Goal: Check status: Check status

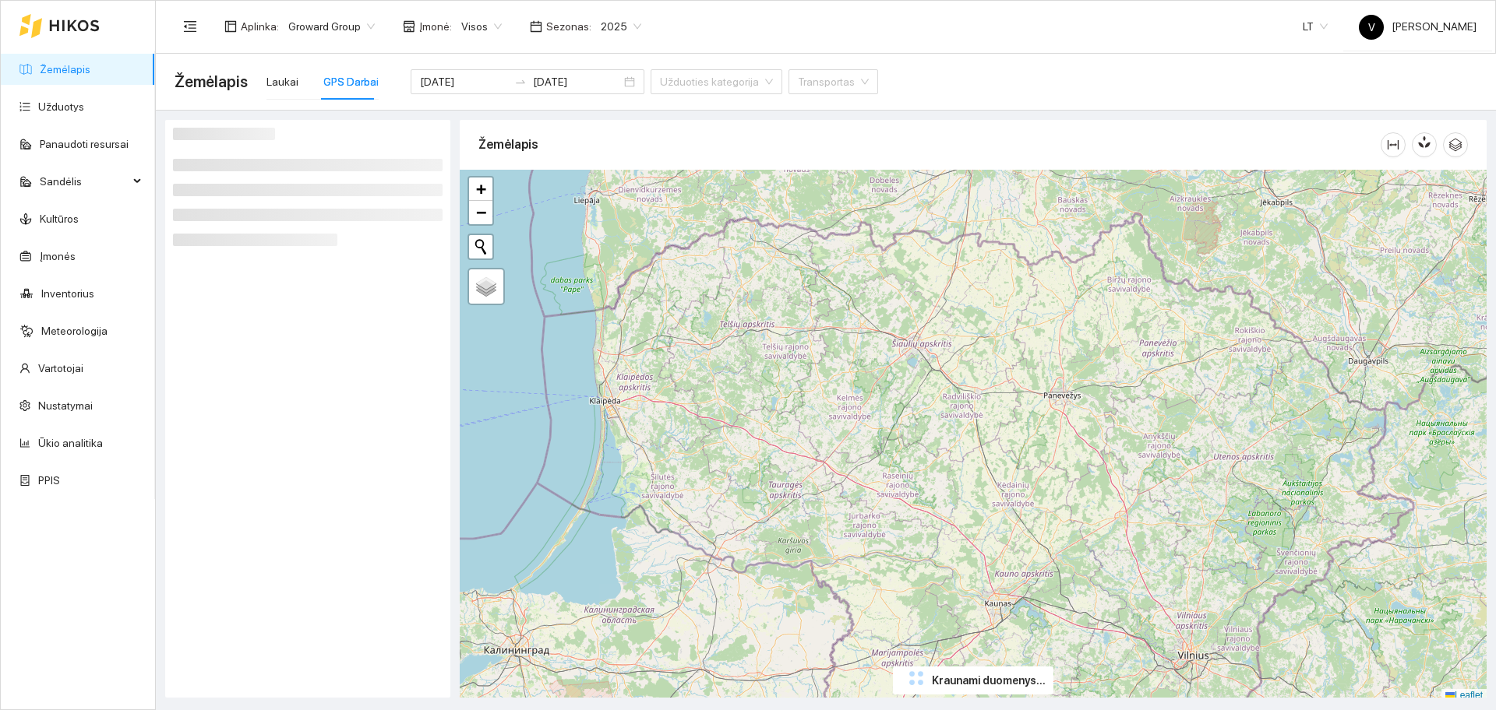
scroll to position [5, 0]
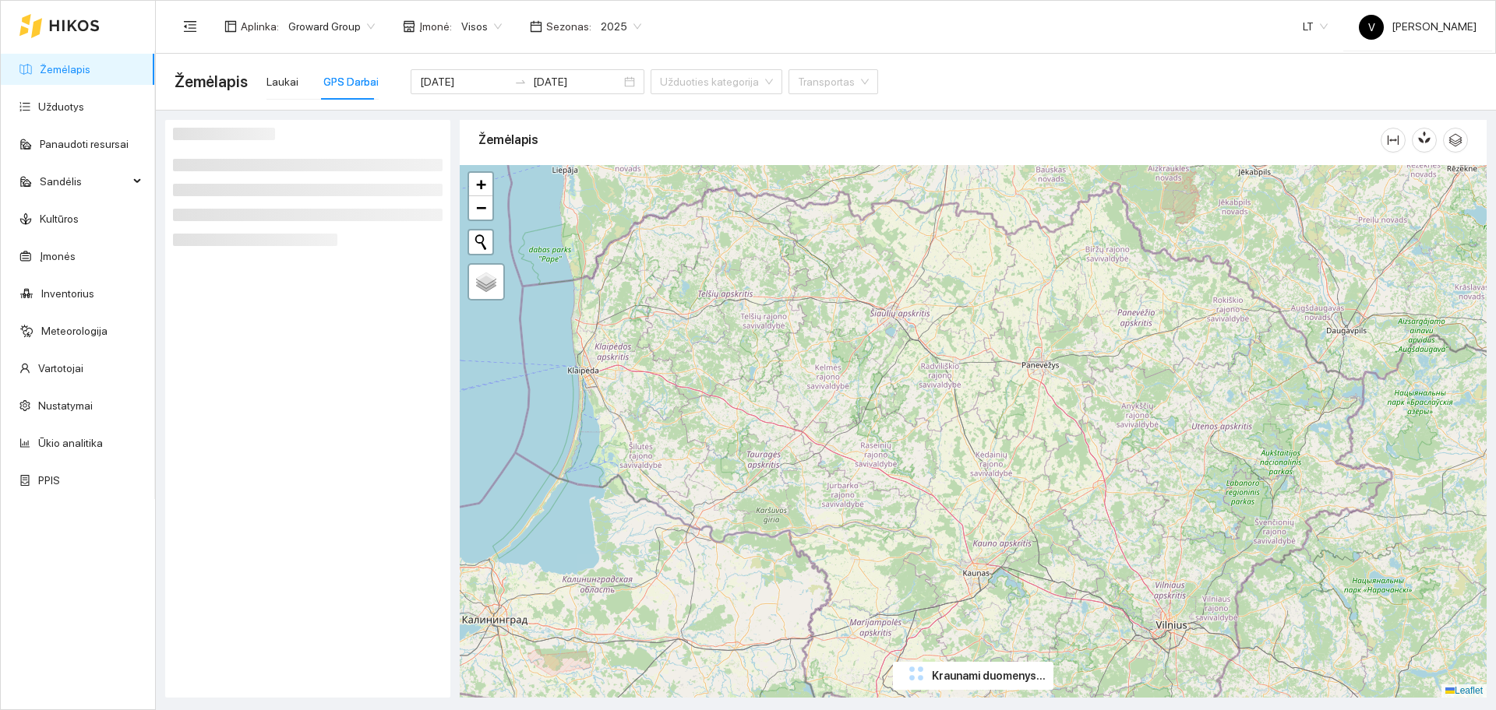
drag, startPoint x: 1141, startPoint y: 600, endPoint x: 1130, endPoint y: 591, distance: 14.5
click at [1134, 595] on div "+ − Nieko nerasta. Bandykite dar kartą. Žemėlapis Palydovas Leaflet" at bounding box center [973, 431] width 1027 height 533
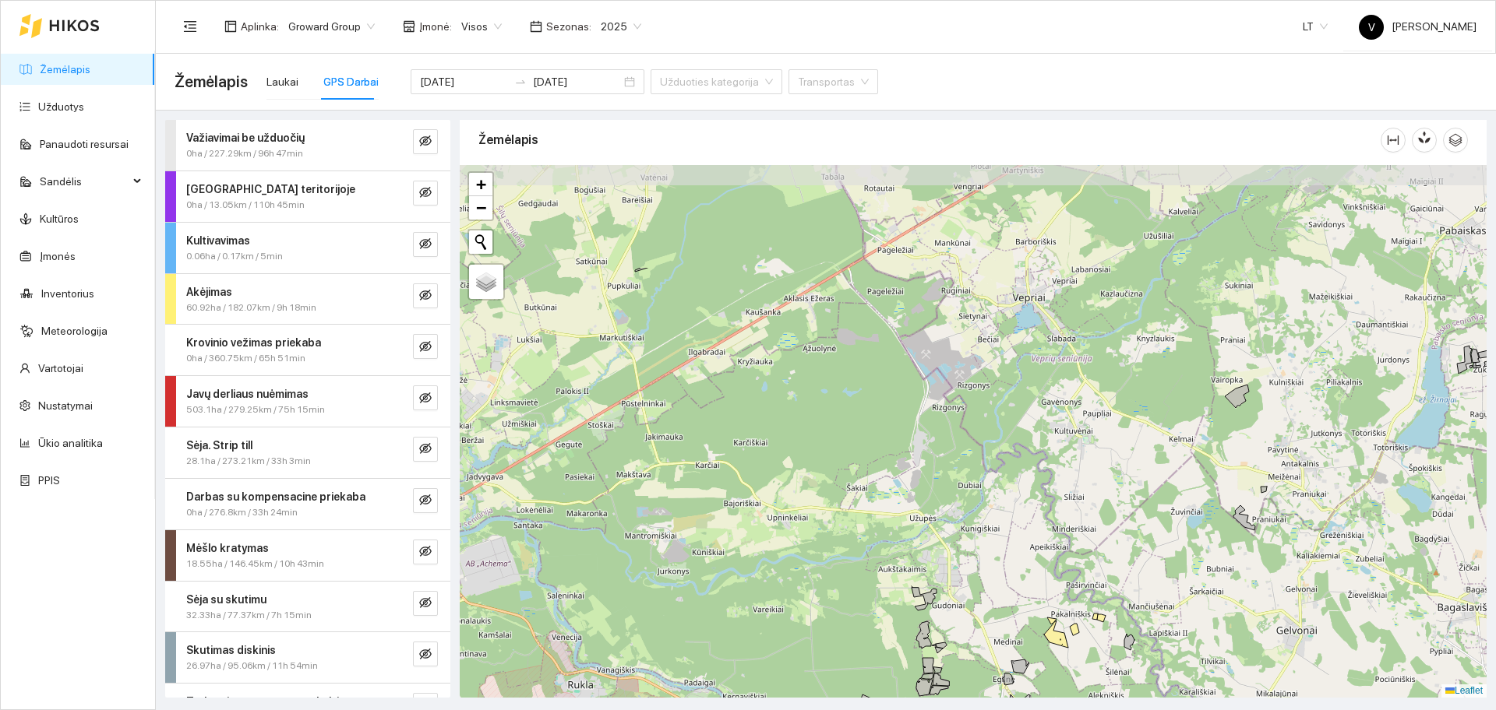
drag, startPoint x: 1038, startPoint y: 319, endPoint x: 955, endPoint y: 453, distance: 157.4
click at [956, 476] on div at bounding box center [973, 431] width 1027 height 533
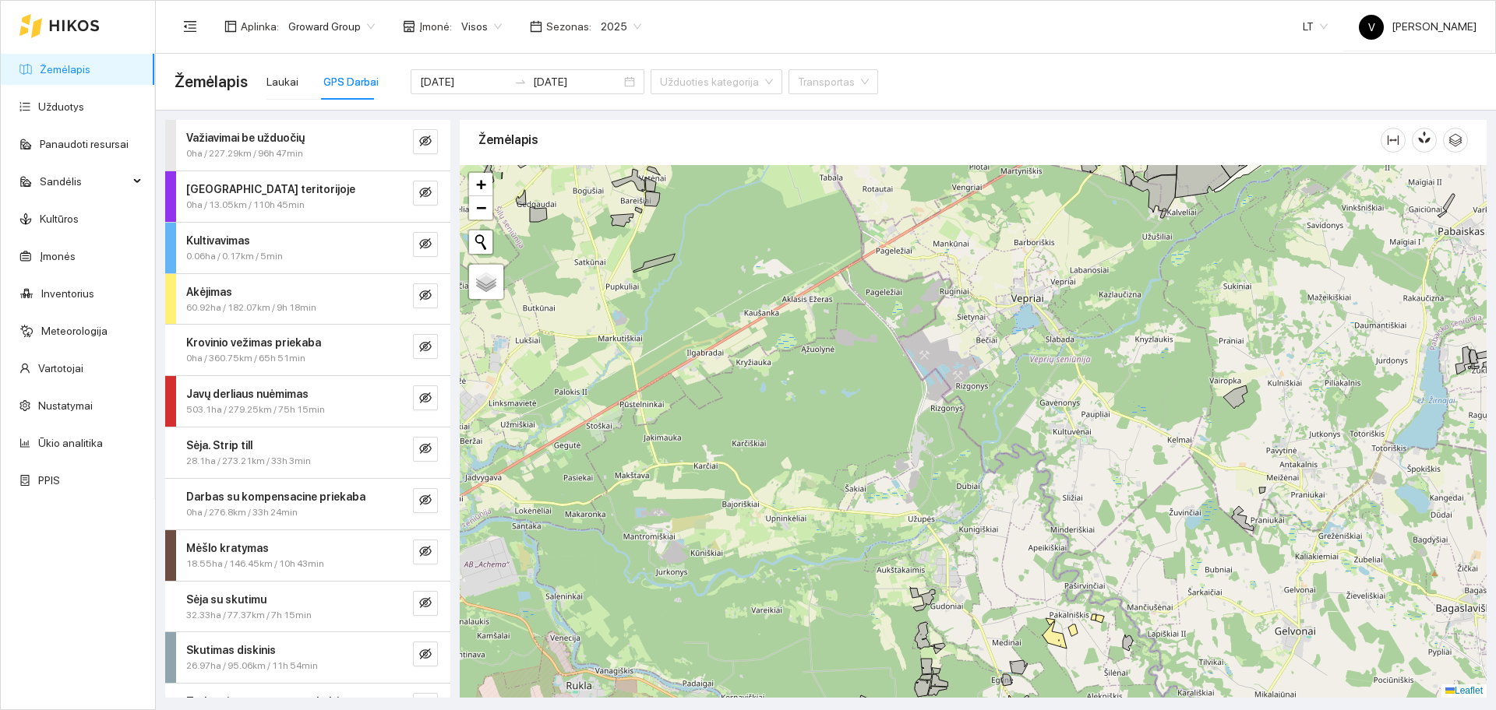
click at [956, 284] on div at bounding box center [973, 431] width 1027 height 533
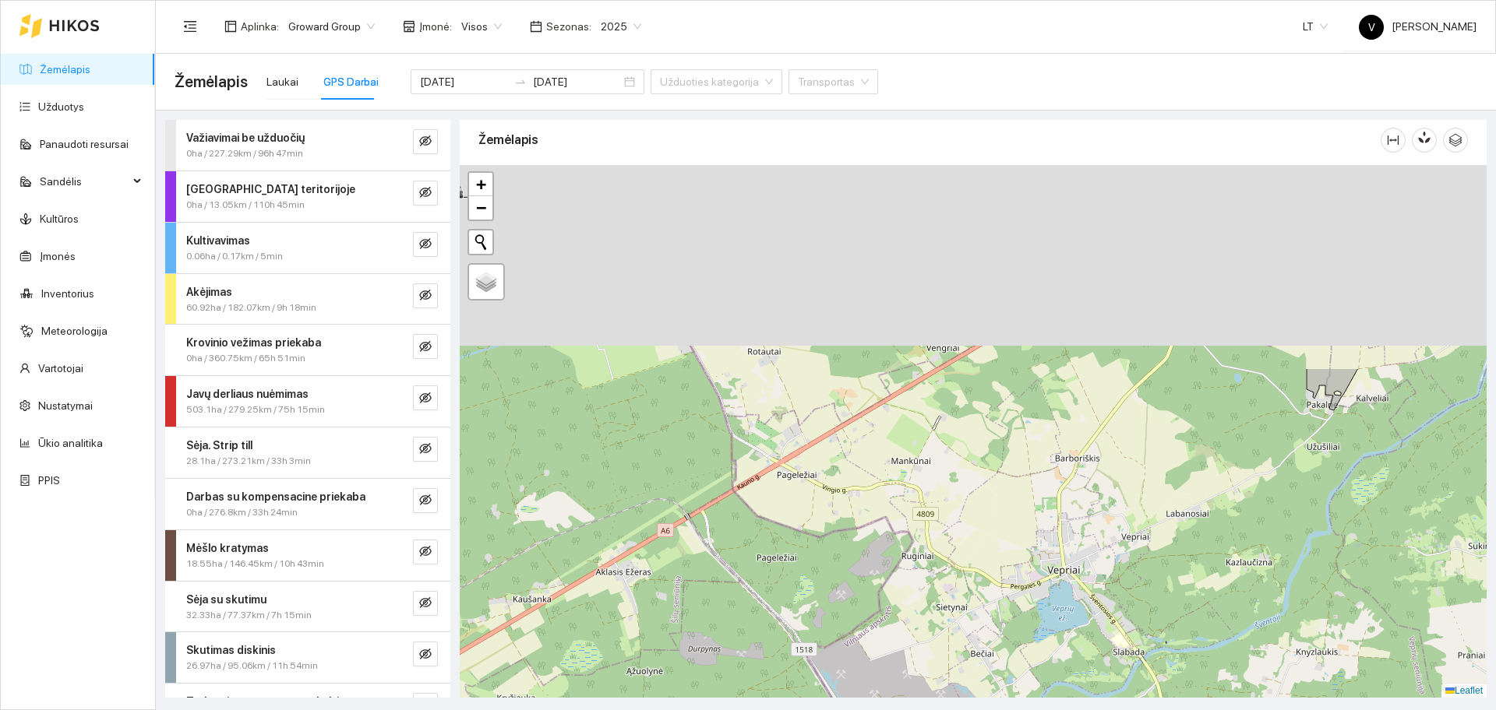
drag, startPoint x: 959, startPoint y: 269, endPoint x: 912, endPoint y: 564, distance: 298.9
click at [914, 562] on div at bounding box center [973, 431] width 1027 height 533
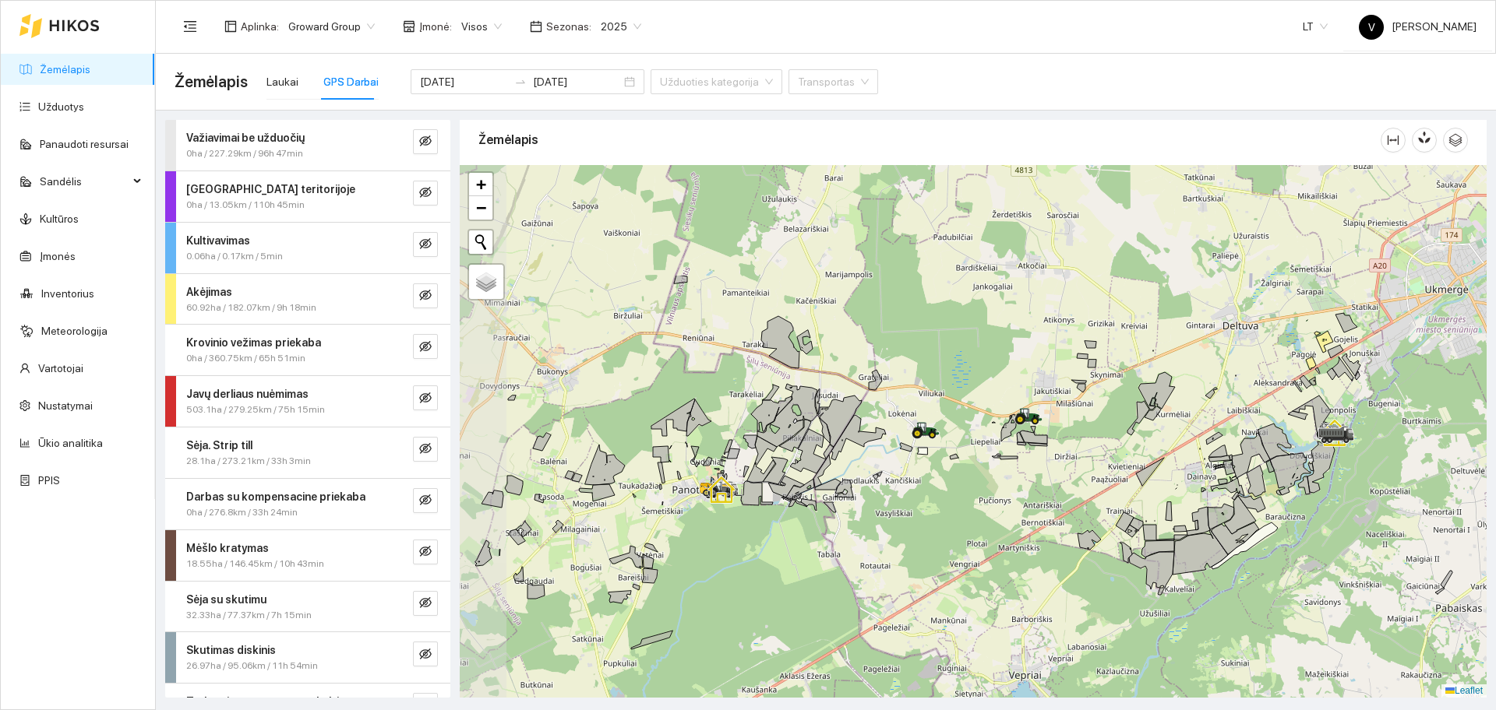
drag, startPoint x: 851, startPoint y: 270, endPoint x: 916, endPoint y: 437, distance: 179.5
click at [916, 437] on div at bounding box center [973, 431] width 1027 height 533
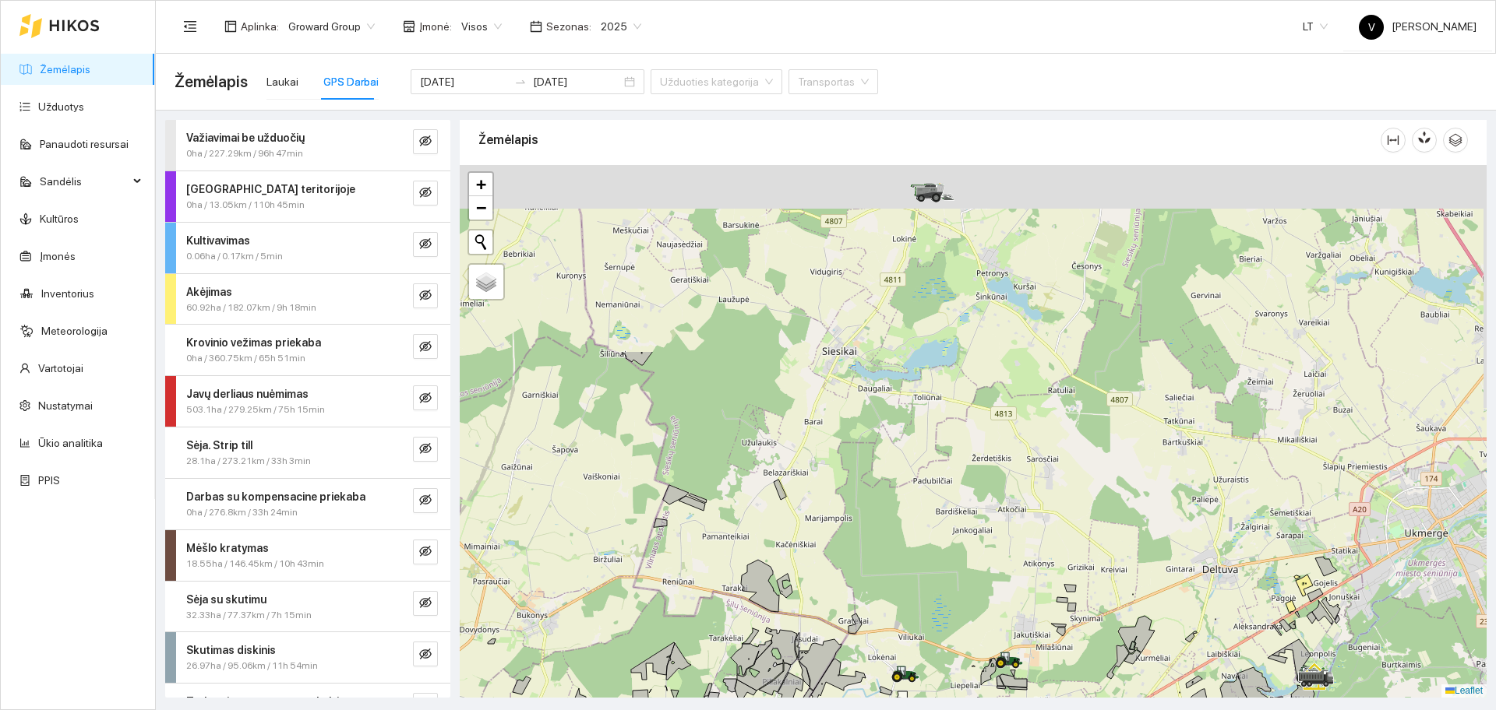
drag, startPoint x: 915, startPoint y: 306, endPoint x: 874, endPoint y: 577, distance: 274.2
click at [874, 577] on div at bounding box center [973, 431] width 1027 height 533
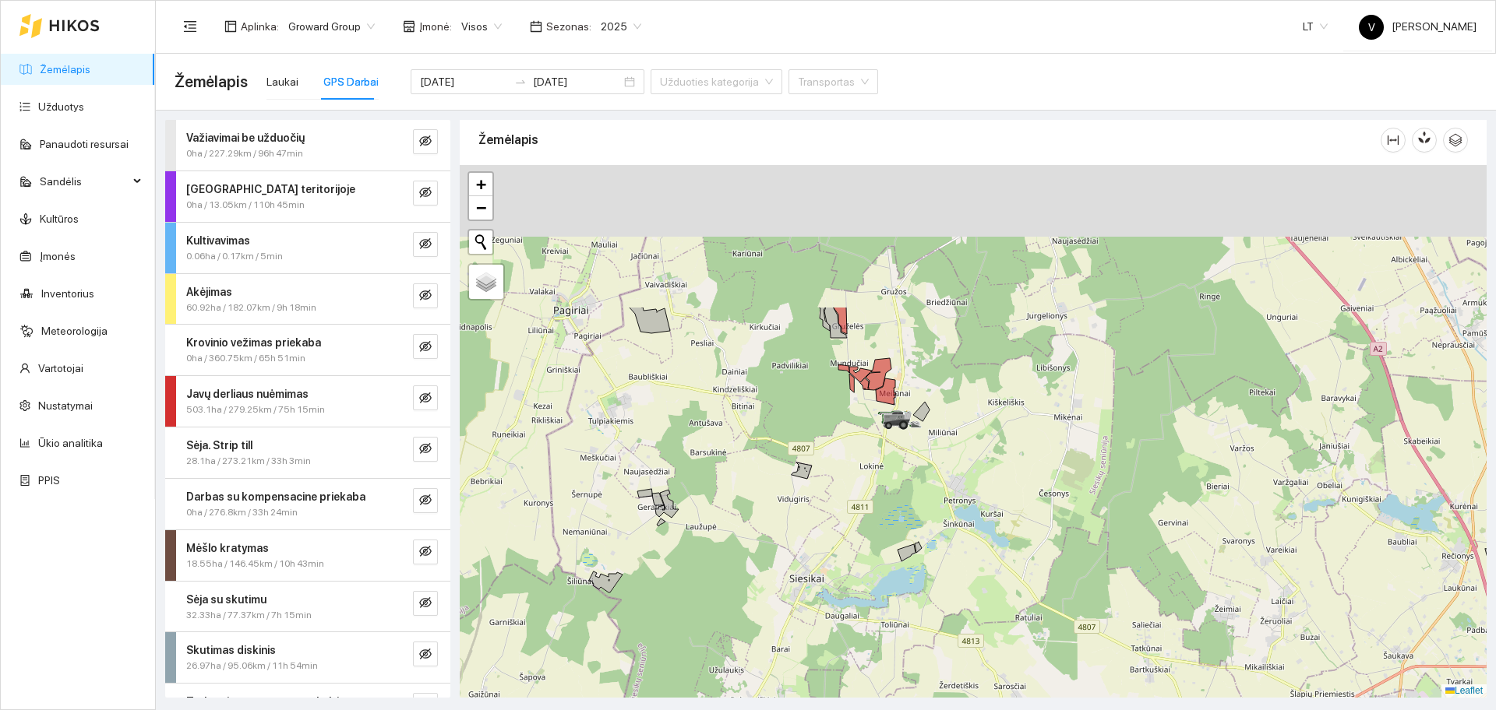
drag, startPoint x: 932, startPoint y: 417, endPoint x: 926, endPoint y: 480, distance: 63.4
click at [926, 480] on div at bounding box center [973, 431] width 1027 height 533
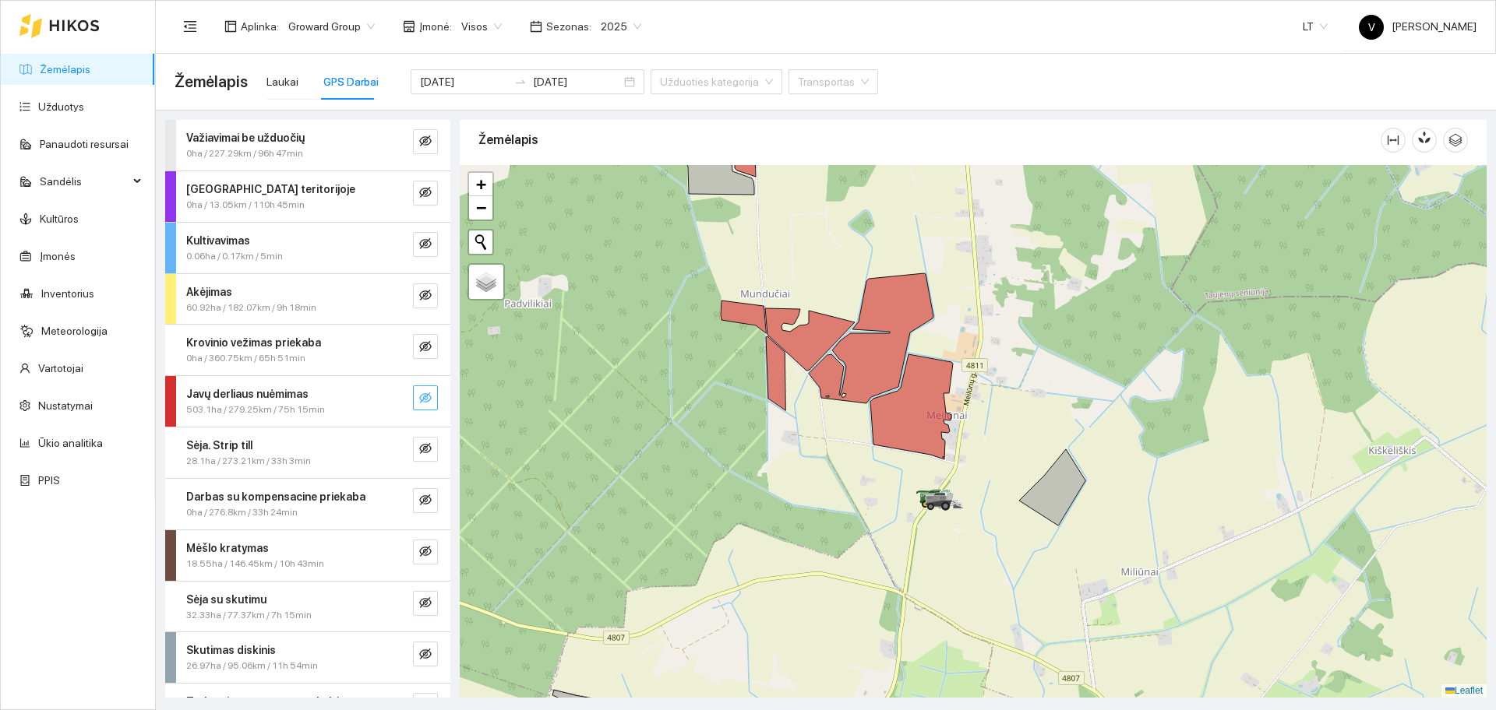
click at [419, 398] on icon "eye-invisible" at bounding box center [425, 398] width 12 height 11
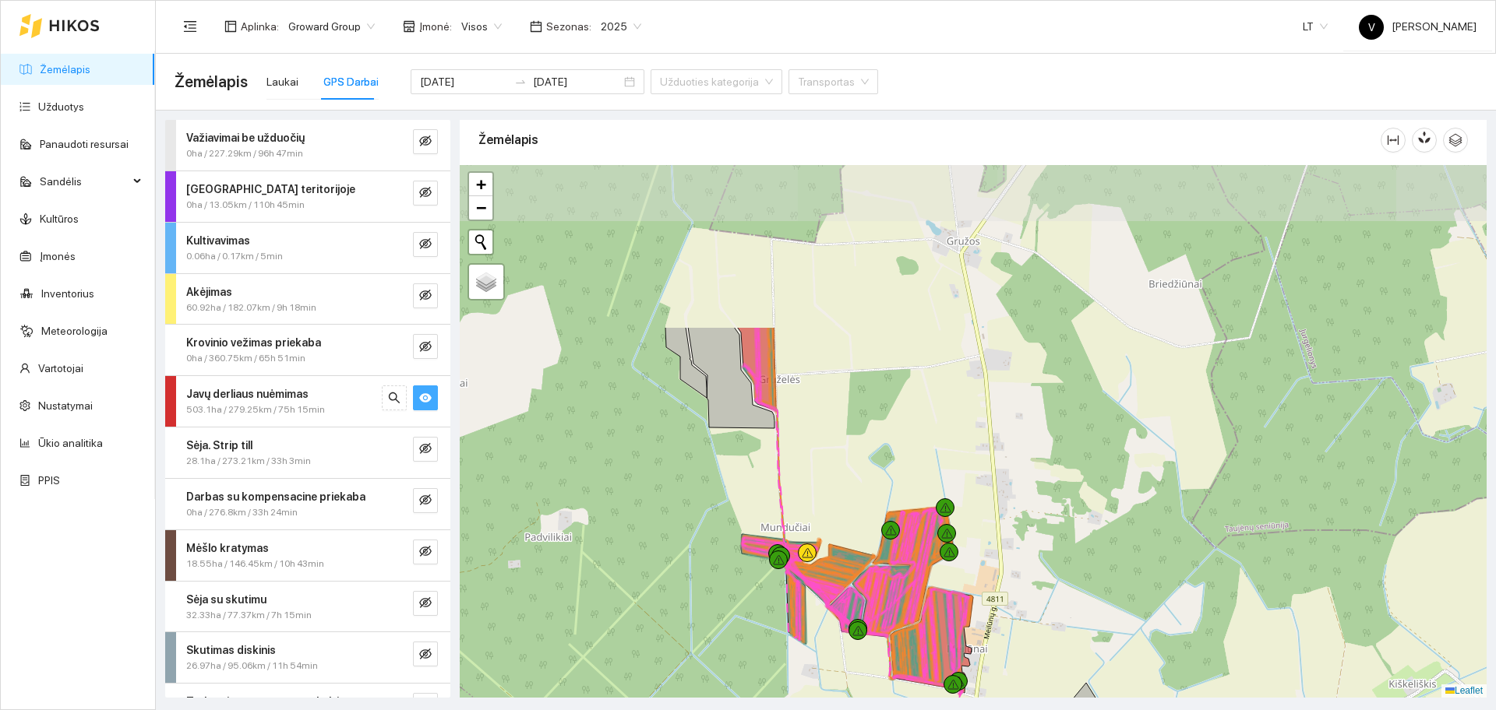
drag, startPoint x: 906, startPoint y: 249, endPoint x: 846, endPoint y: 467, distance: 225.5
click at [846, 467] on div at bounding box center [973, 431] width 1027 height 533
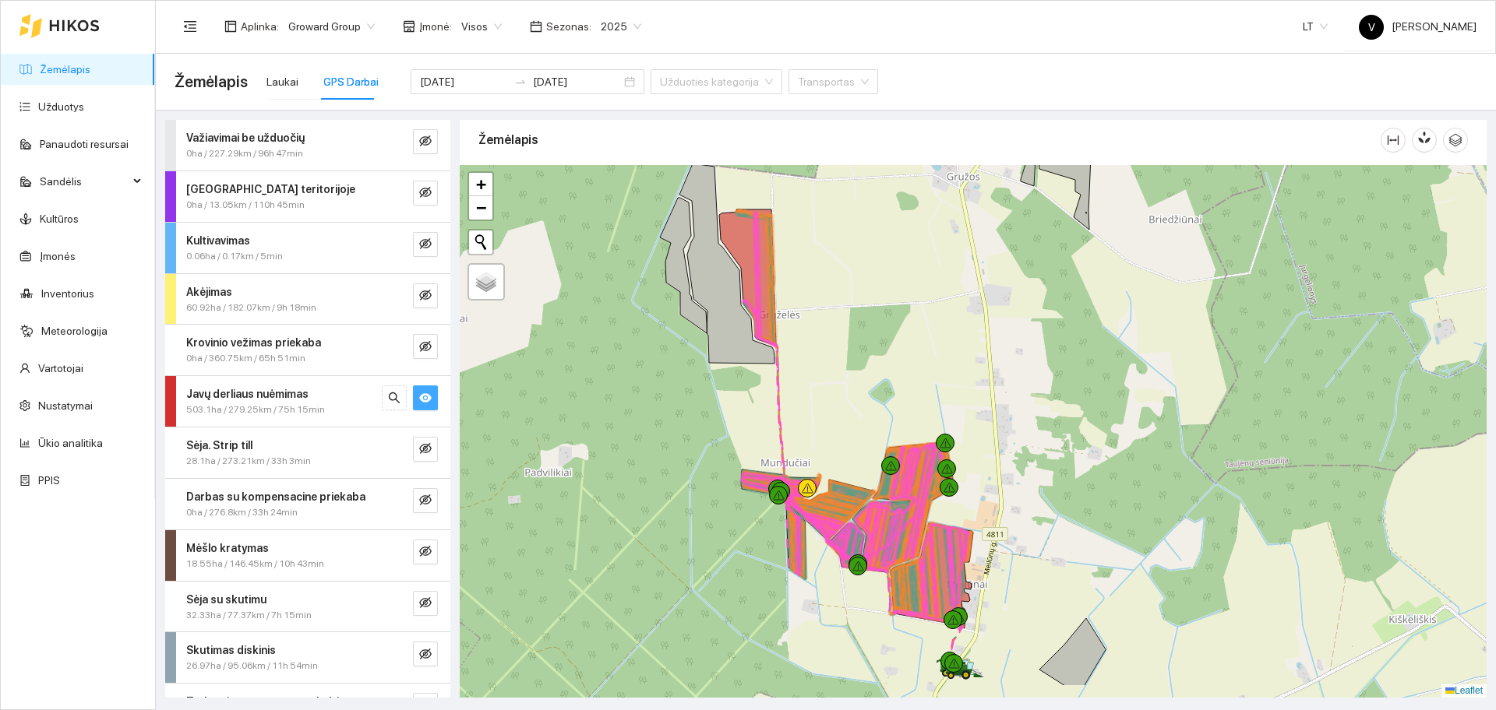
drag, startPoint x: 926, startPoint y: 476, endPoint x: 890, endPoint y: 227, distance: 251.1
click at [891, 227] on div at bounding box center [973, 431] width 1027 height 533
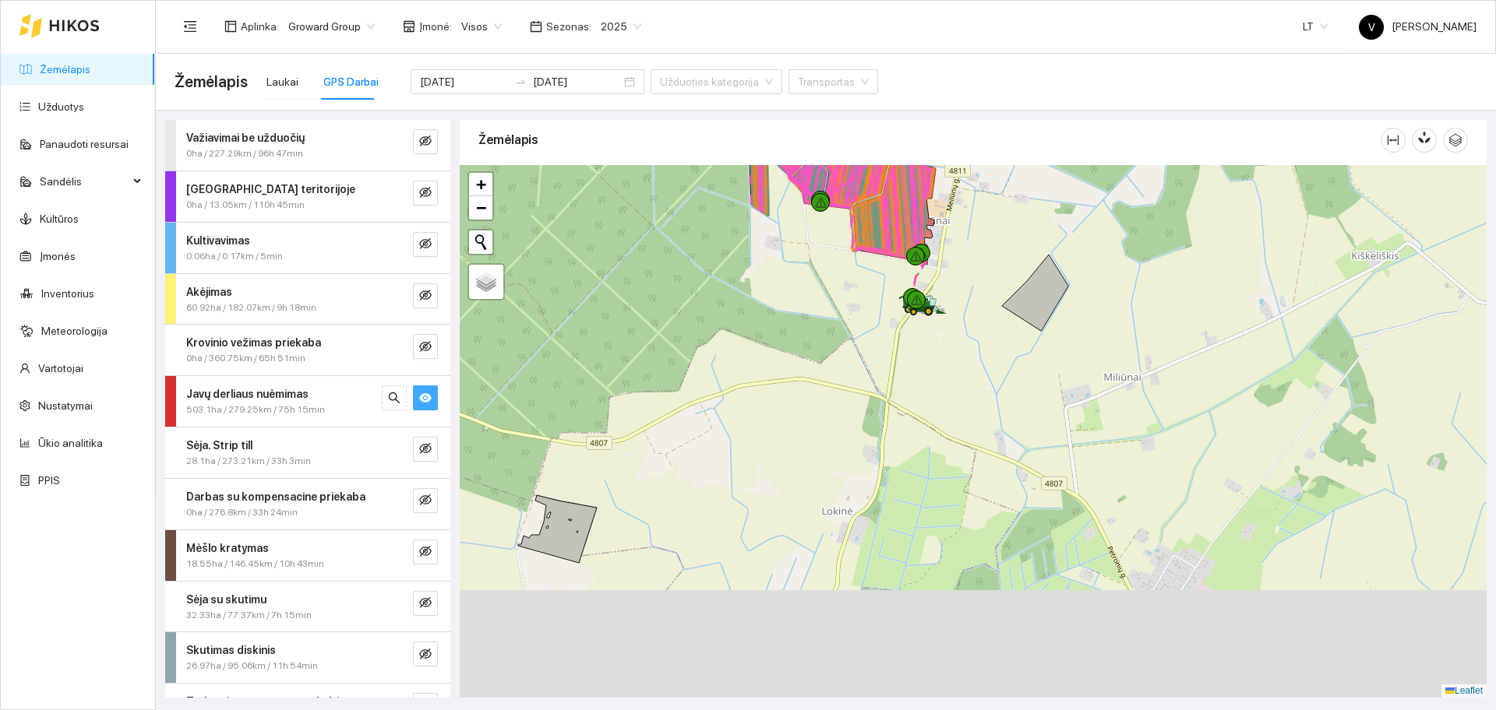
drag, startPoint x: 986, startPoint y: 534, endPoint x: 984, endPoint y: 343, distance: 190.9
click at [984, 345] on div at bounding box center [973, 431] width 1027 height 533
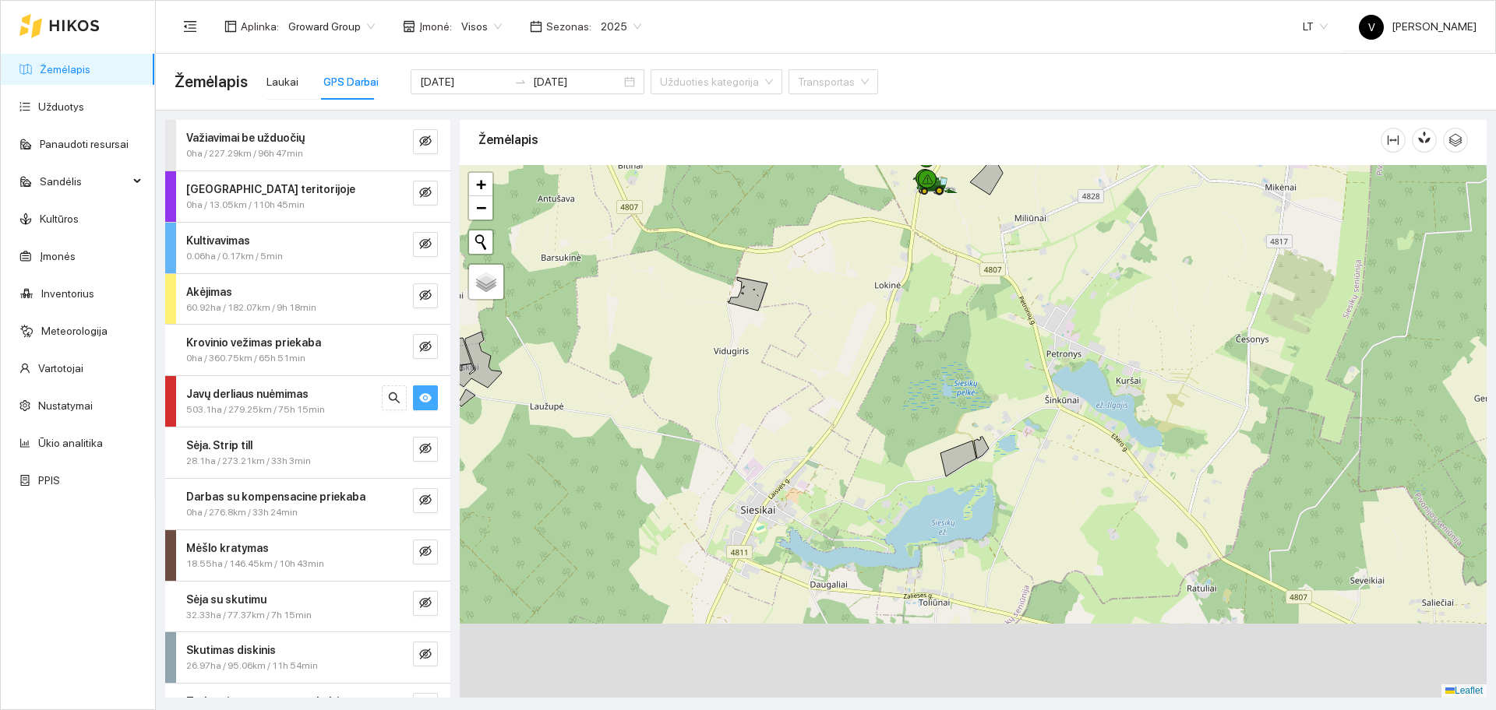
drag, startPoint x: 1022, startPoint y: 551, endPoint x: 999, endPoint y: 421, distance: 131.4
click at [999, 410] on div at bounding box center [973, 431] width 1027 height 533
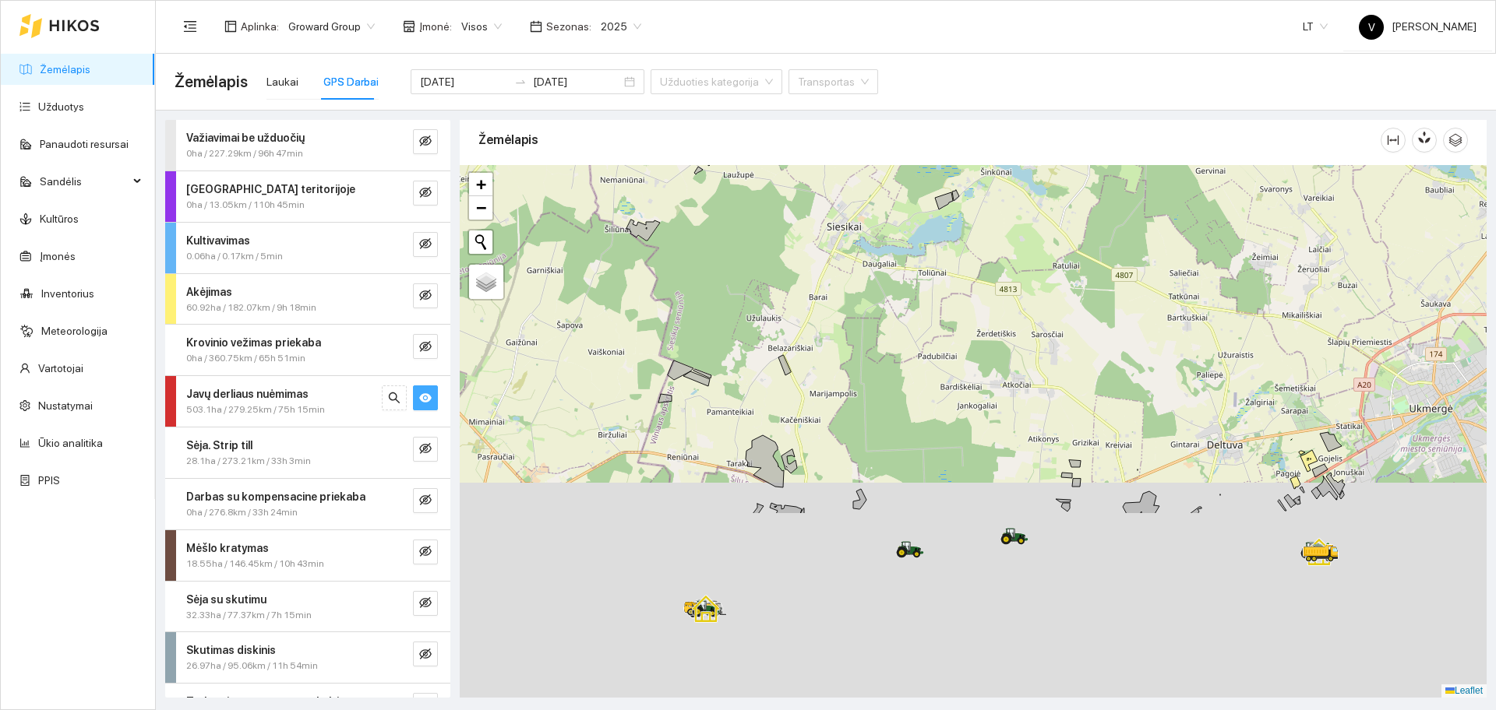
drag, startPoint x: 998, startPoint y: 439, endPoint x: 972, endPoint y: 231, distance: 209.6
click at [972, 231] on div at bounding box center [973, 431] width 1027 height 533
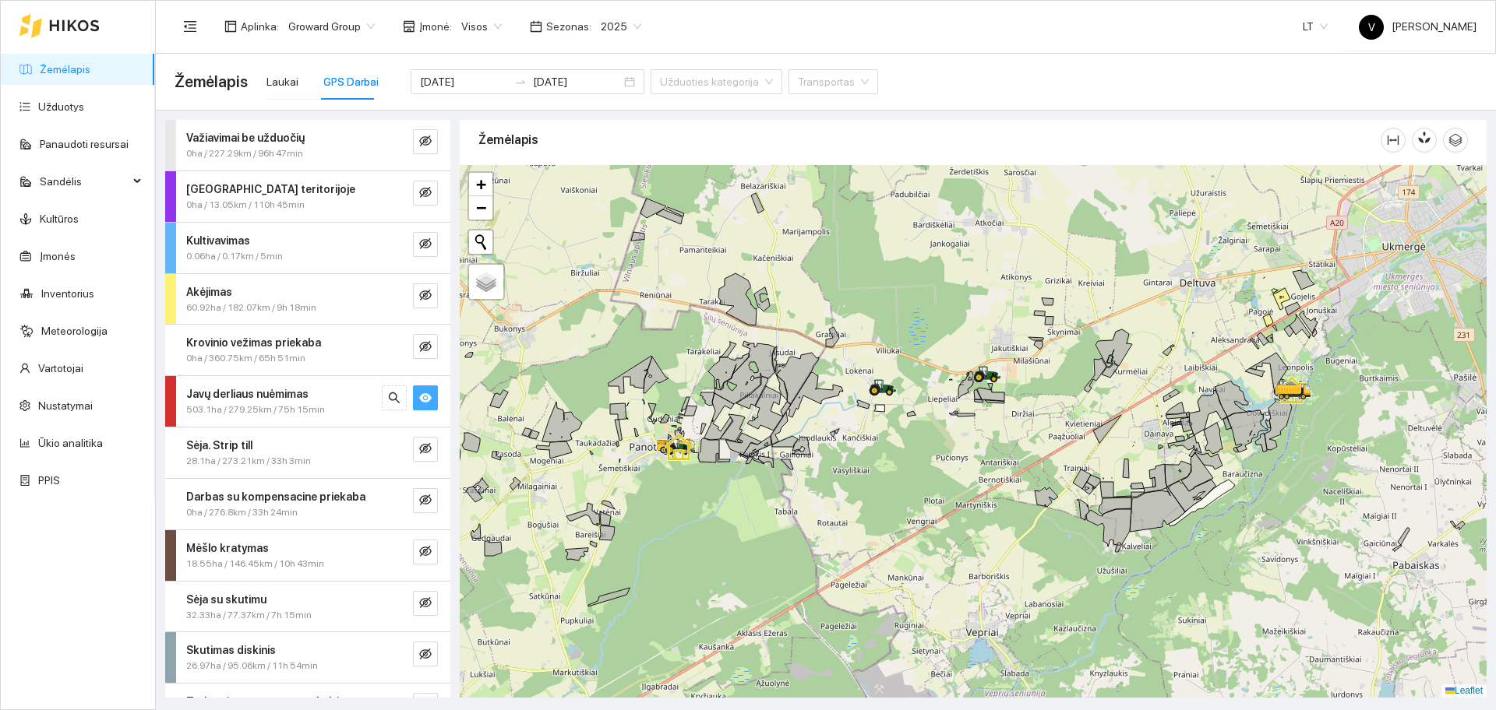
drag, startPoint x: 1202, startPoint y: 522, endPoint x: 1175, endPoint y: 391, distance: 133.7
click at [1175, 391] on icon at bounding box center [1171, 395] width 16 height 12
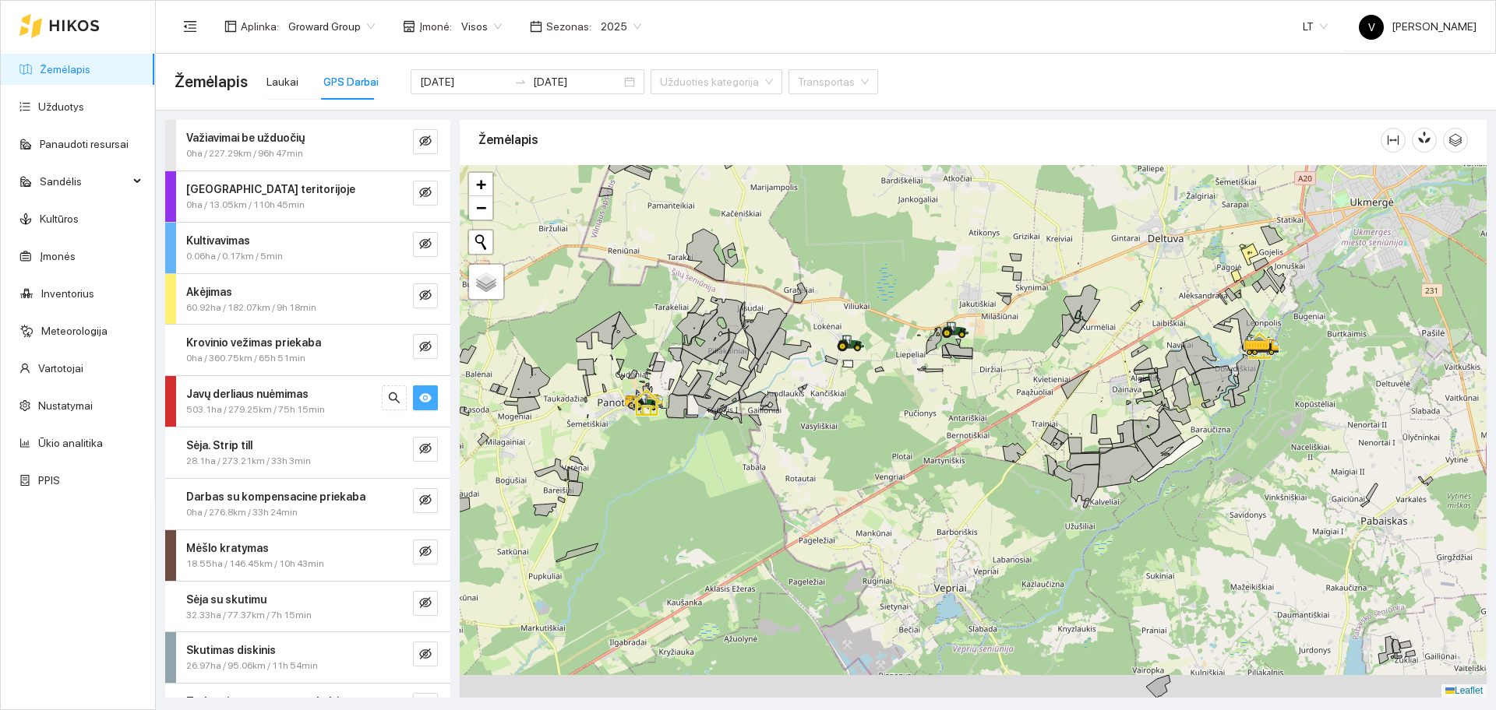
drag, startPoint x: 1222, startPoint y: 511, endPoint x: 1106, endPoint y: 241, distance: 294.2
click at [1106, 243] on div at bounding box center [973, 431] width 1027 height 533
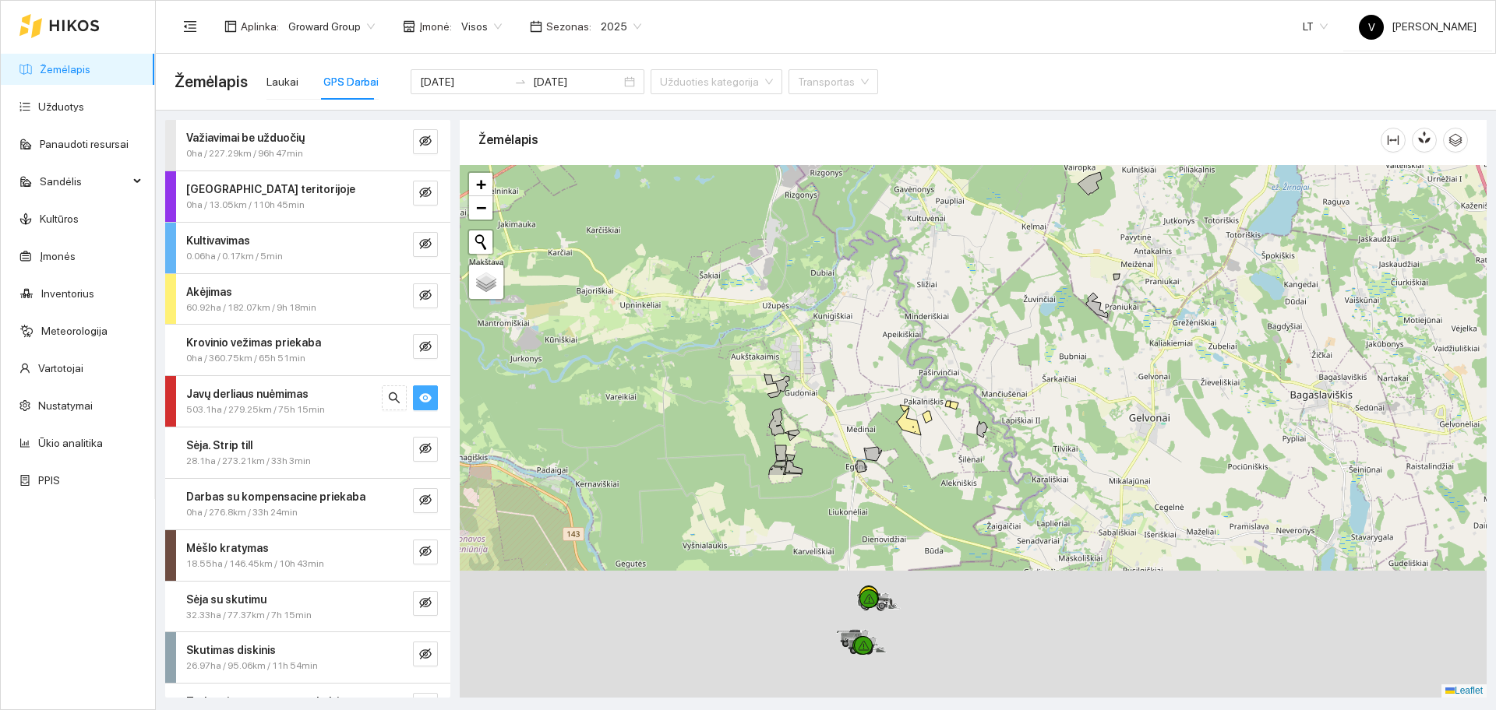
drag, startPoint x: 1049, startPoint y: 287, endPoint x: 1052, endPoint y: 241, distance: 45.3
click at [1052, 241] on div at bounding box center [973, 431] width 1027 height 533
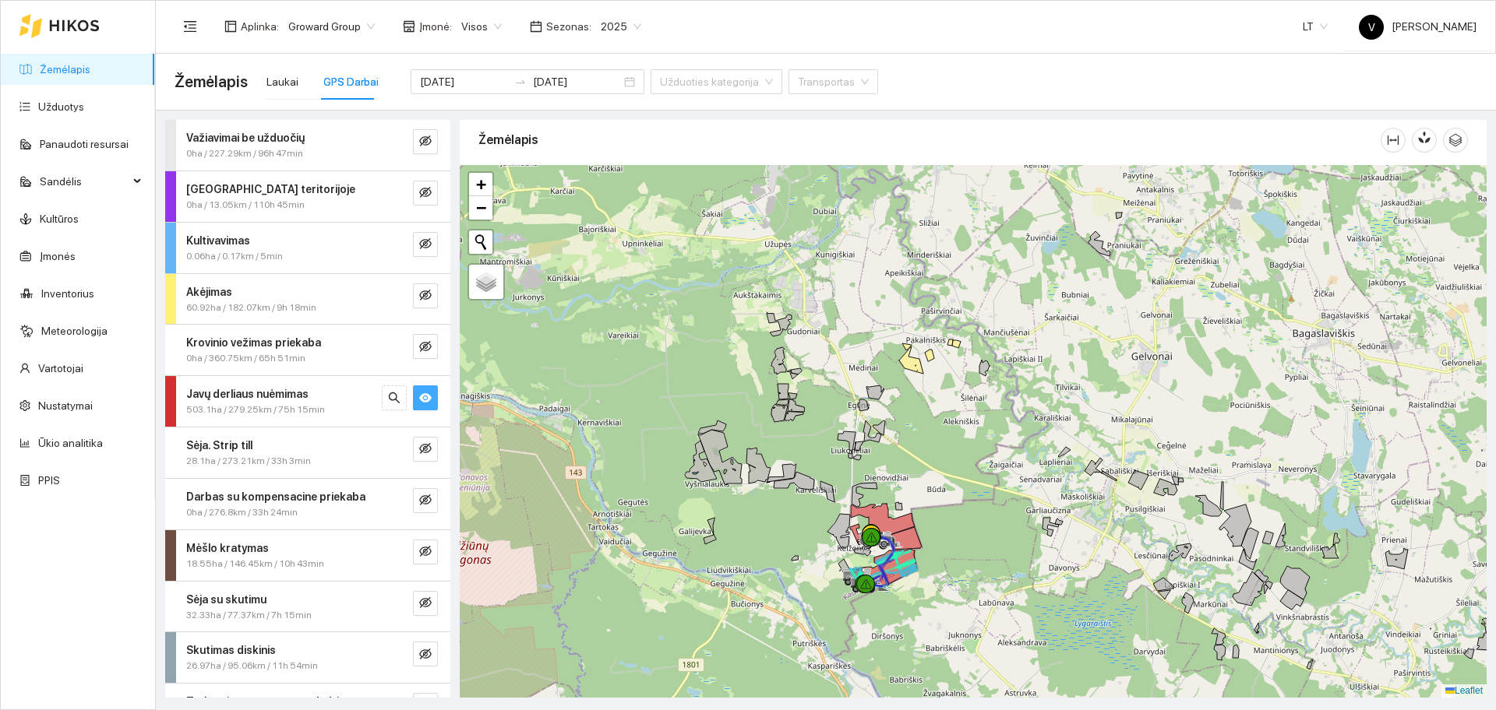
drag, startPoint x: 982, startPoint y: 506, endPoint x: 960, endPoint y: 378, distance: 130.4
click at [985, 325] on div at bounding box center [973, 431] width 1027 height 533
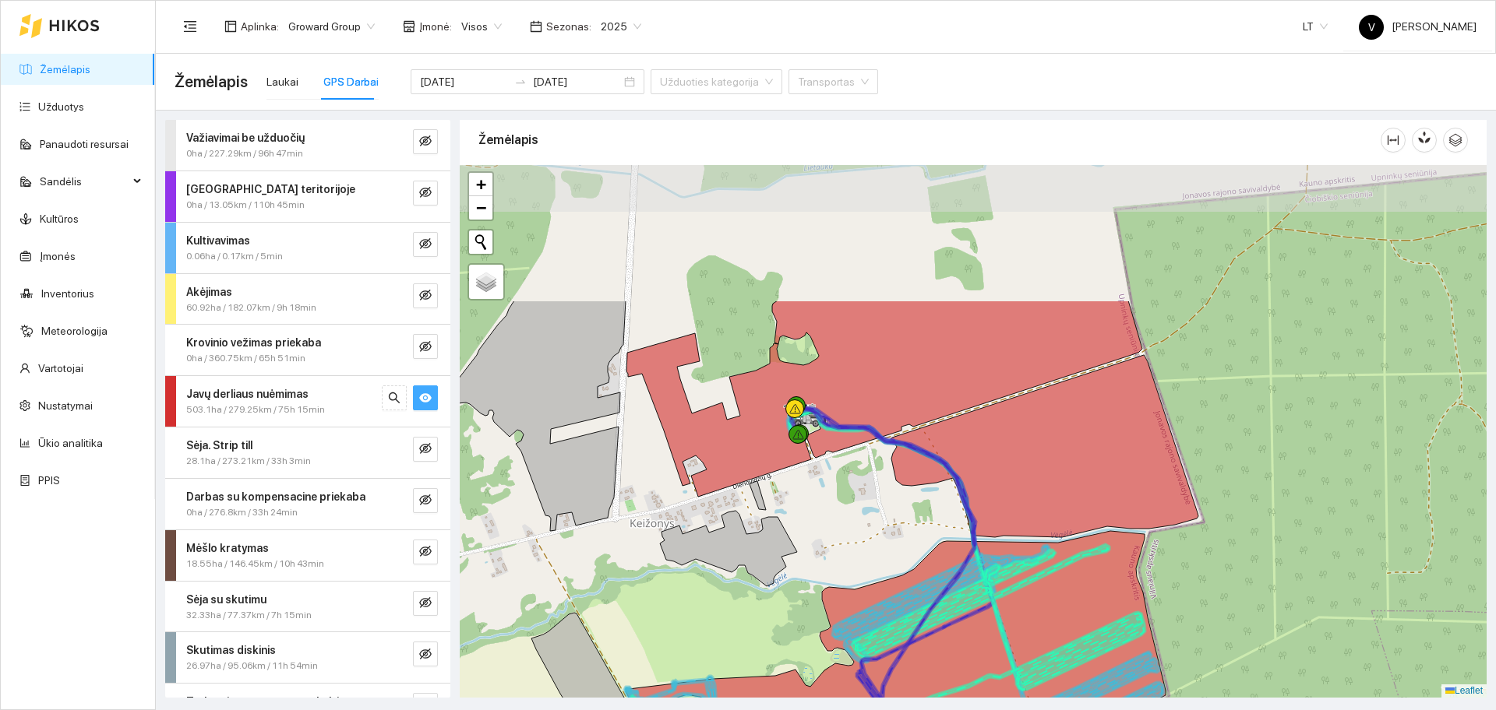
drag, startPoint x: 764, startPoint y: 337, endPoint x: 820, endPoint y: 478, distance: 152.2
click at [820, 478] on div at bounding box center [973, 431] width 1027 height 533
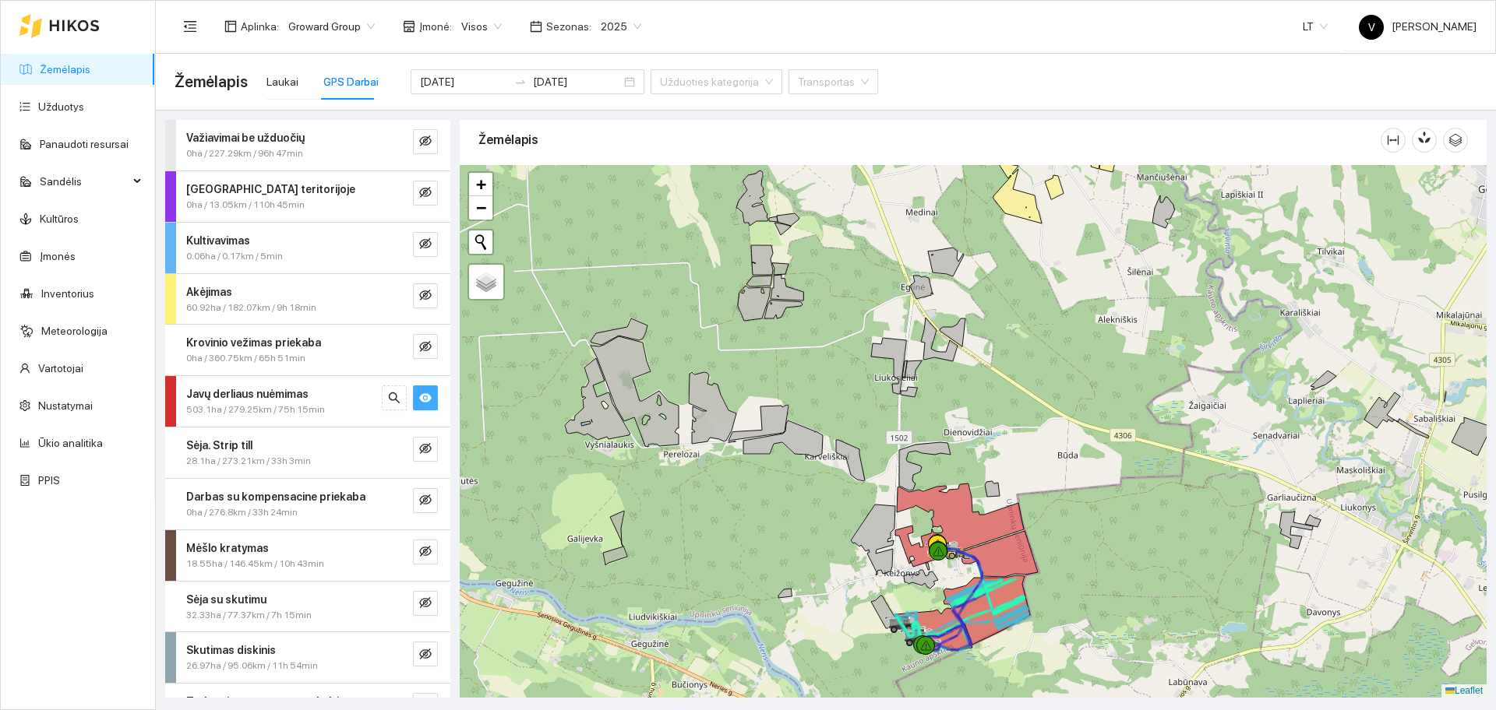
drag, startPoint x: 976, startPoint y: 531, endPoint x: 824, endPoint y: 471, distance: 163.6
click at [824, 471] on div at bounding box center [973, 431] width 1027 height 533
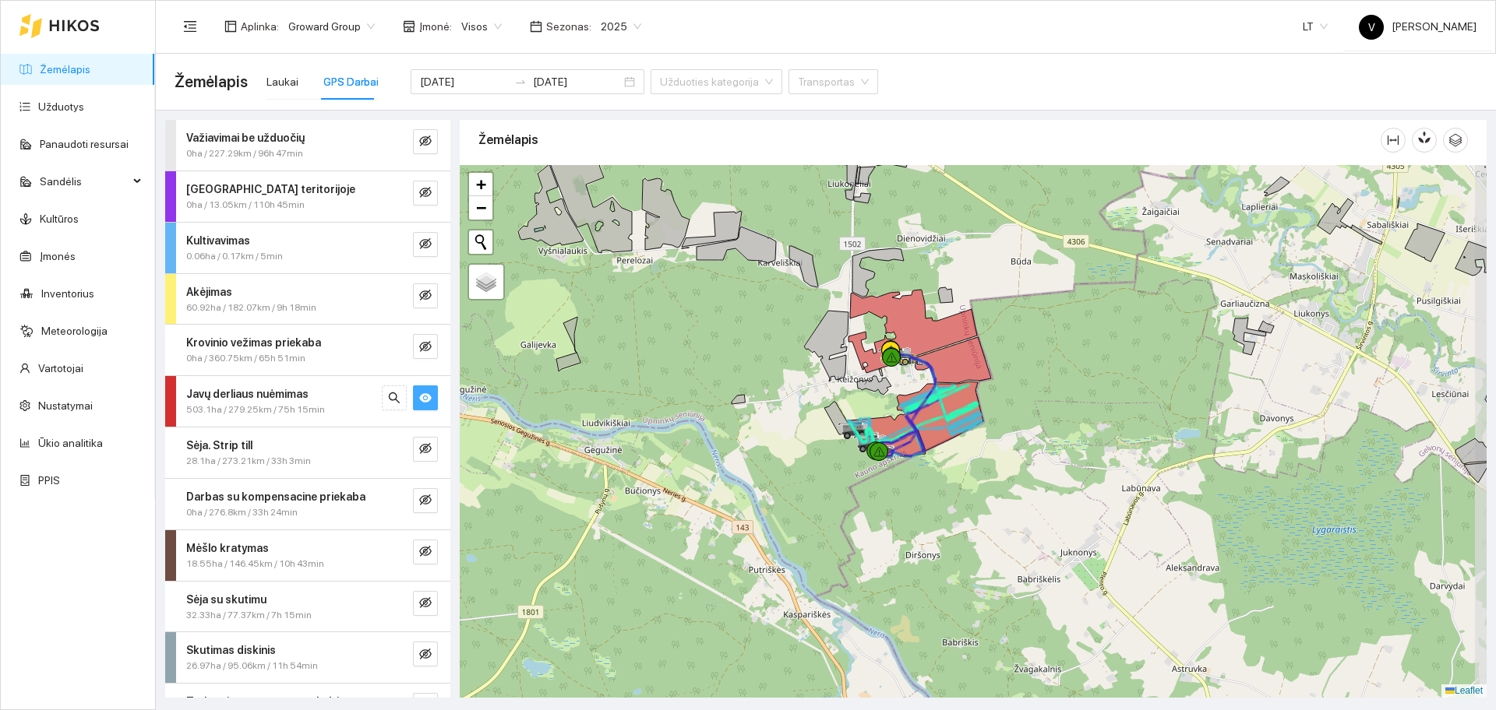
drag, startPoint x: 1103, startPoint y: 627, endPoint x: 1049, endPoint y: 431, distance: 203.5
click at [1056, 431] on div at bounding box center [973, 431] width 1027 height 533
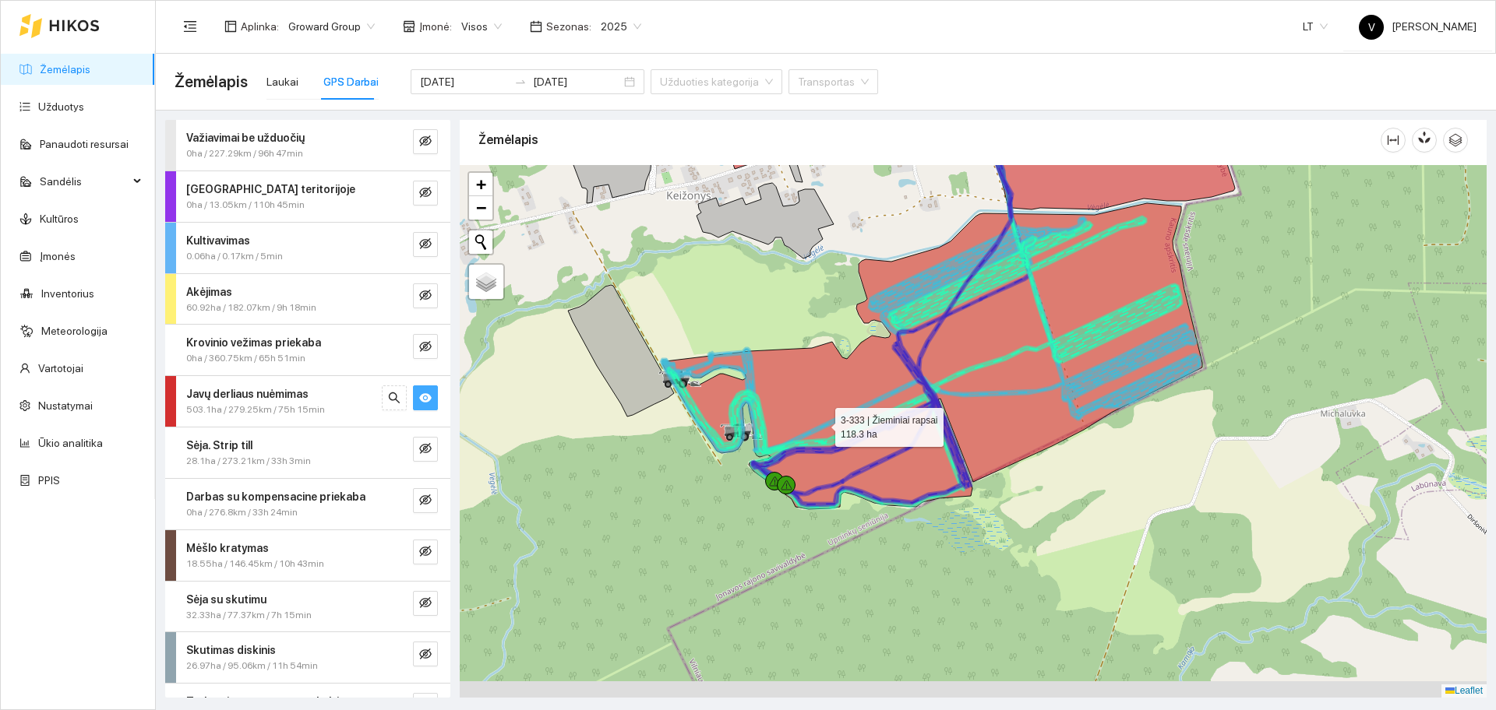
drag, startPoint x: 753, startPoint y: 473, endPoint x: 899, endPoint y: 418, distance: 155.8
click at [899, 418] on icon at bounding box center [932, 356] width 540 height 306
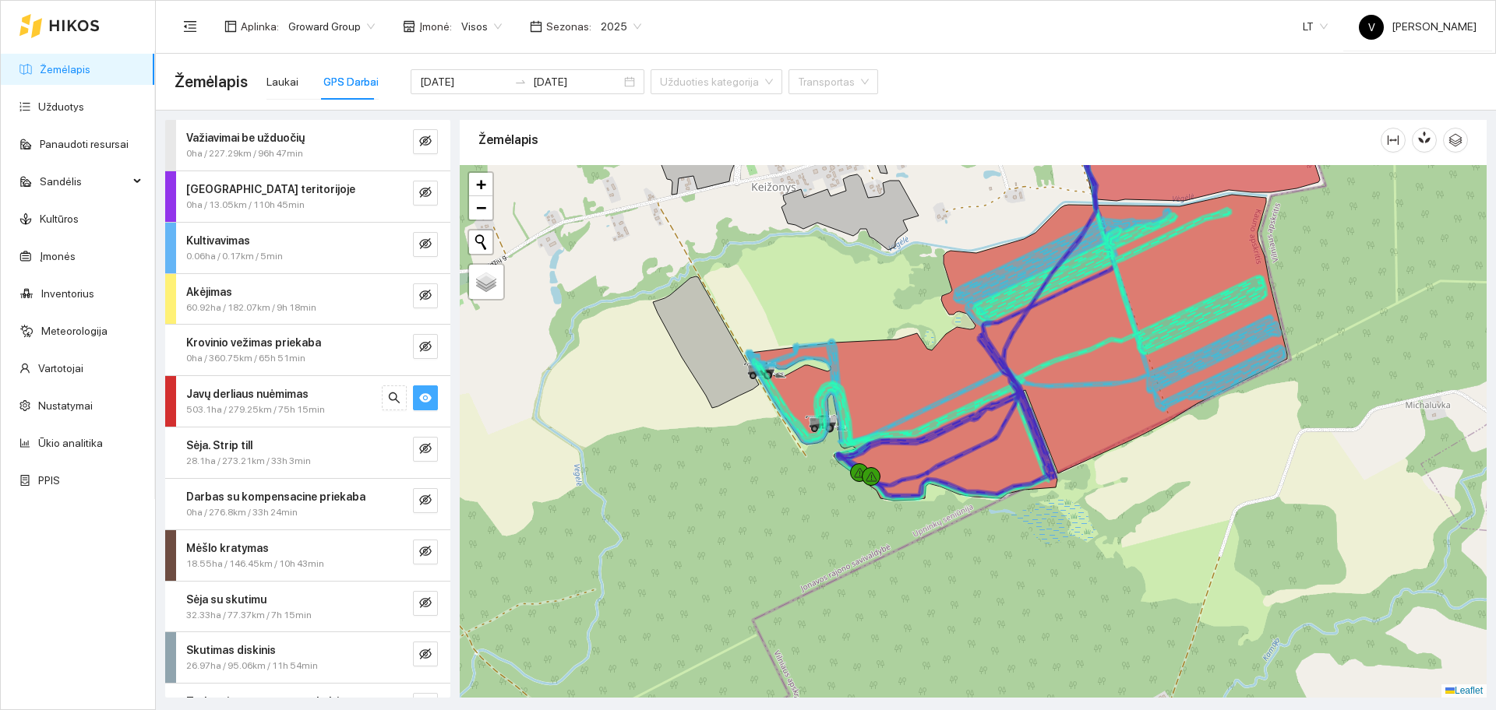
click at [419, 397] on icon "eye" at bounding box center [425, 397] width 12 height 9
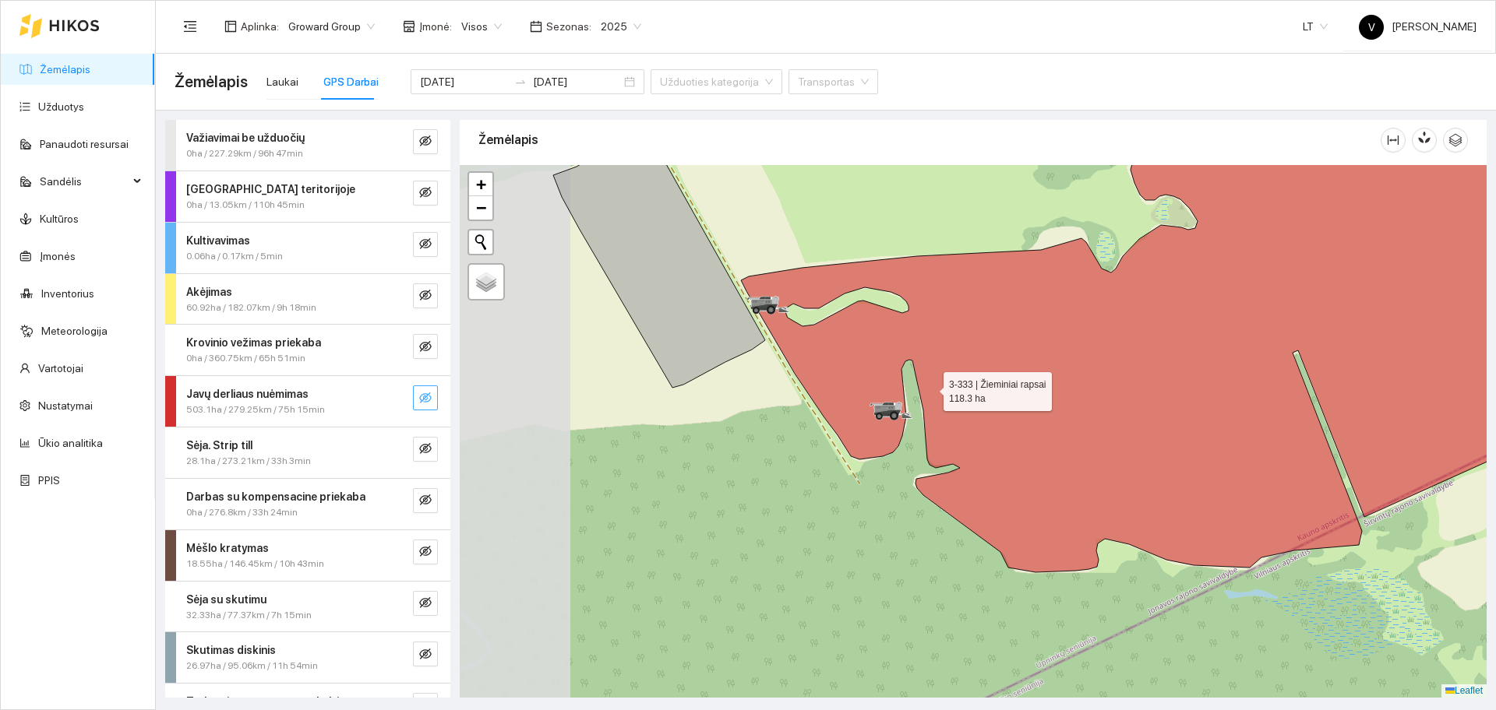
drag, startPoint x: 800, startPoint y: 375, endPoint x: 929, endPoint y: 388, distance: 129.1
click at [929, 388] on icon at bounding box center [1230, 349] width 978 height 448
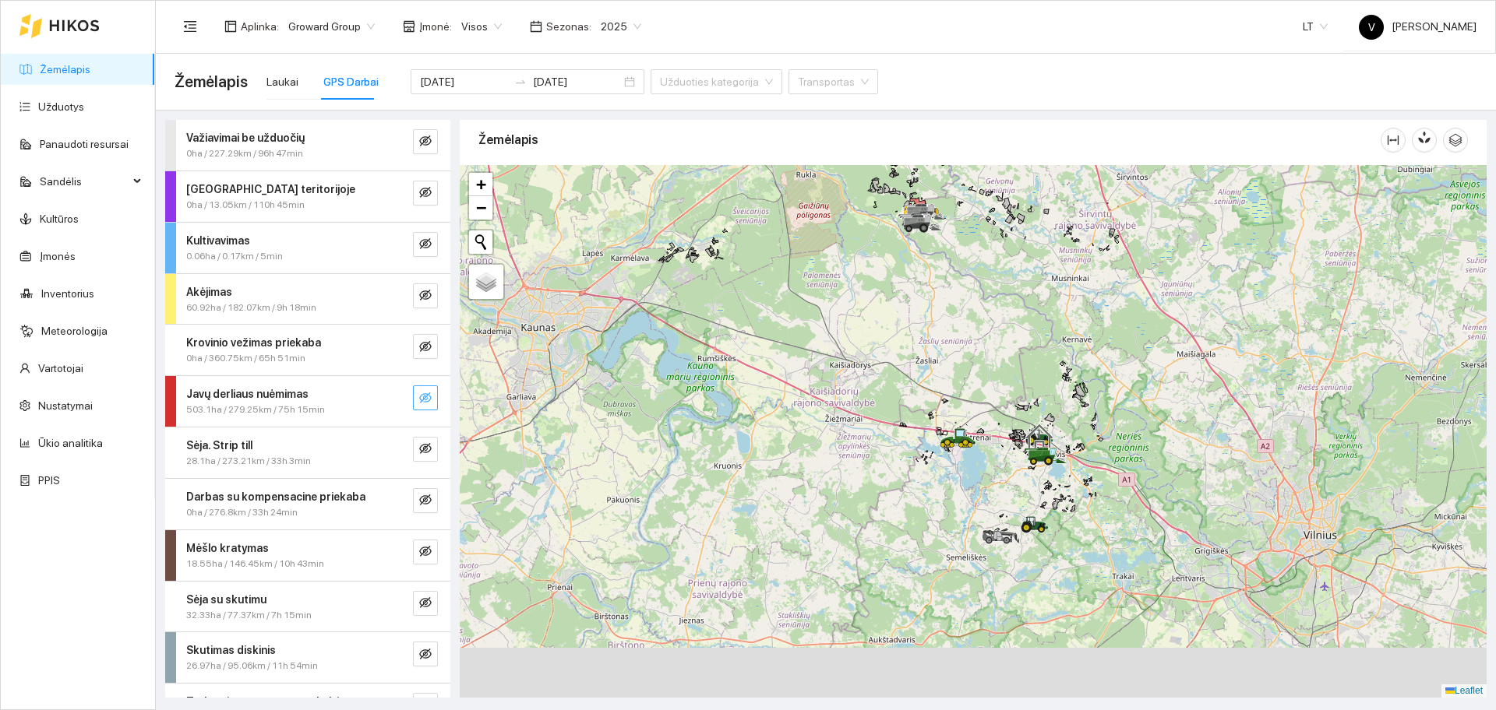
drag, startPoint x: 1065, startPoint y: 553, endPoint x: 1041, endPoint y: 342, distance: 212.5
click at [1041, 342] on div at bounding box center [973, 431] width 1027 height 533
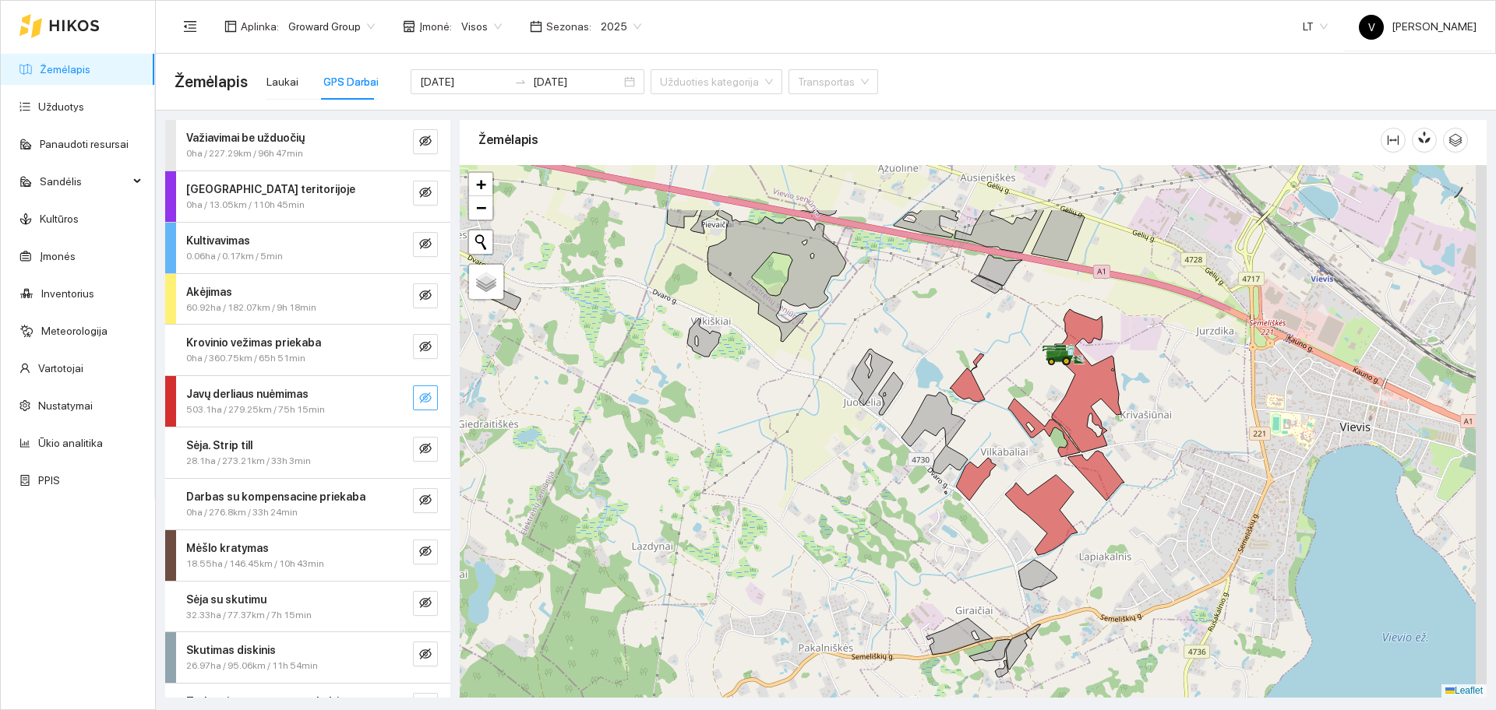
drag, startPoint x: 1137, startPoint y: 378, endPoint x: 1107, endPoint y: 433, distance: 62.7
click at [1107, 433] on div at bounding box center [973, 431] width 1027 height 533
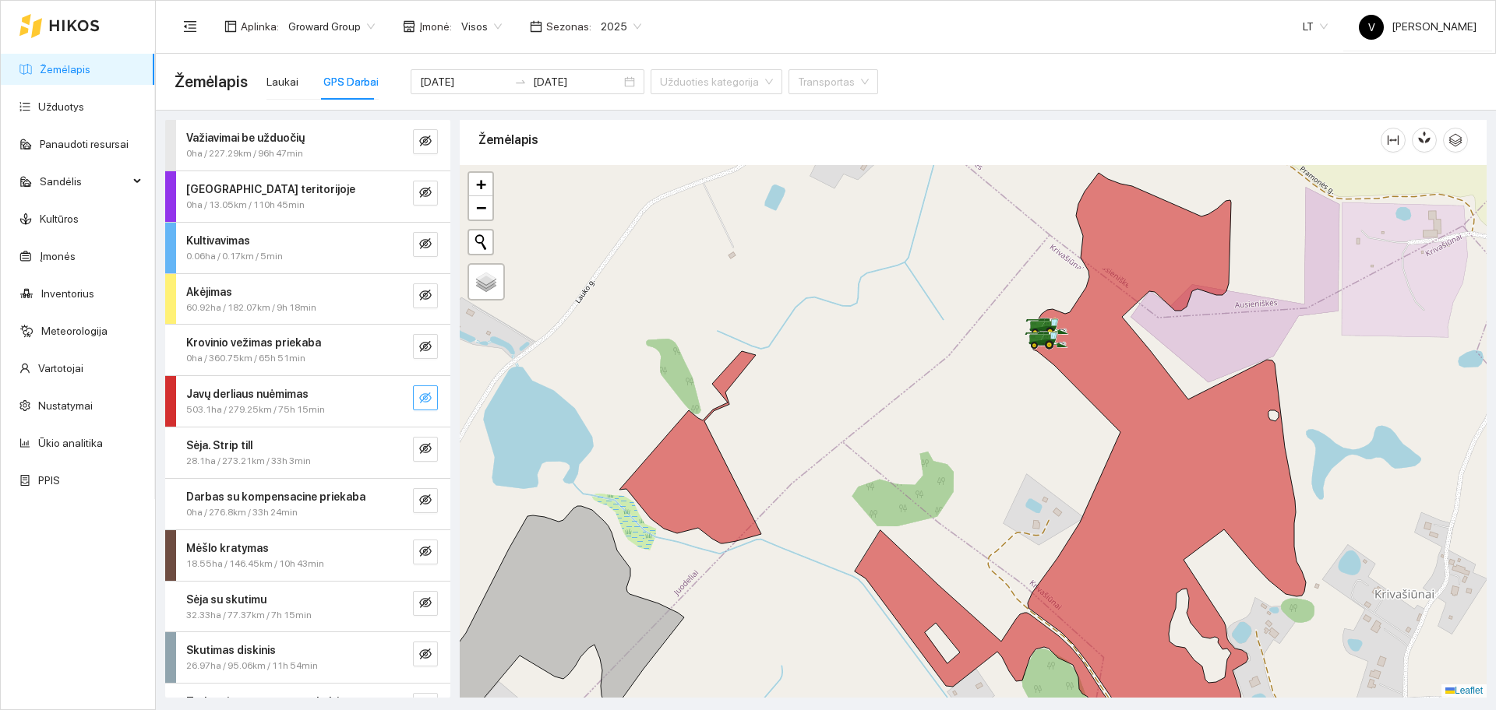
click at [419, 404] on icon "eye-invisible" at bounding box center [425, 398] width 12 height 12
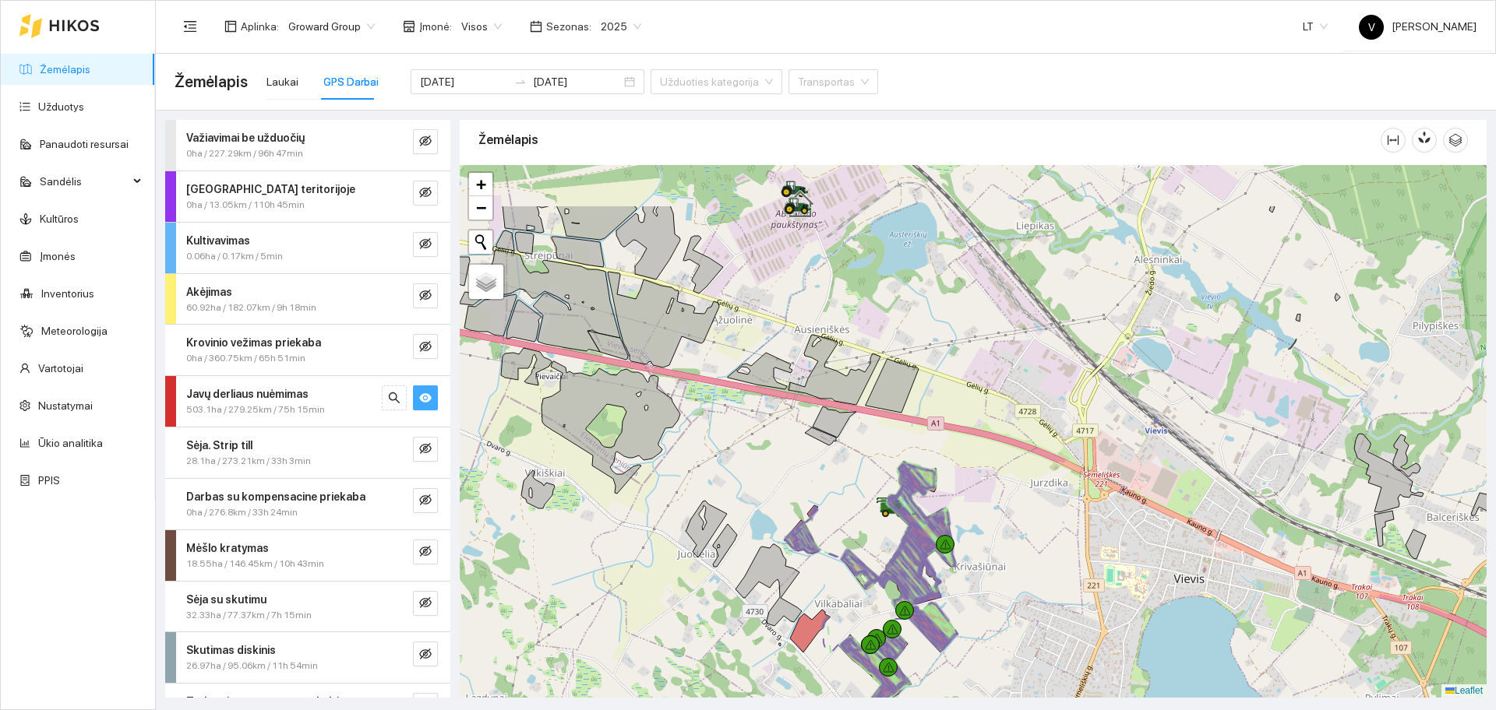
drag, startPoint x: 1032, startPoint y: 573, endPoint x: 982, endPoint y: 707, distance: 143.0
click at [982, 707] on main "Žemėlapis Laukai GPS Darbai [DATE] [DATE] Užduoties kategorija Transportas Važi…" at bounding box center [826, 382] width 1340 height 657
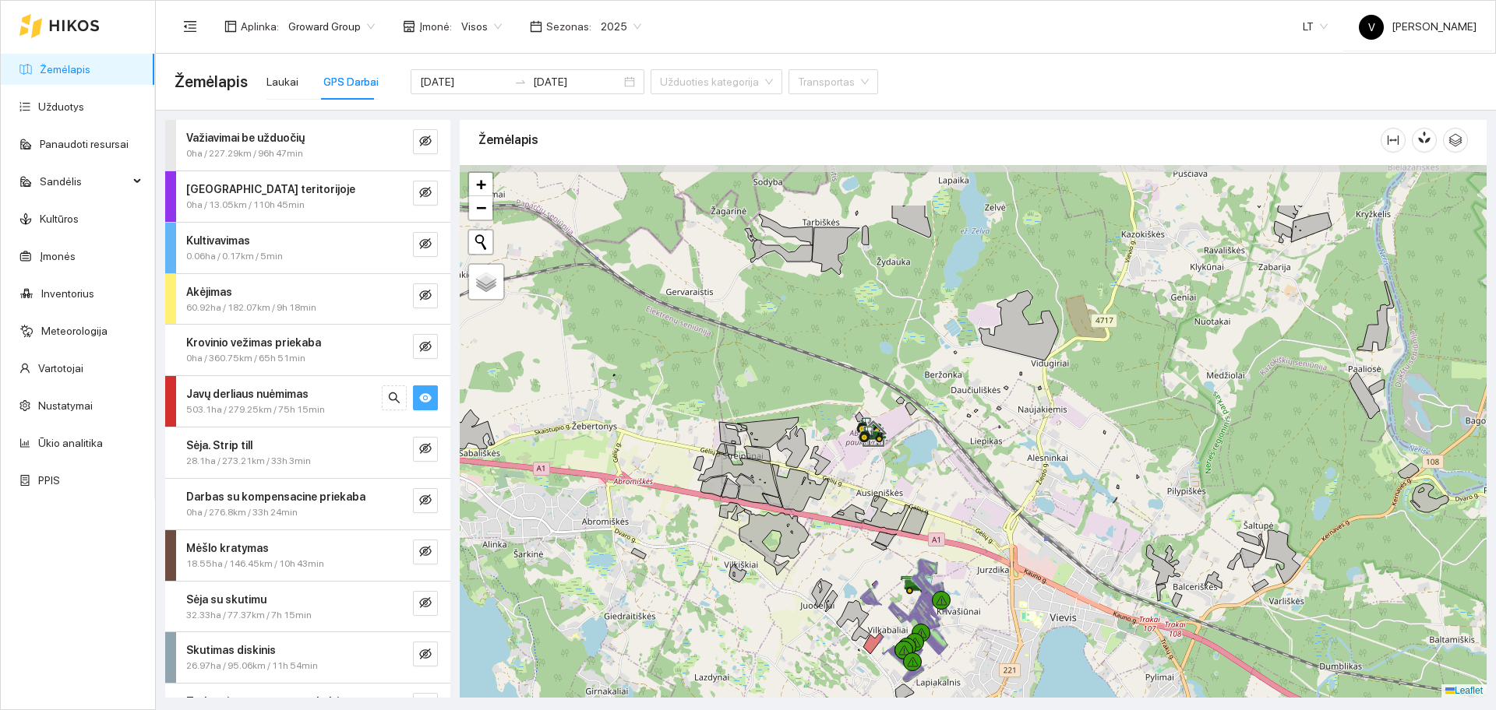
drag, startPoint x: 772, startPoint y: 420, endPoint x: 830, endPoint y: 513, distance: 110.2
click at [830, 513] on div at bounding box center [973, 431] width 1027 height 533
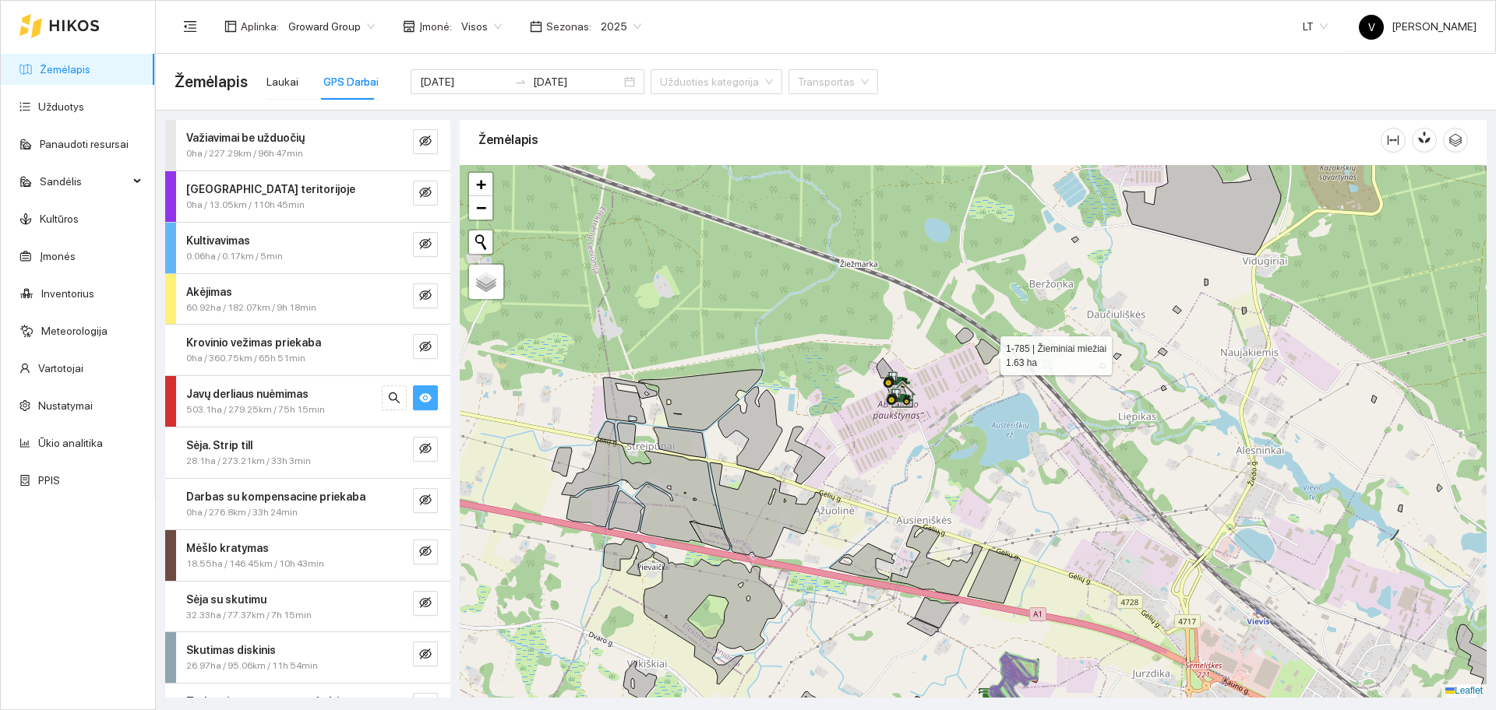
drag, startPoint x: 989, startPoint y: 363, endPoint x: 797, endPoint y: 506, distance: 239.9
click at [975, 365] on icon at bounding box center [986, 352] width 23 height 25
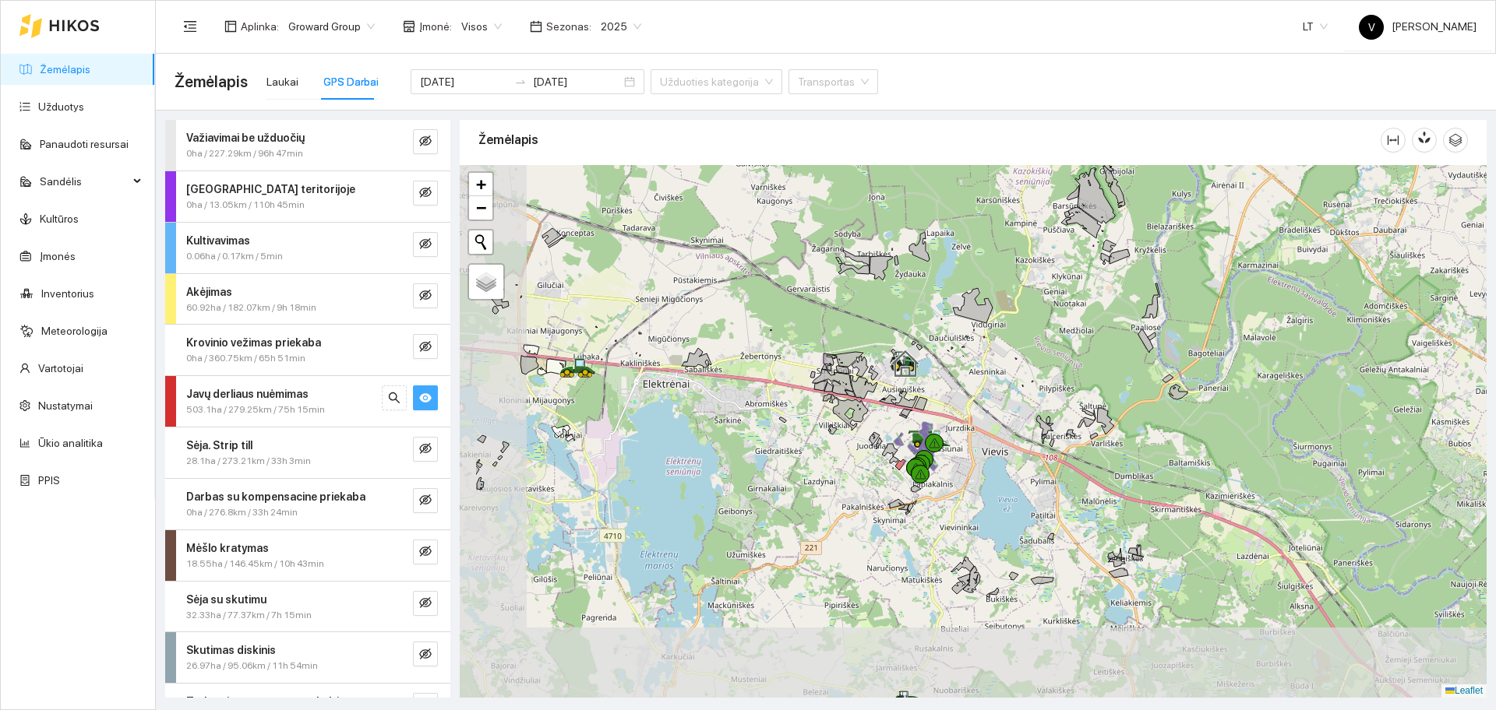
drag, startPoint x: 815, startPoint y: 546, endPoint x: 939, endPoint y: 377, distance: 210.0
click at [939, 379] on div at bounding box center [973, 431] width 1027 height 533
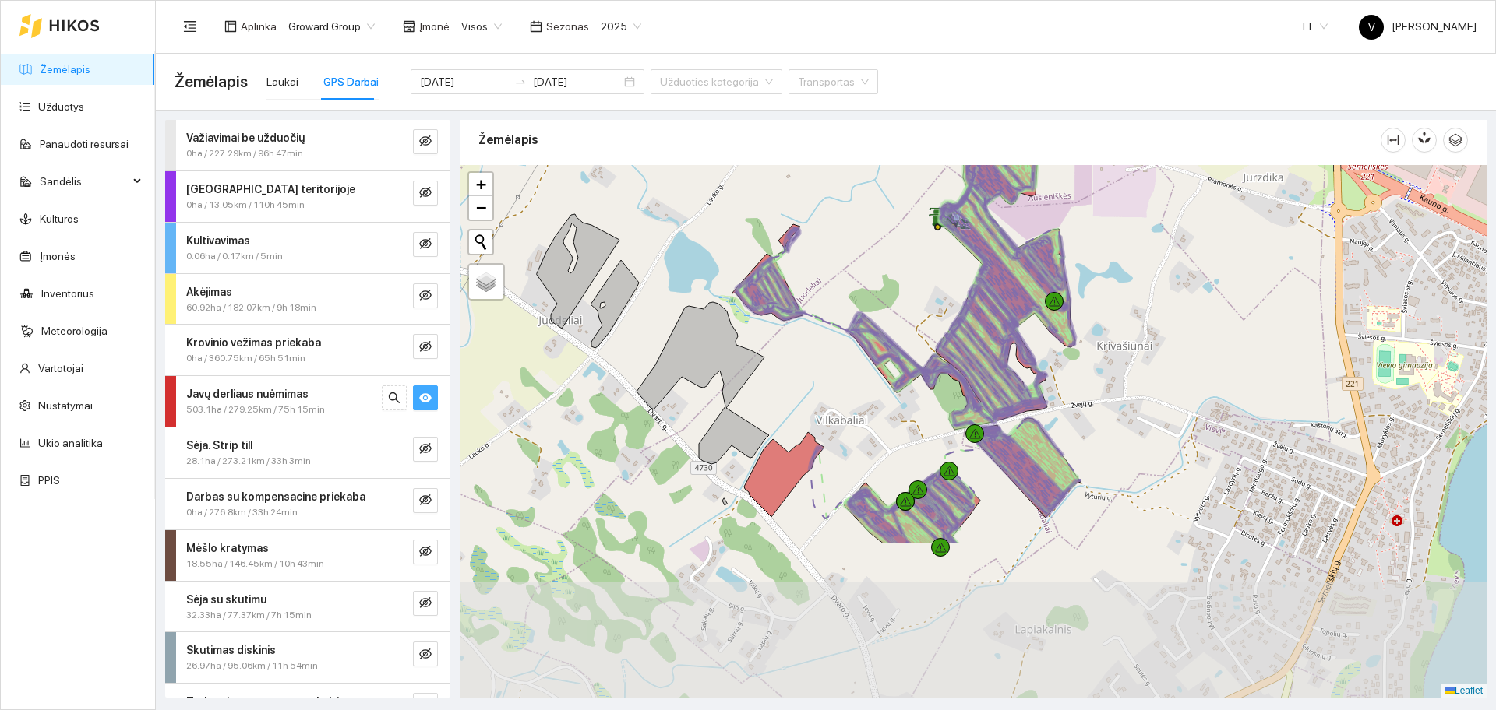
drag, startPoint x: 822, startPoint y: 427, endPoint x: 898, endPoint y: 206, distance: 233.3
click at [893, 221] on div at bounding box center [973, 431] width 1027 height 533
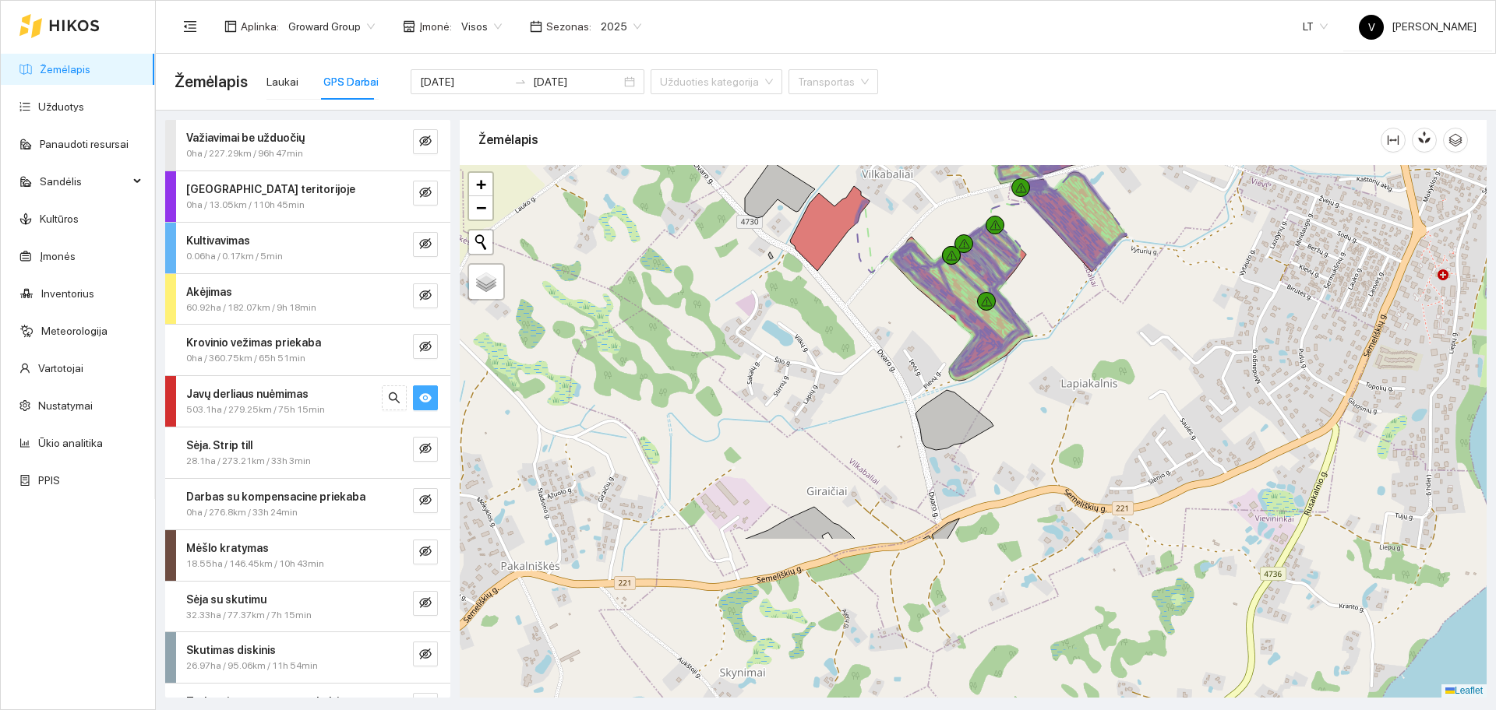
drag, startPoint x: 854, startPoint y: 439, endPoint x: 901, endPoint y: 284, distance: 161.9
click at [901, 284] on div at bounding box center [973, 431] width 1027 height 533
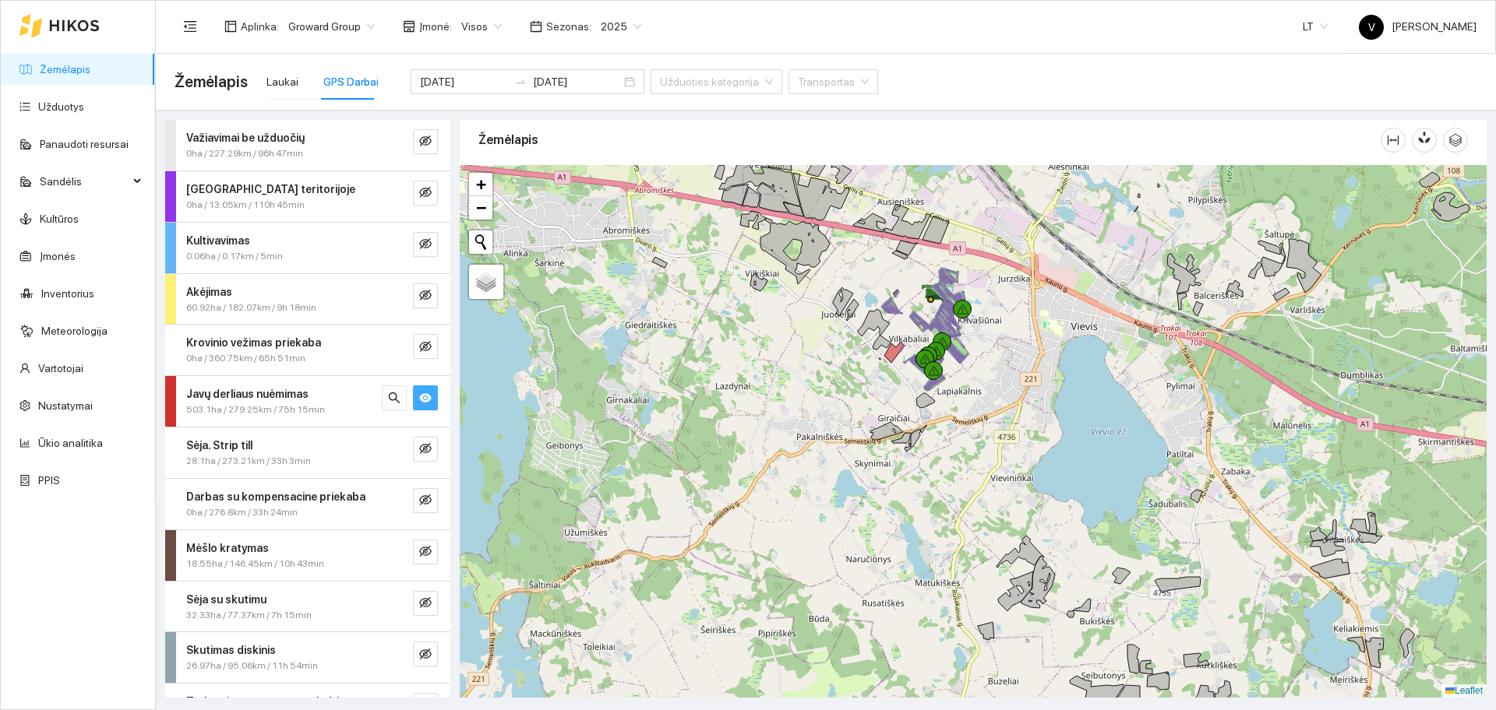
drag, startPoint x: 897, startPoint y: 220, endPoint x: 876, endPoint y: 418, distance: 199.1
click at [884, 425] on div at bounding box center [973, 431] width 1027 height 533
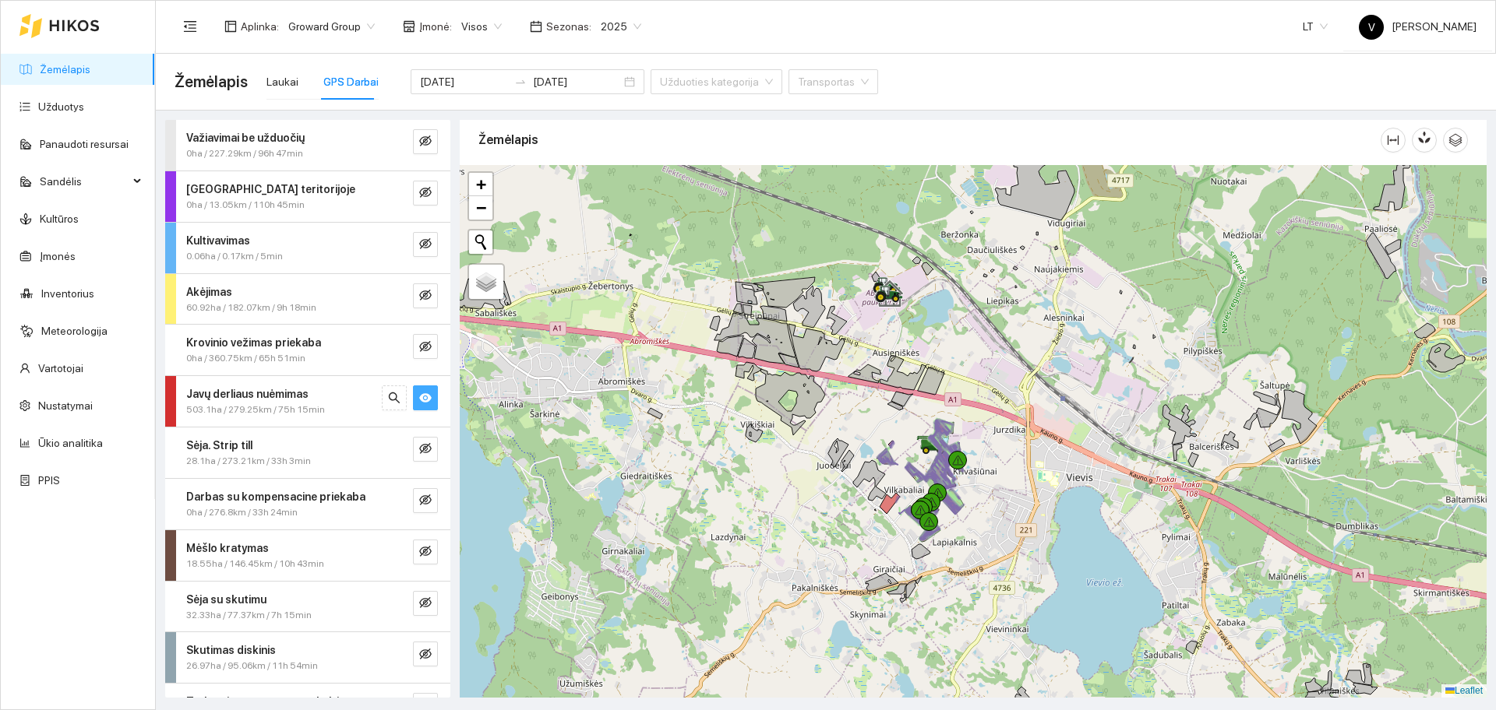
click at [419, 398] on icon "eye" at bounding box center [425, 397] width 12 height 9
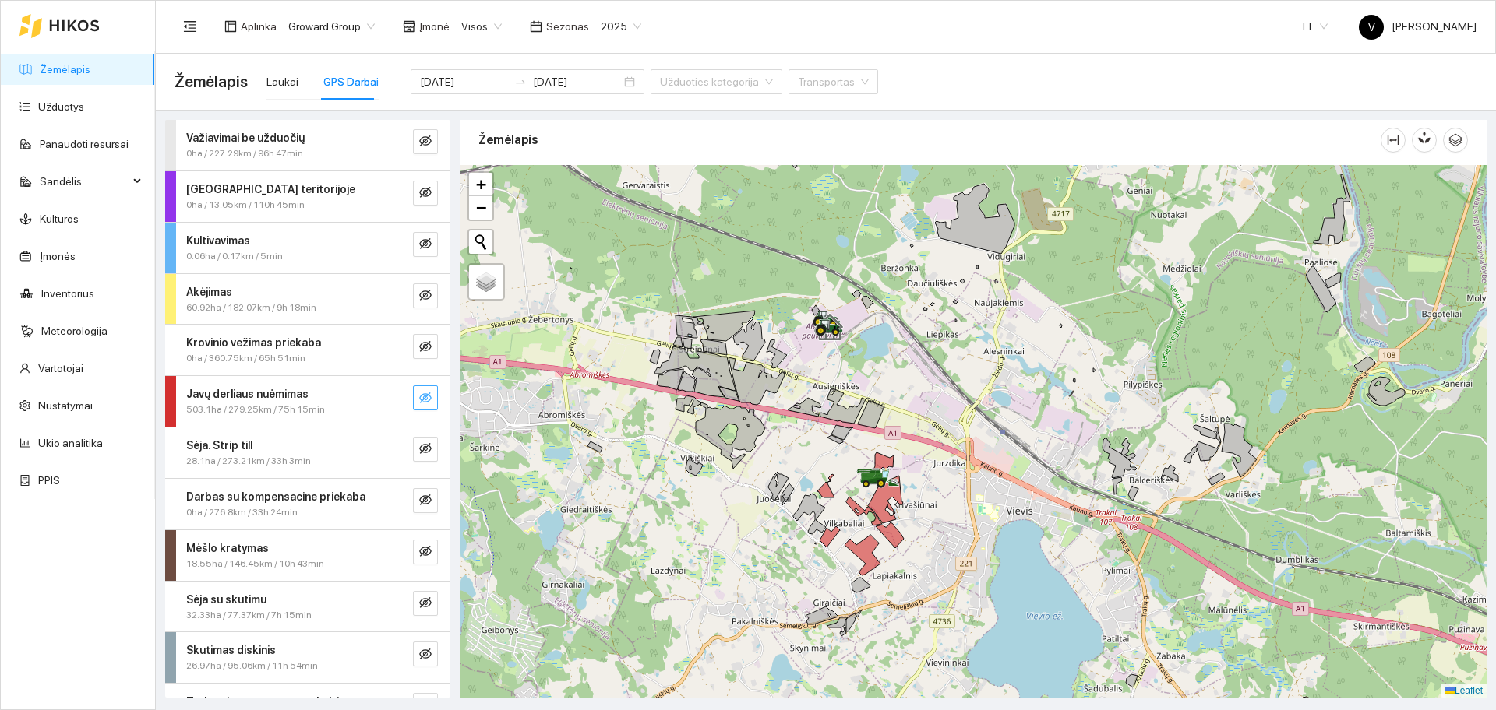
drag, startPoint x: 871, startPoint y: 348, endPoint x: 811, endPoint y: 382, distance: 68.7
click at [811, 382] on div at bounding box center [973, 431] width 1027 height 533
click at [417, 391] on button "button" at bounding box center [425, 398] width 25 height 25
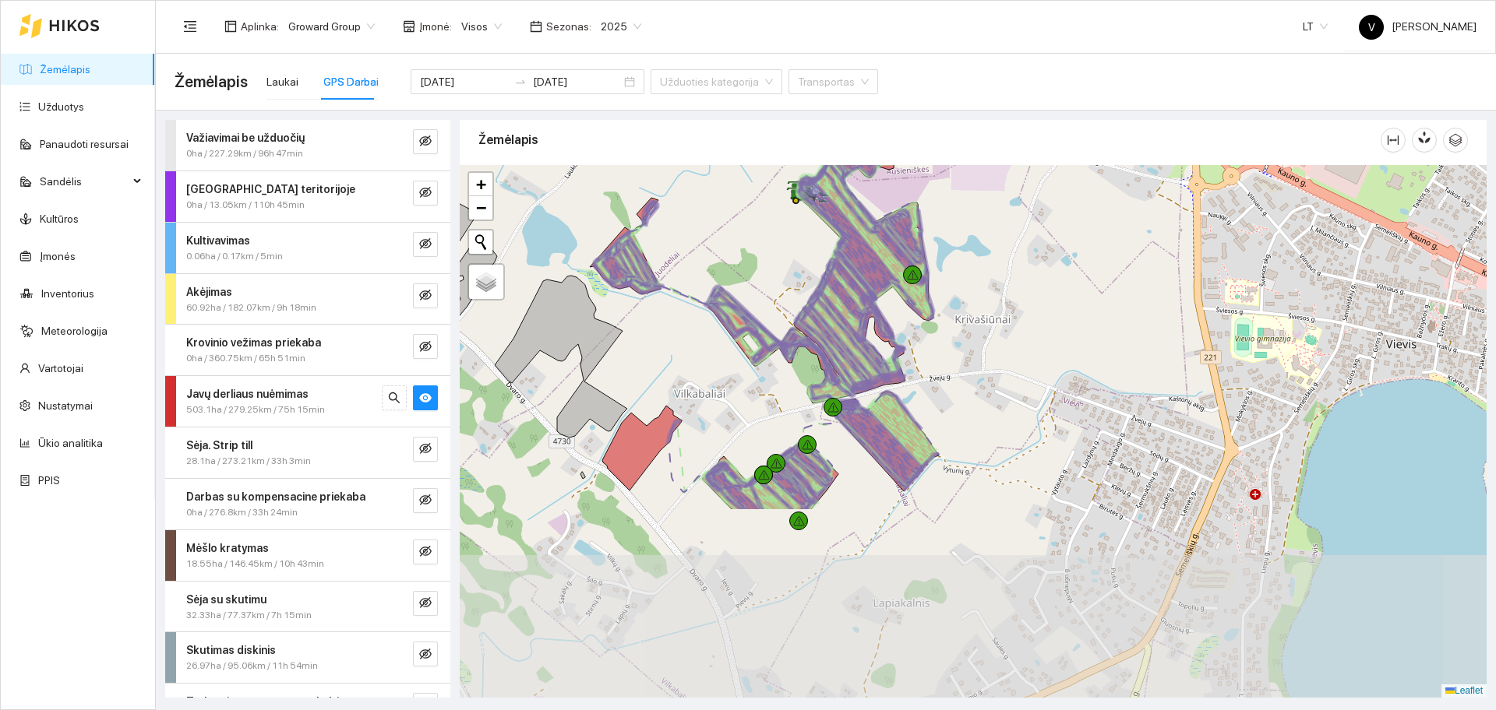
drag, startPoint x: 836, startPoint y: 523, endPoint x: 805, endPoint y: 279, distance: 246.6
click at [805, 279] on div at bounding box center [973, 431] width 1027 height 533
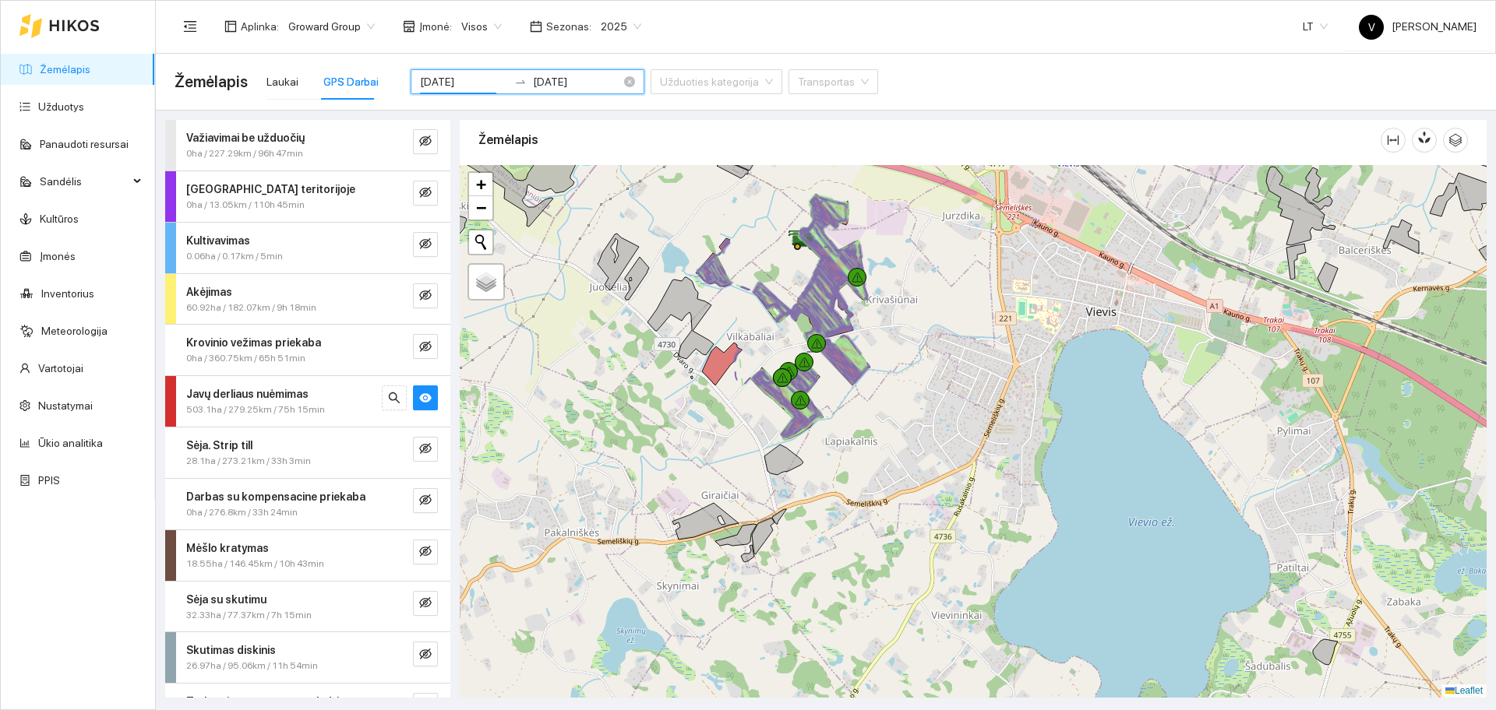
click at [475, 85] on input "[DATE]" at bounding box center [464, 81] width 88 height 17
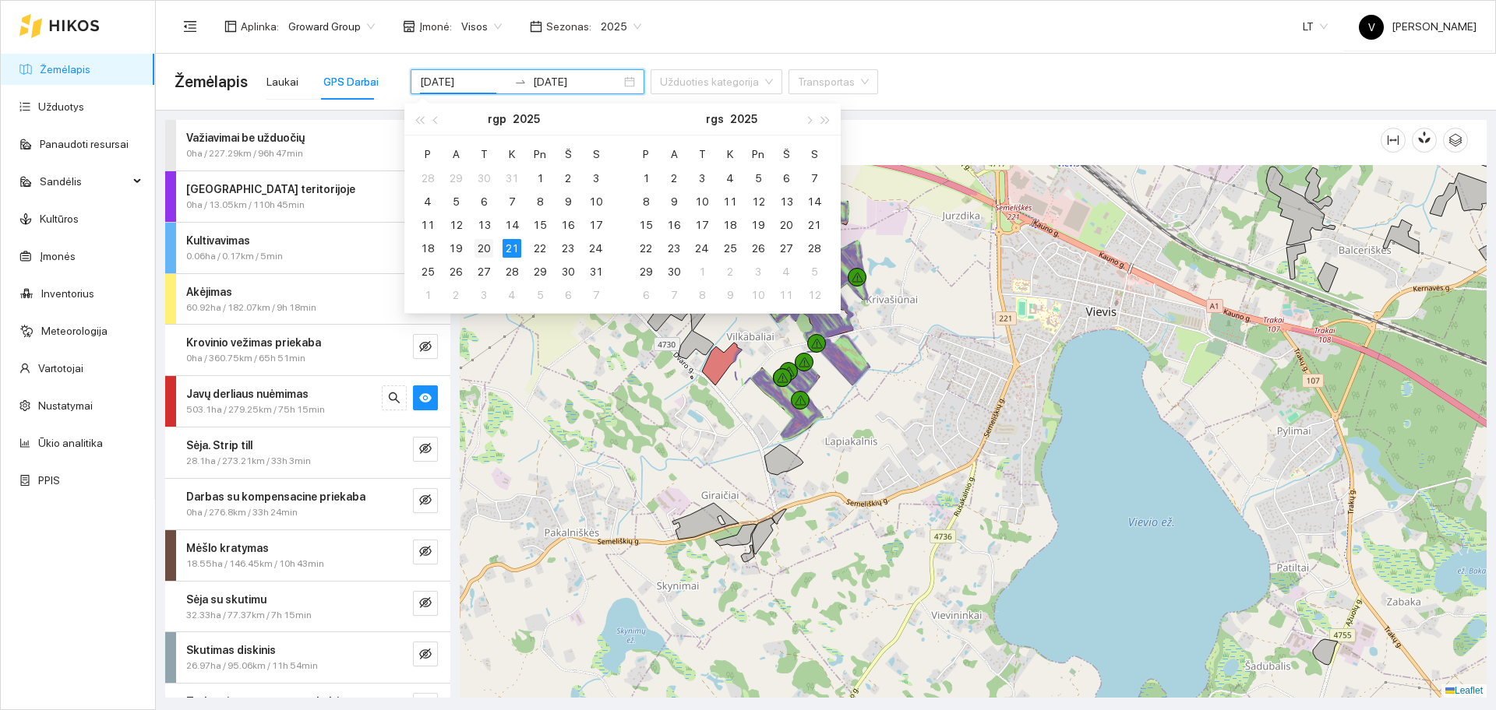
type input "[DATE]"
click at [485, 252] on div "20" at bounding box center [483, 248] width 19 height 19
click at [631, 197] on div "P A T K Pn Š S 1 2 3 4 5 6 7 8 9 10 11 12 13 14 15 16 17 18 19 20 21 22 23 24 2…" at bounding box center [731, 225] width 218 height 178
click at [631, 190] on div "P A T K Pn Š S 1 2 3 4 5 6 7 8 9 10 11 12 13 14 15 16 17 18 19 20 21 22 23 24 2…" at bounding box center [731, 225] width 218 height 178
type input "[DATE]"
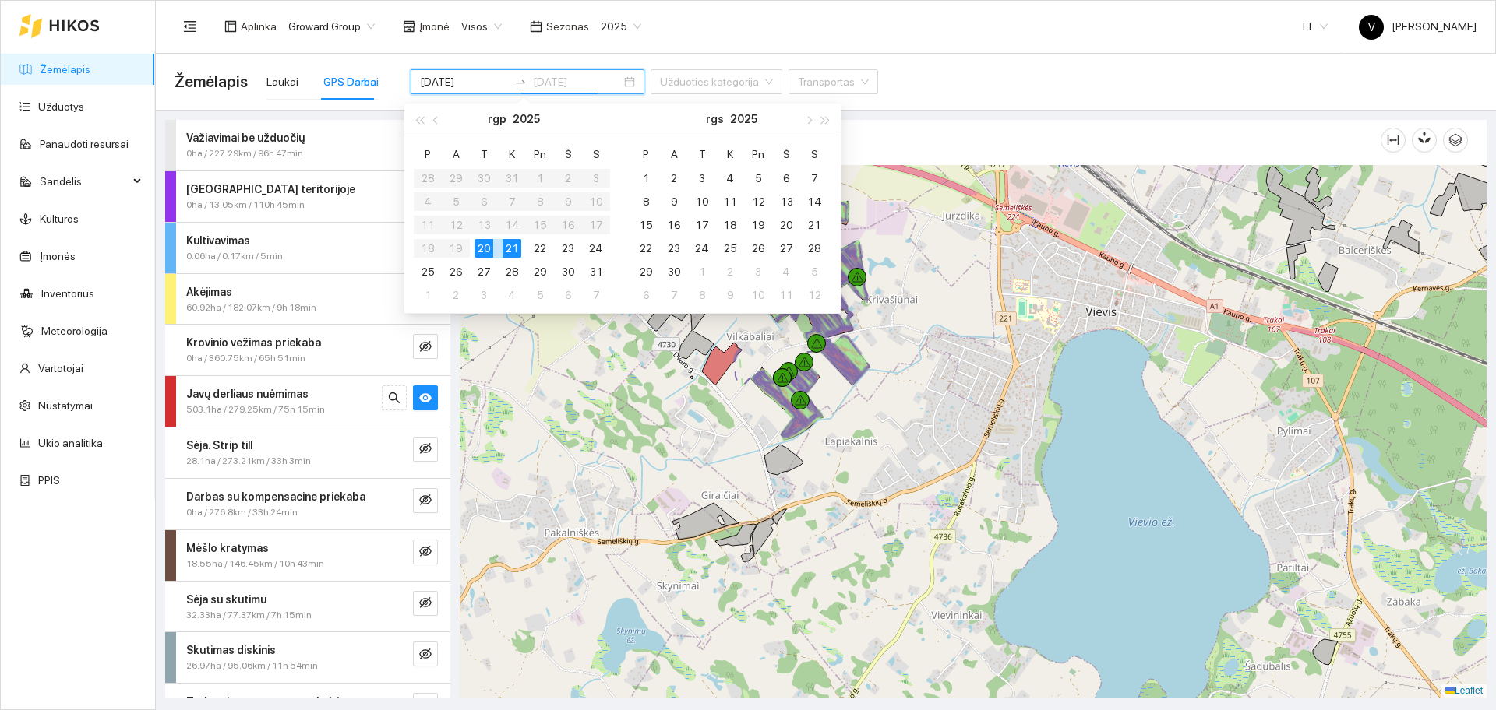
click at [516, 242] on div "21" at bounding box center [511, 248] width 19 height 19
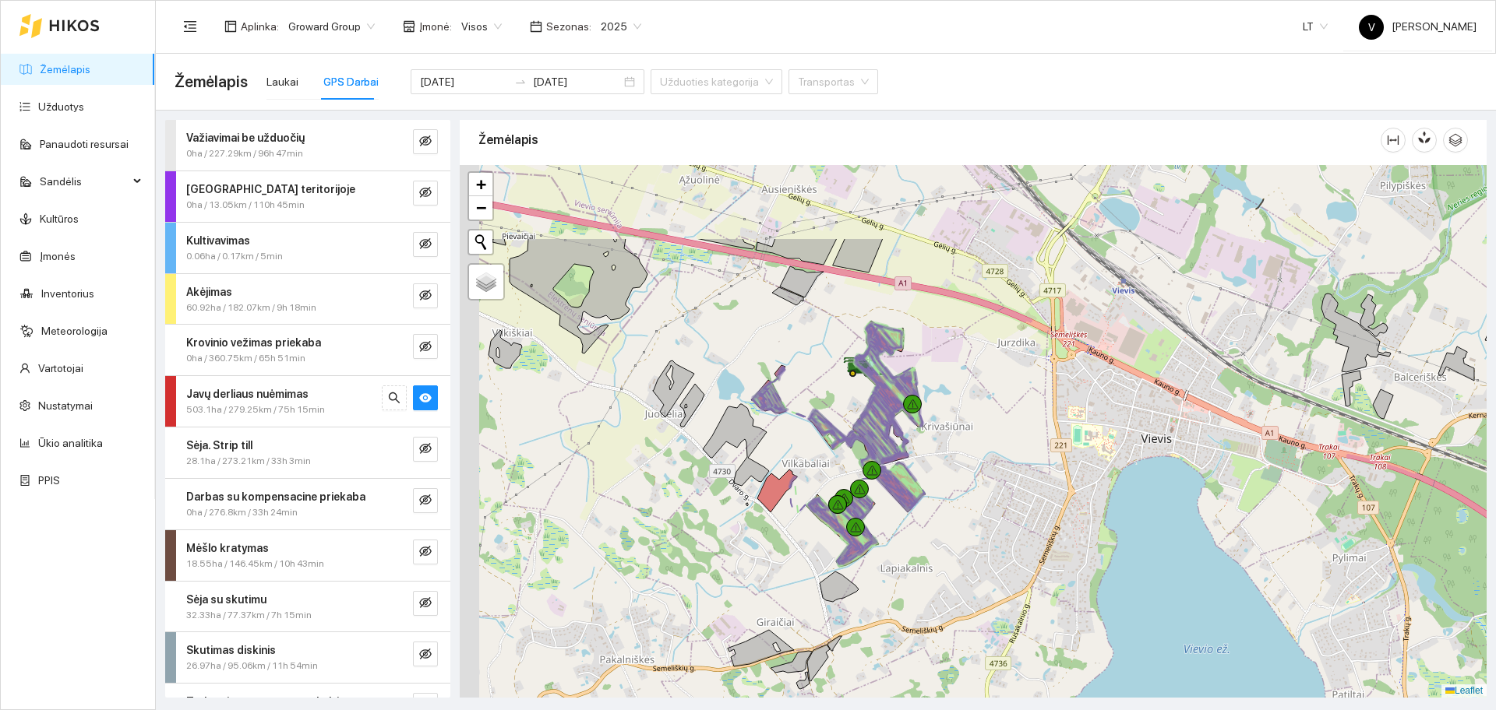
drag, startPoint x: 595, startPoint y: 178, endPoint x: 650, endPoint y: 305, distance: 138.5
click at [650, 305] on div at bounding box center [973, 431] width 1027 height 533
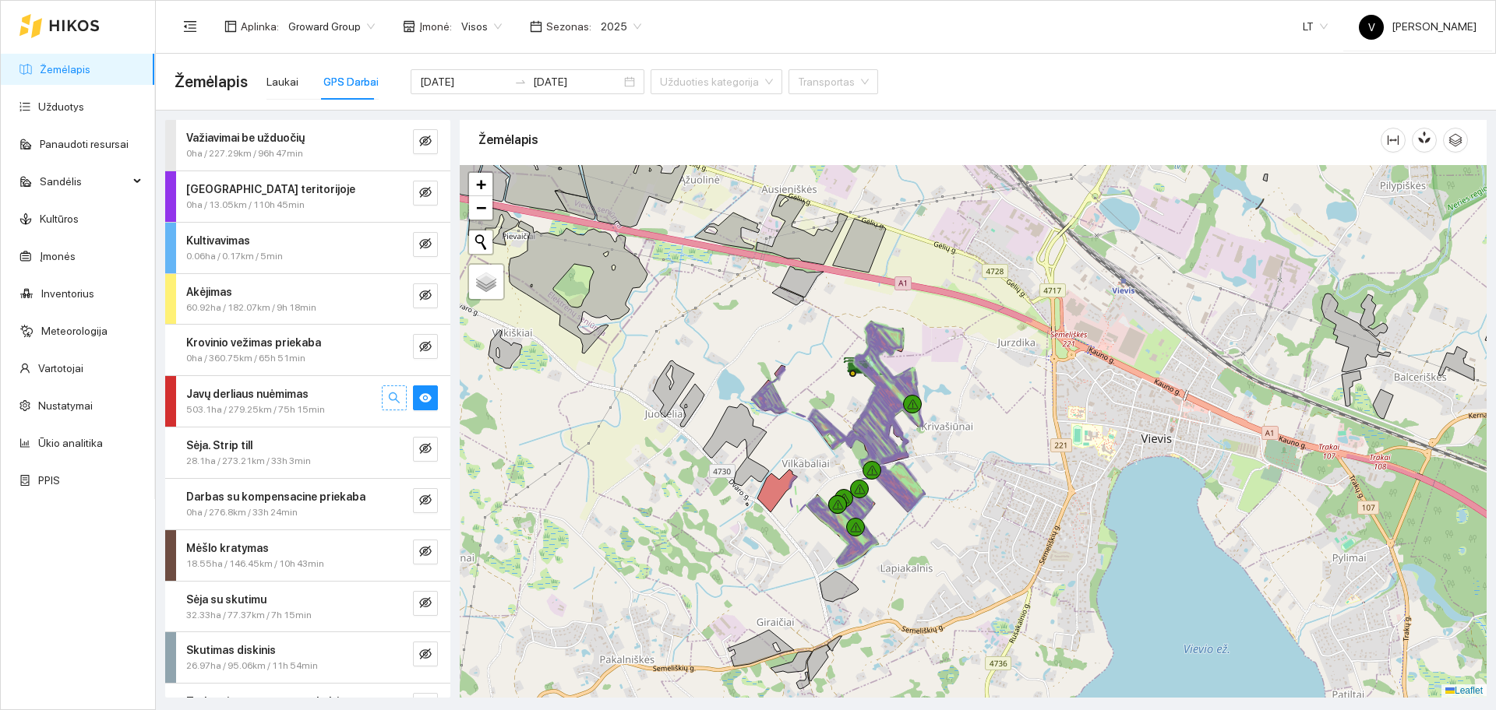
click at [413, 408] on button "button" at bounding box center [425, 398] width 25 height 25
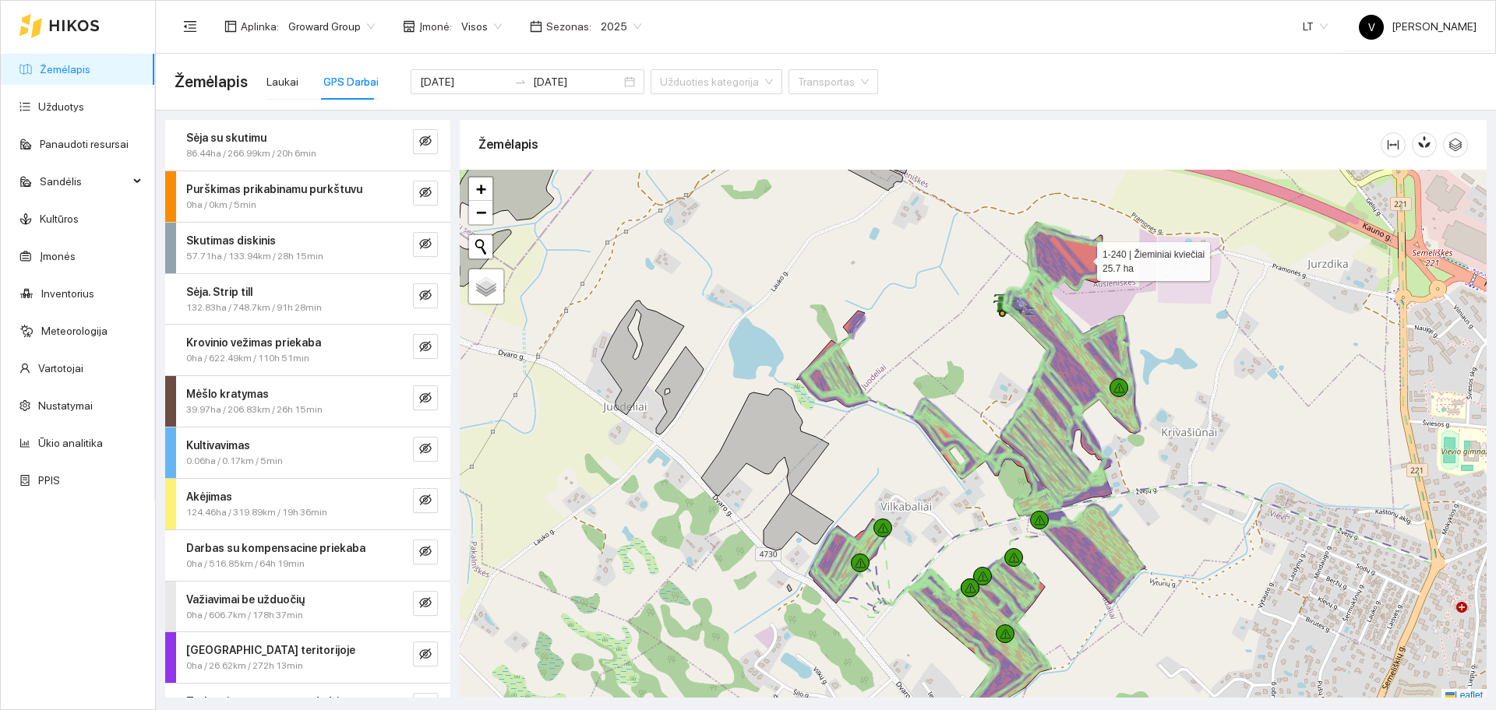
scroll to position [5, 0]
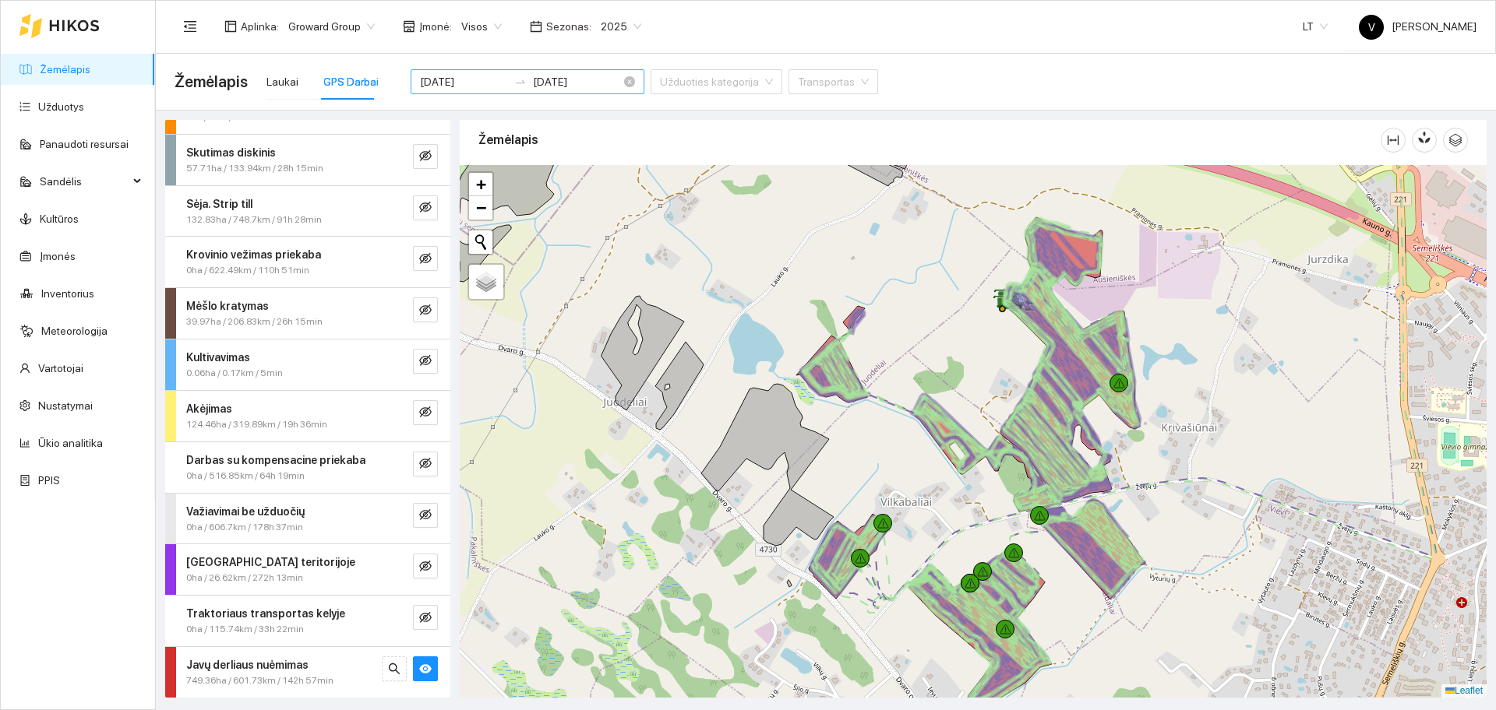
click at [443, 81] on input "[DATE]" at bounding box center [464, 81] width 88 height 17
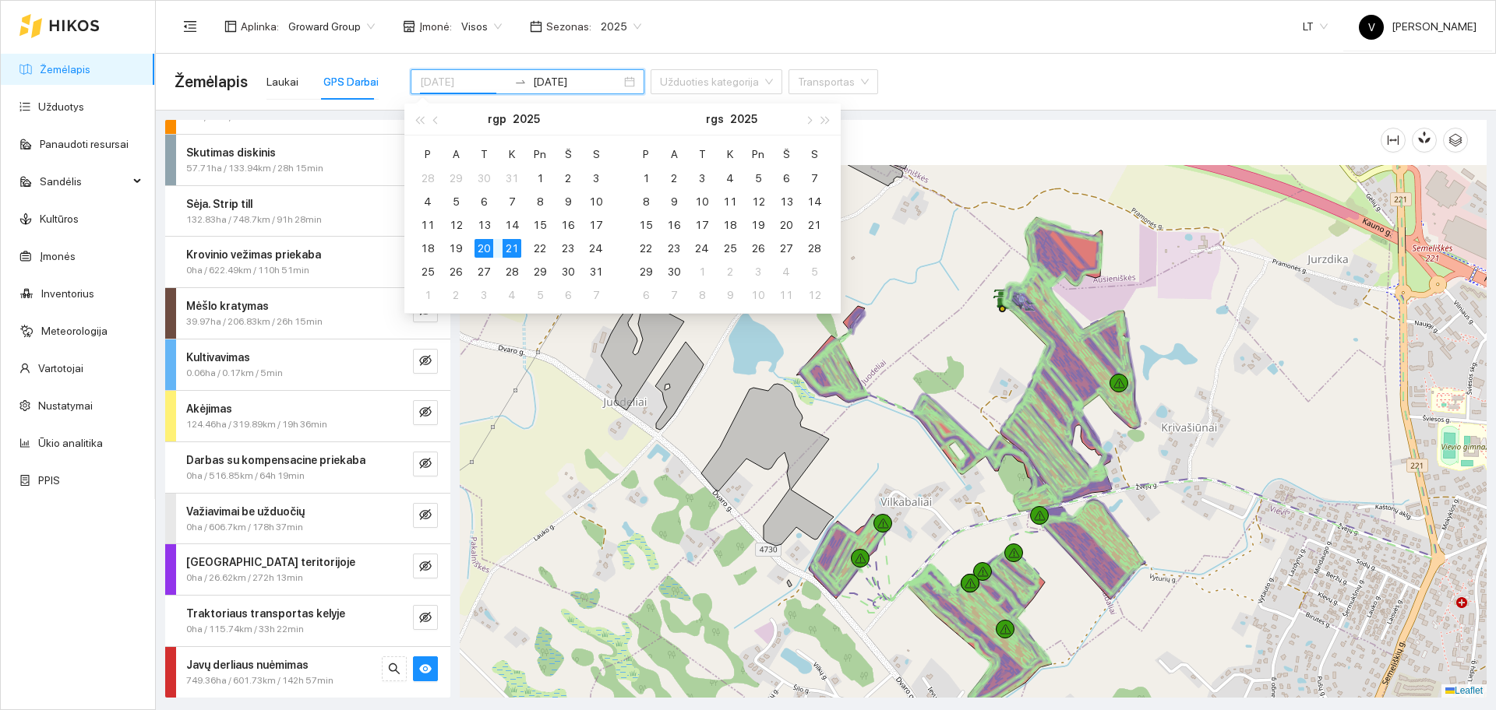
type input "[DATE]"
click at [508, 248] on div "21" at bounding box center [511, 248] width 19 height 19
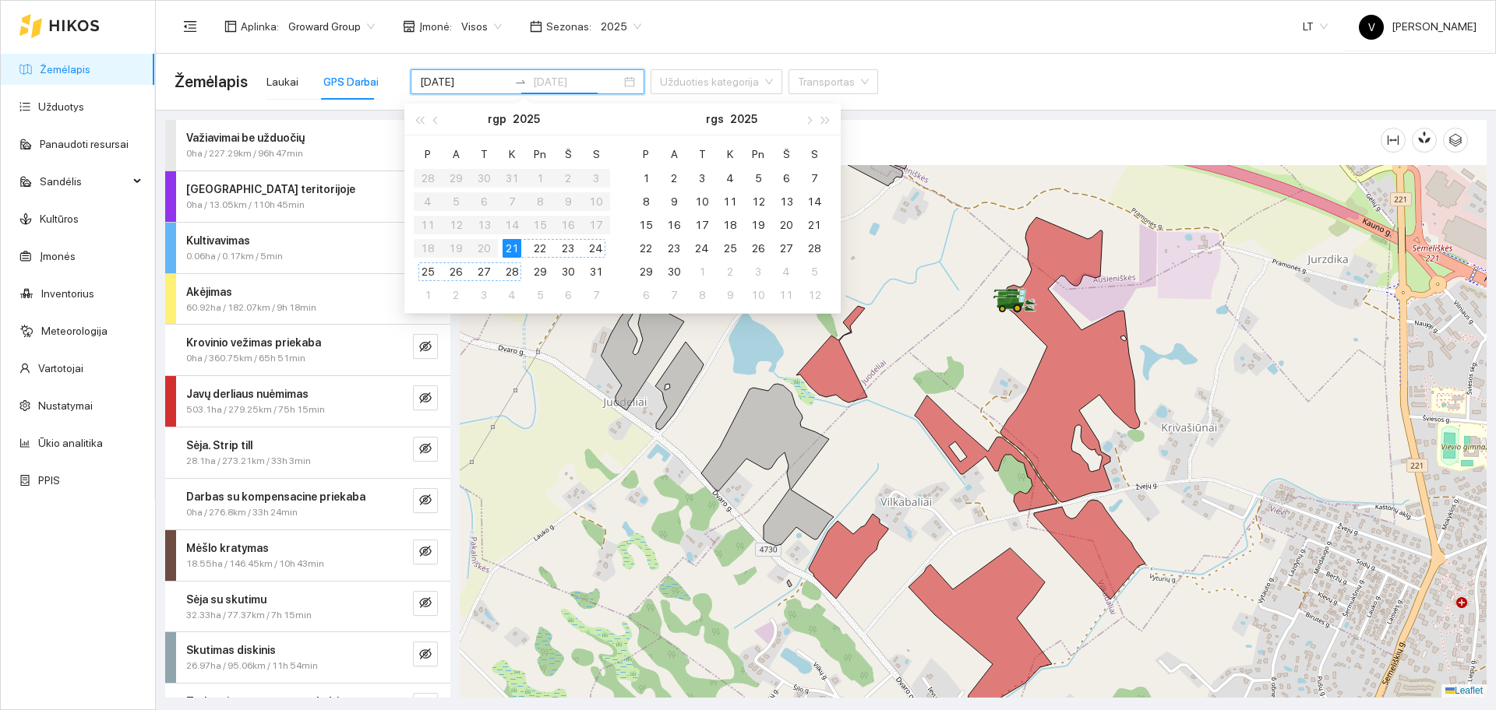
type input "[DATE]"
click at [511, 244] on div "21" at bounding box center [511, 248] width 19 height 19
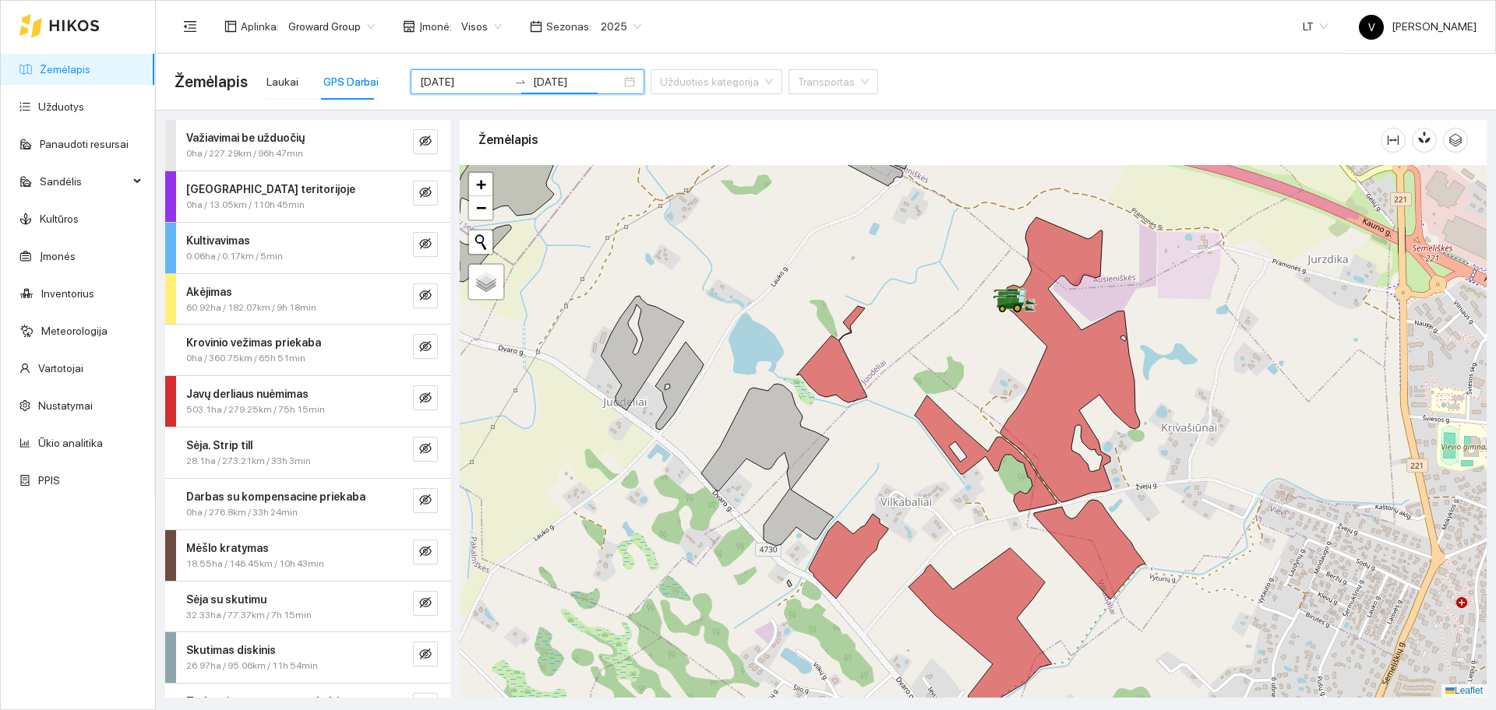
click at [958, 100] on div "Žemėlapis Laukai GPS Darbai 2025-08-21 2025-08-21 Užduoties kategorija Transpor…" at bounding box center [825, 82] width 1302 height 50
drag, startPoint x: 1071, startPoint y: 390, endPoint x: 1061, endPoint y: 375, distance: 17.9
click at [1061, 375] on div at bounding box center [973, 431] width 1027 height 533
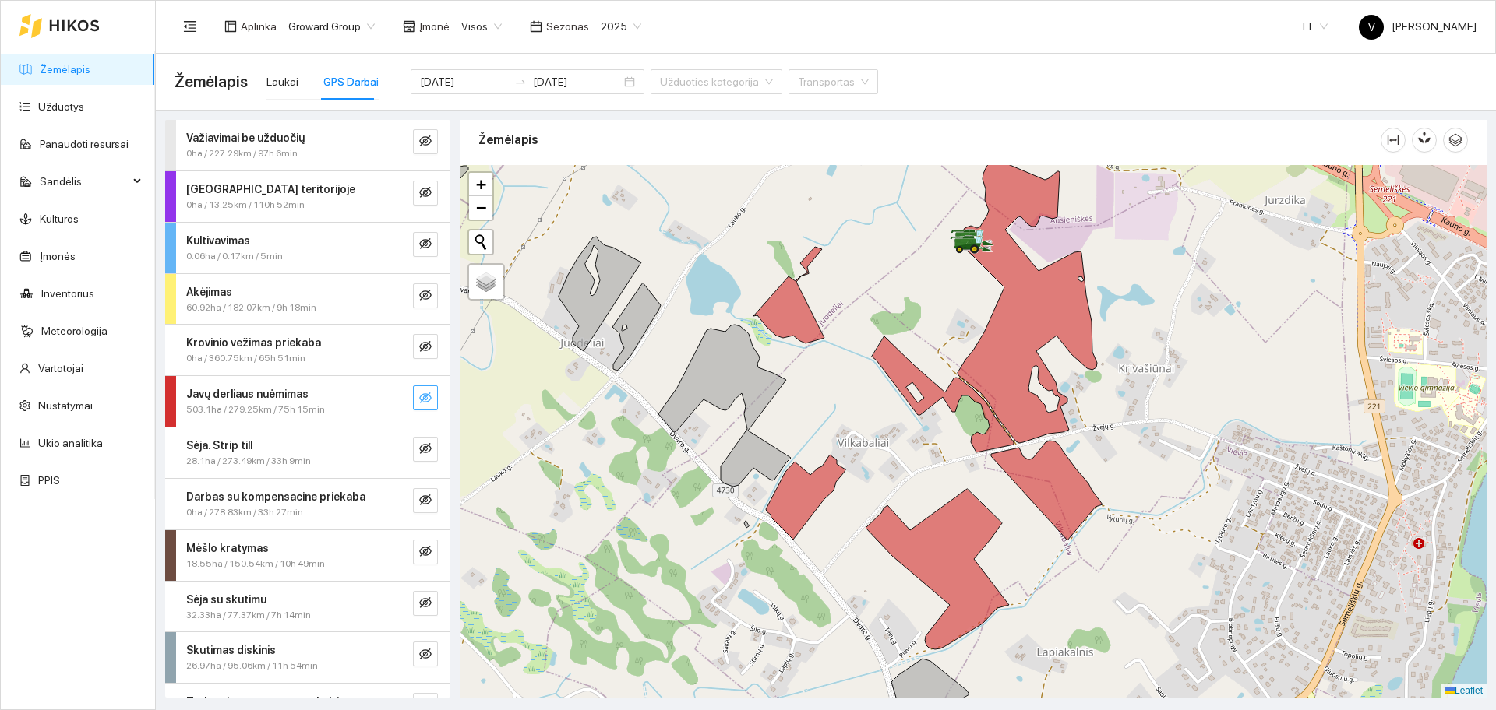
click at [419, 400] on icon "eye-invisible" at bounding box center [425, 398] width 12 height 11
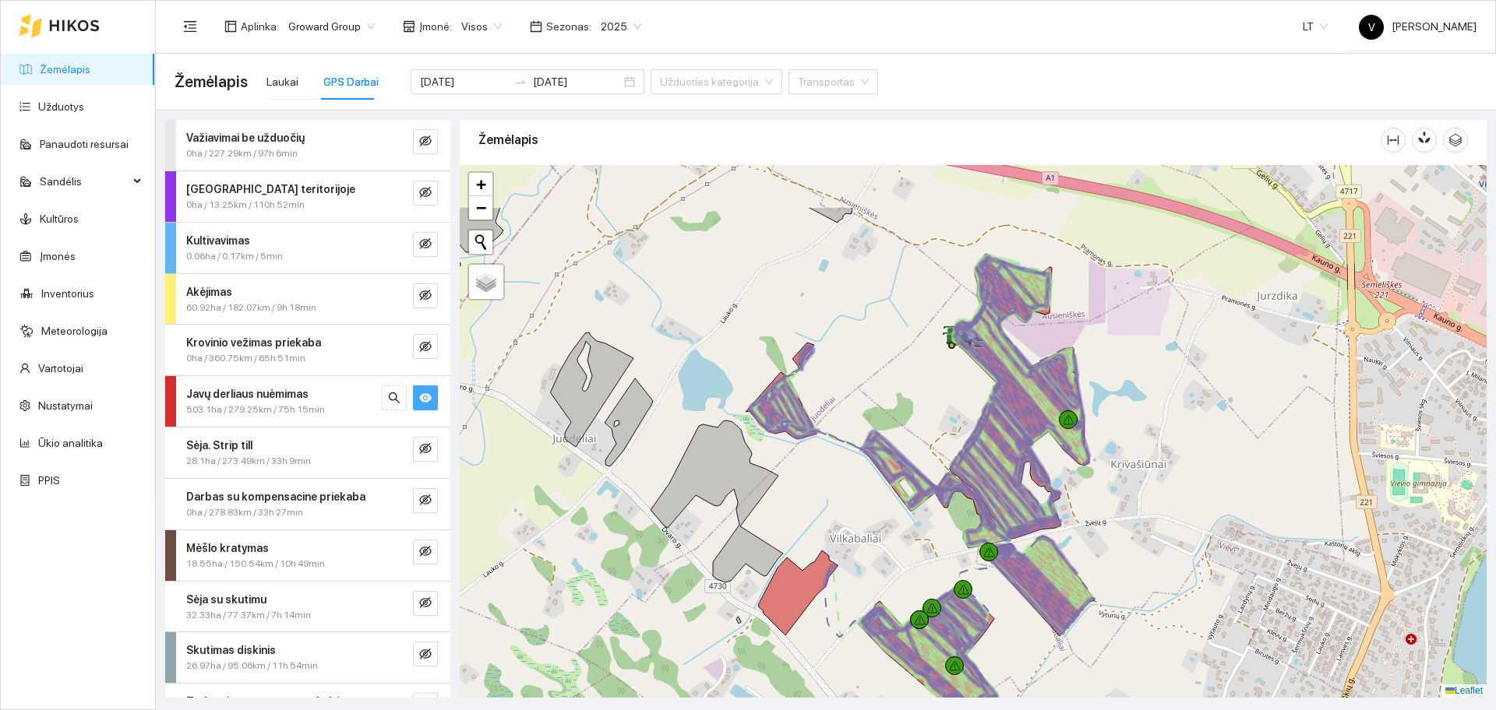
drag, startPoint x: 1118, startPoint y: 453, endPoint x: 1109, endPoint y: 558, distance: 104.7
click at [1109, 558] on div at bounding box center [973, 431] width 1027 height 533
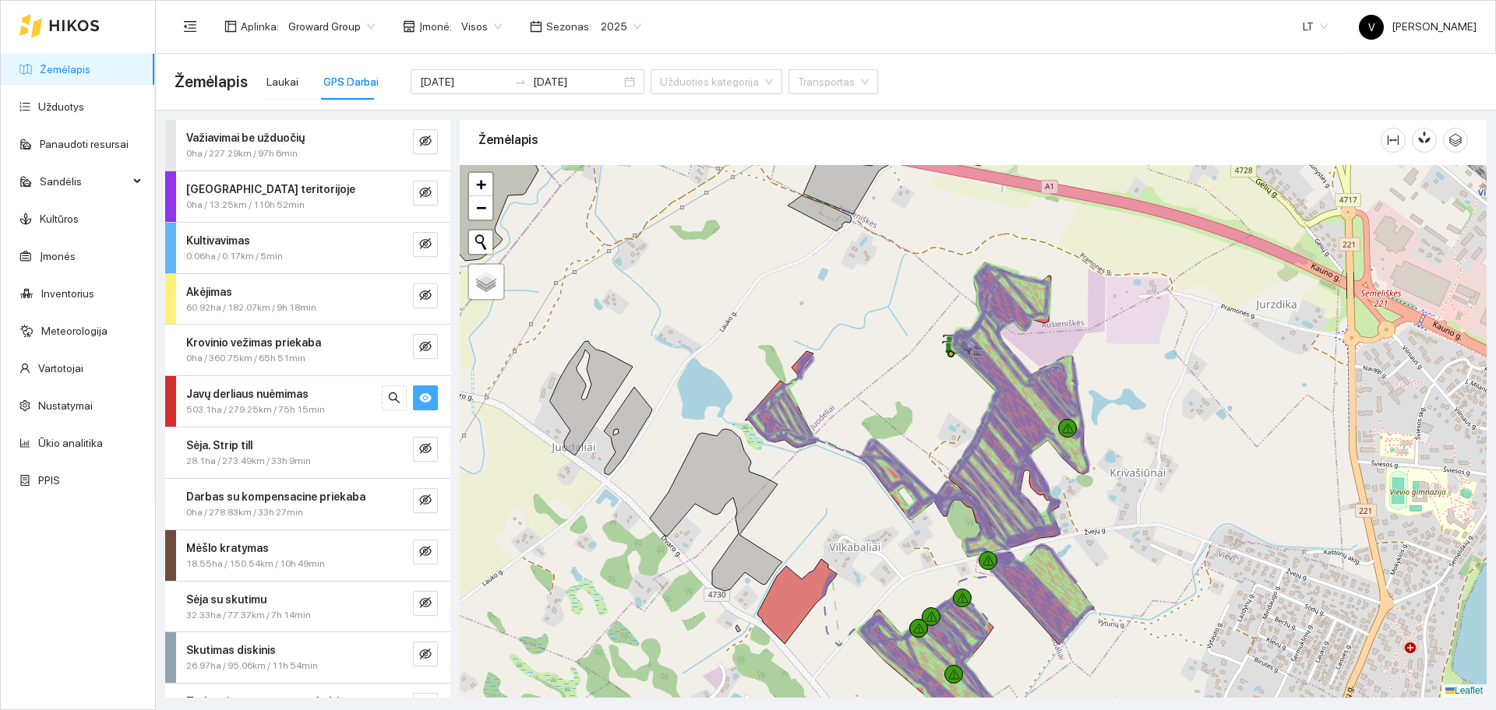
click at [419, 396] on icon "eye" at bounding box center [425, 397] width 12 height 9
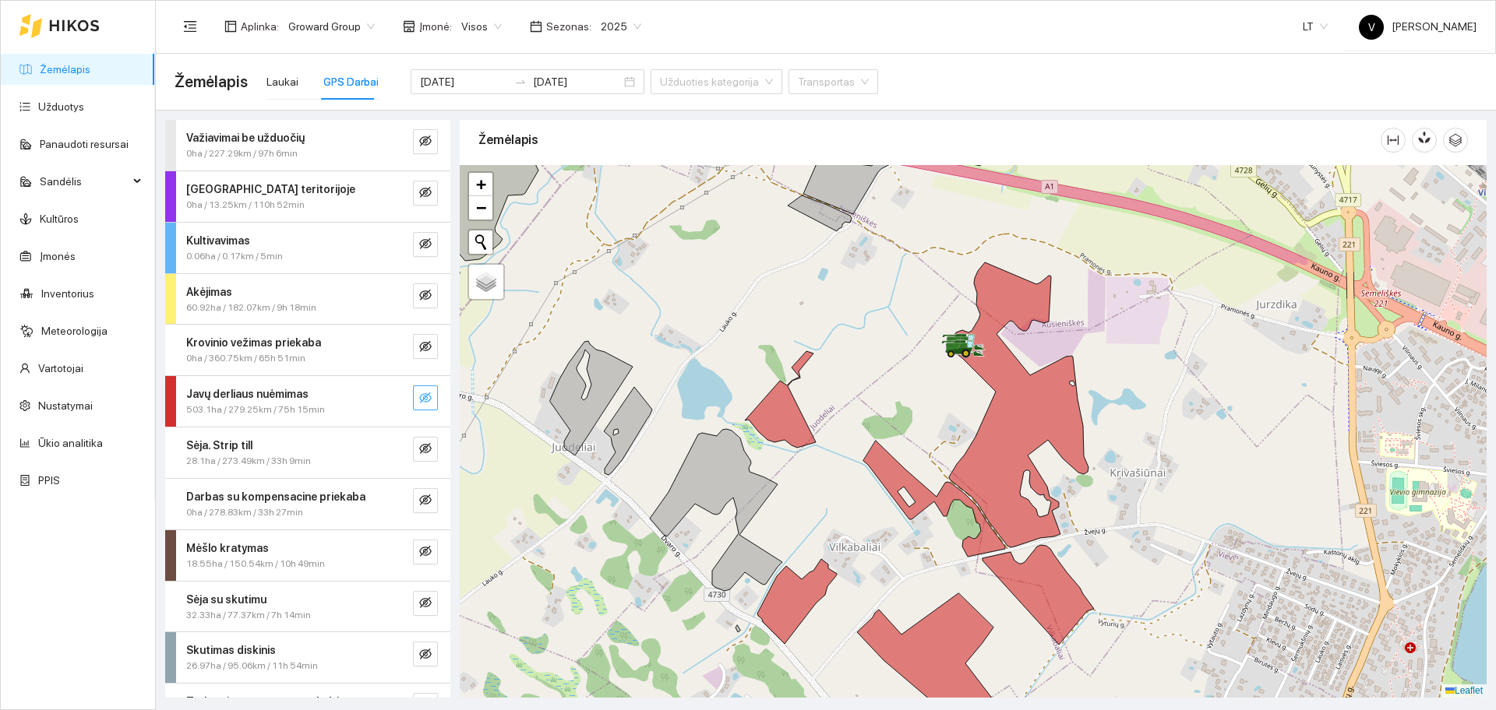
click at [419, 396] on icon "eye-invisible" at bounding box center [425, 398] width 12 height 12
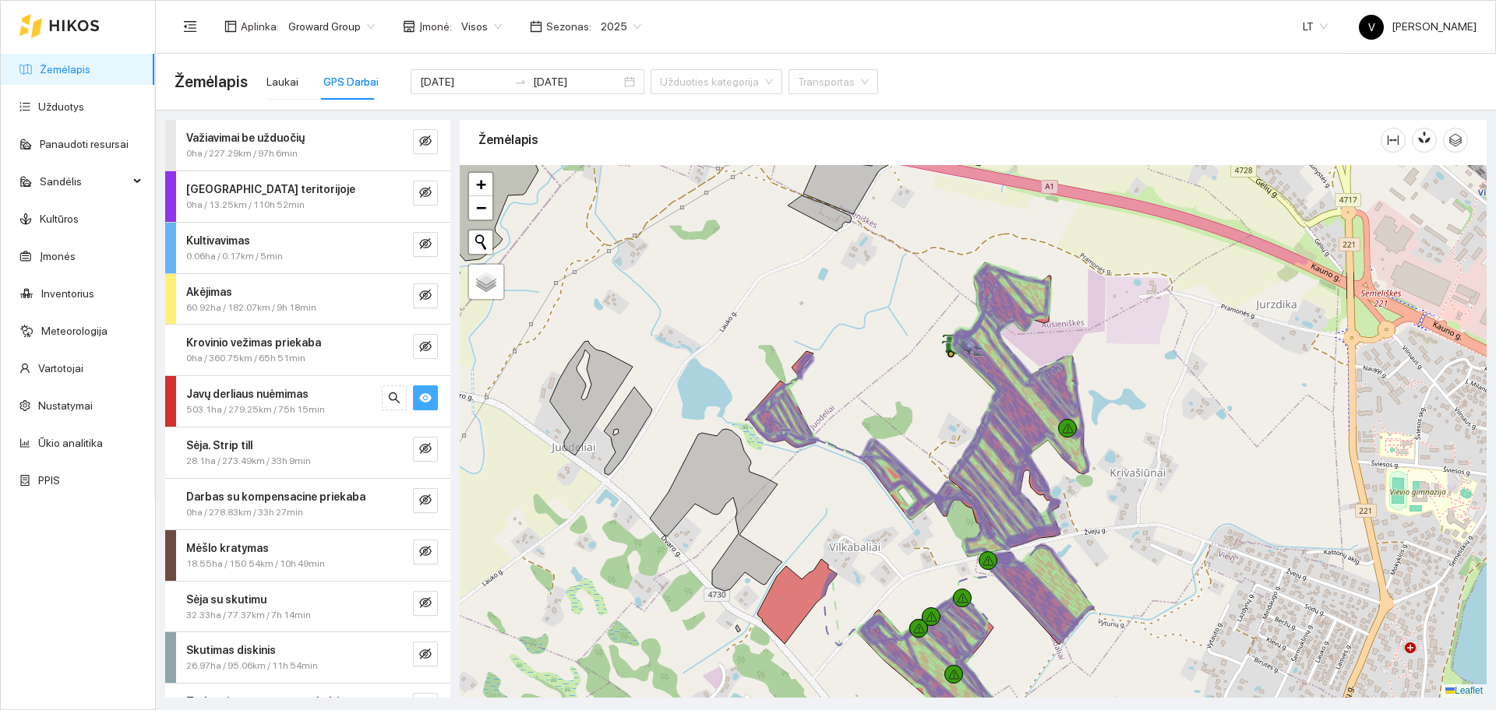
click at [419, 396] on icon "eye" at bounding box center [425, 397] width 12 height 9
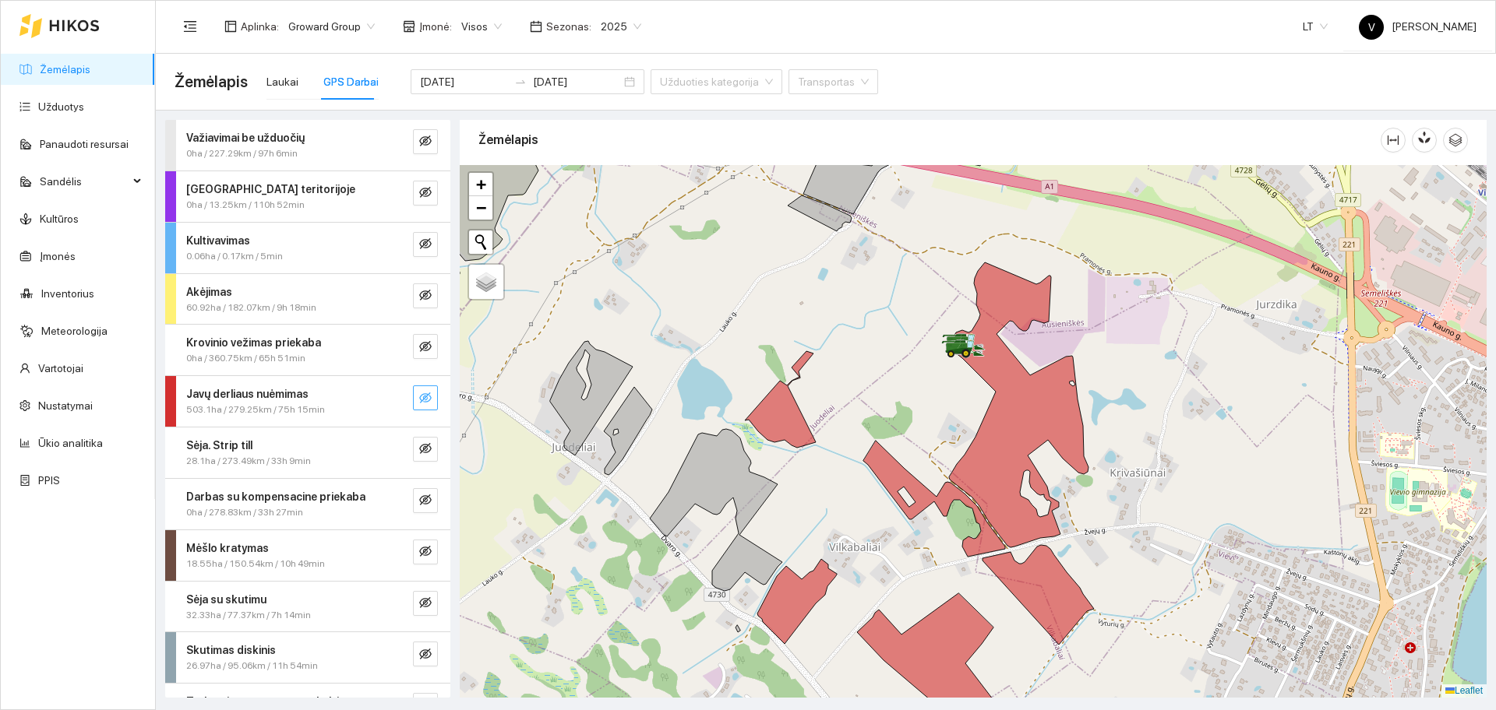
click at [419, 397] on icon "eye-invisible" at bounding box center [425, 398] width 12 height 12
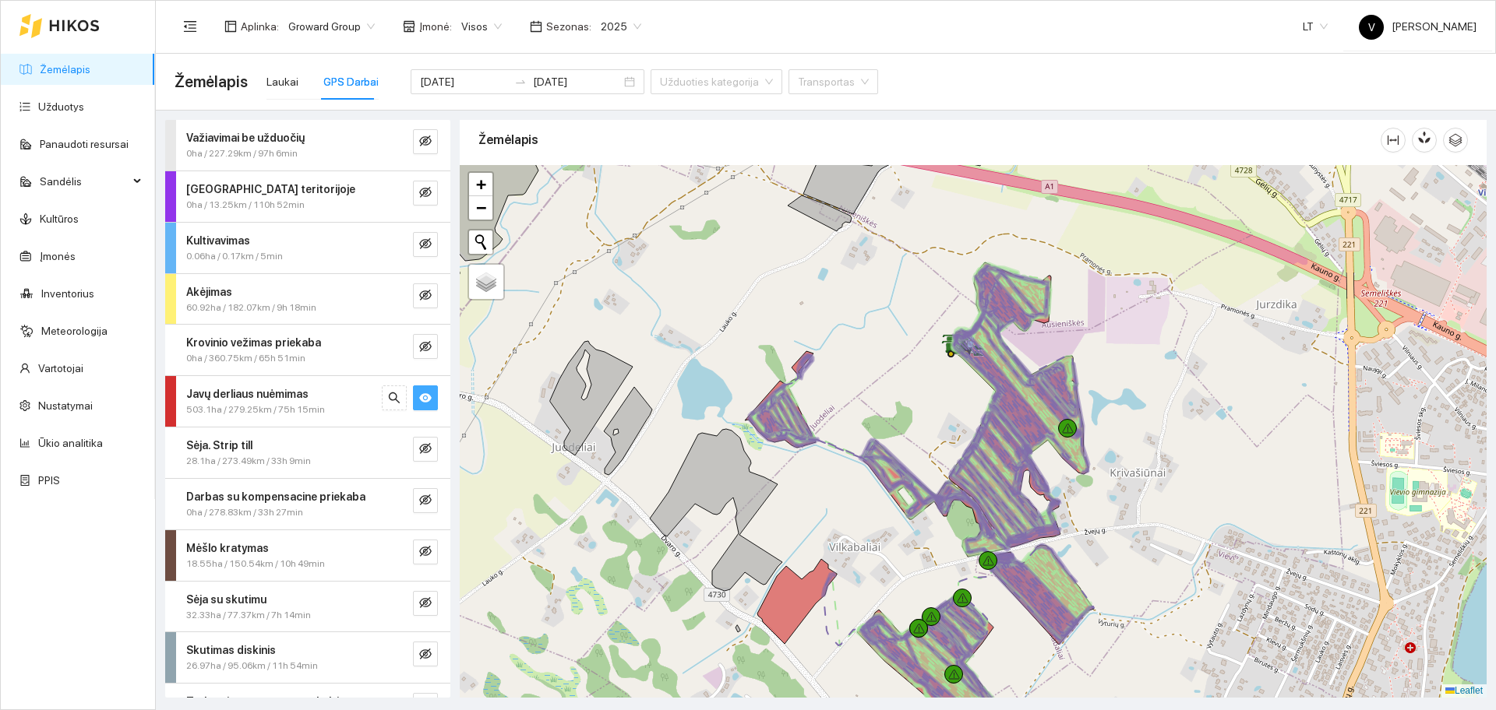
click at [419, 397] on icon "eye" at bounding box center [425, 397] width 12 height 9
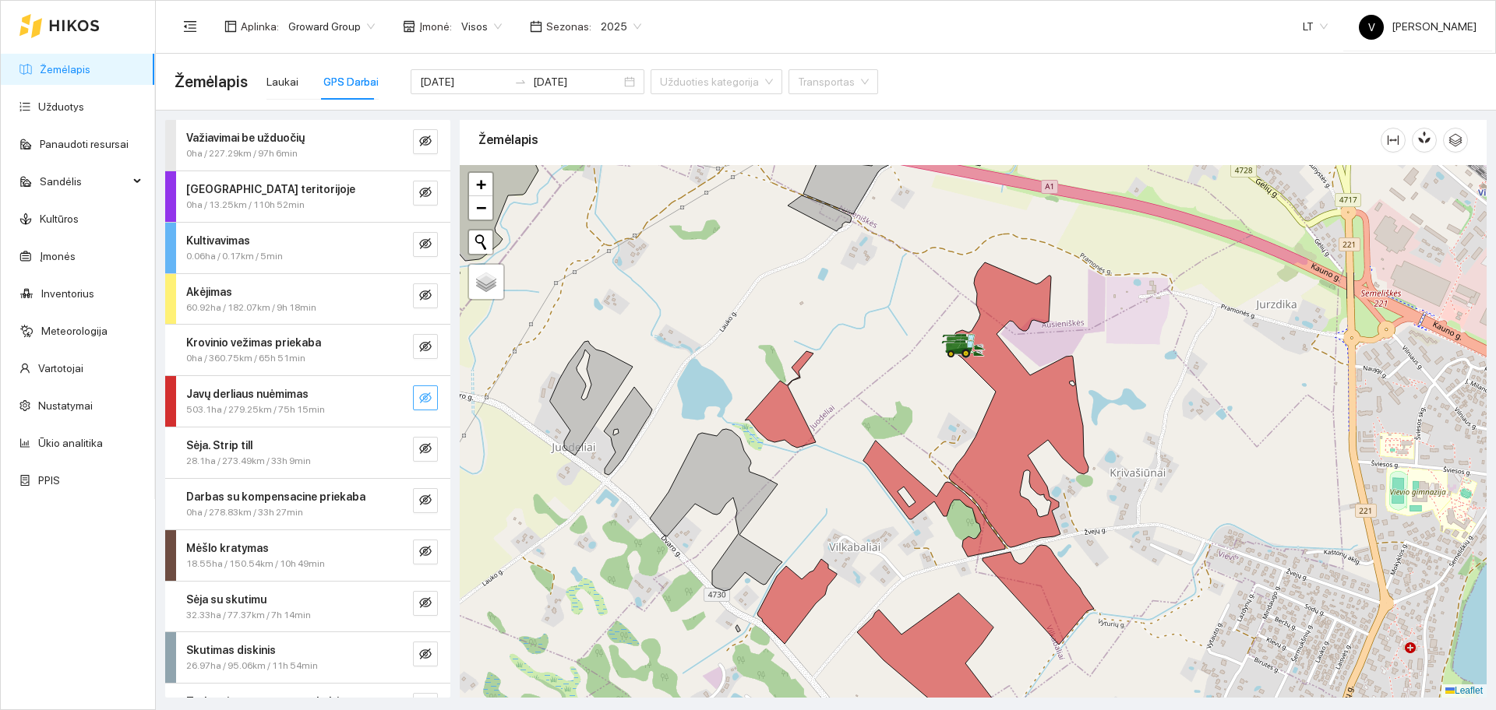
click at [417, 392] on button "button" at bounding box center [425, 398] width 25 height 25
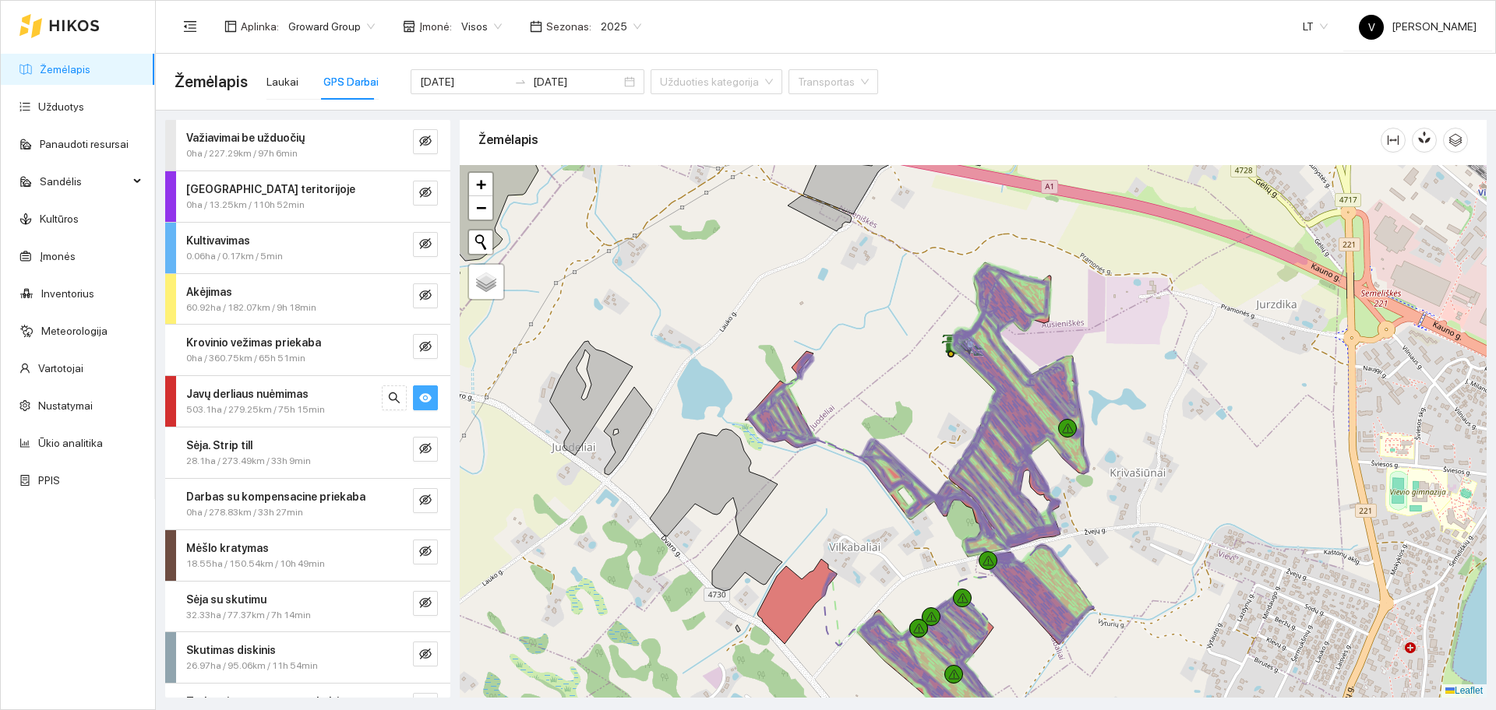
click at [417, 392] on button "button" at bounding box center [425, 398] width 25 height 25
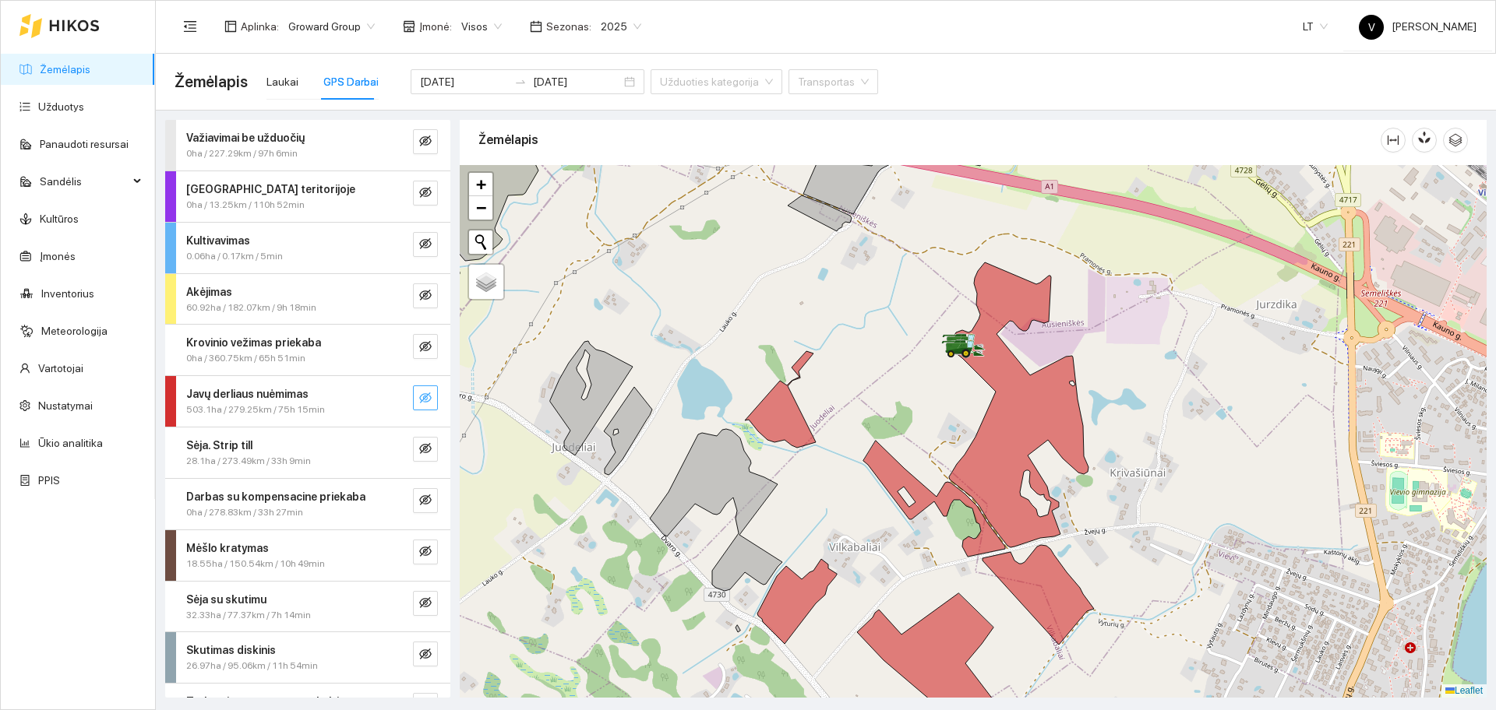
click at [417, 392] on button "button" at bounding box center [425, 398] width 25 height 25
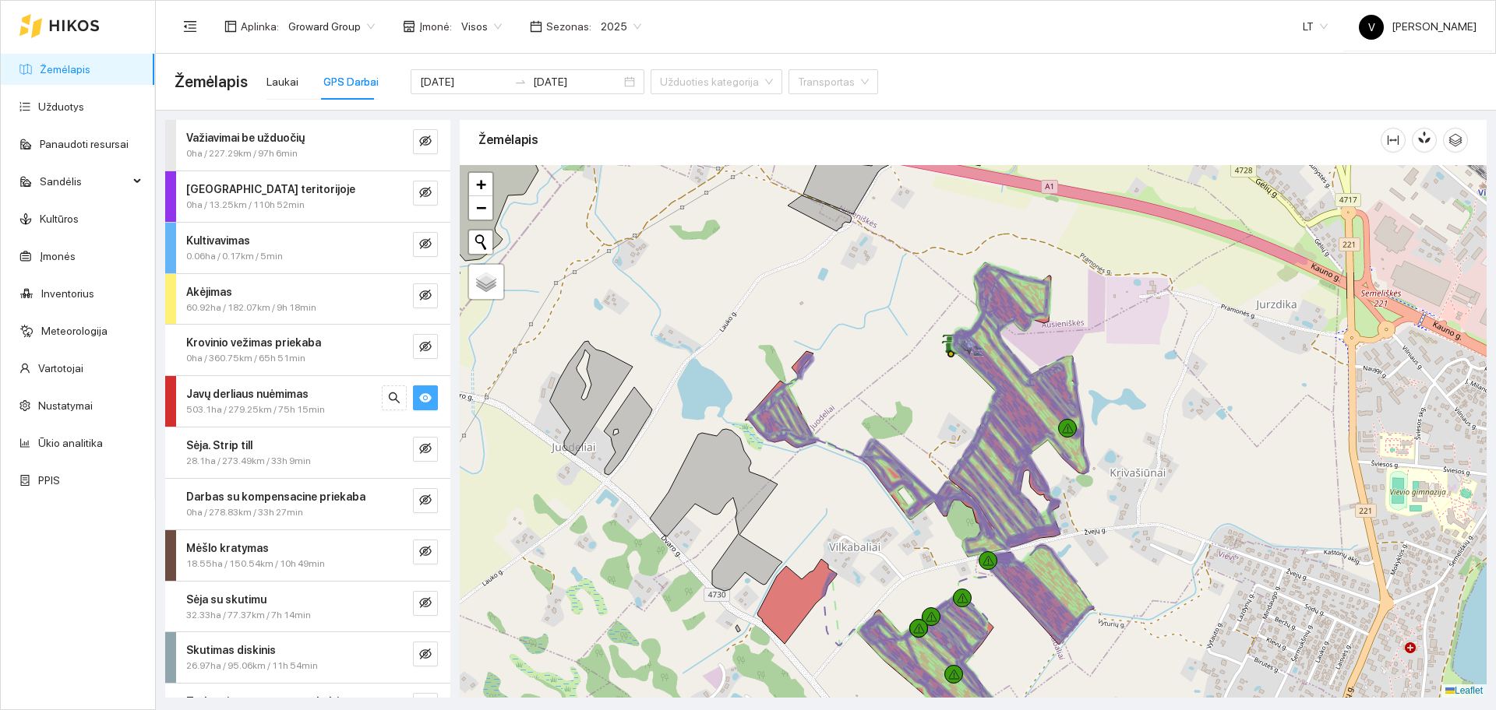
click at [419, 397] on icon "eye" at bounding box center [425, 398] width 12 height 12
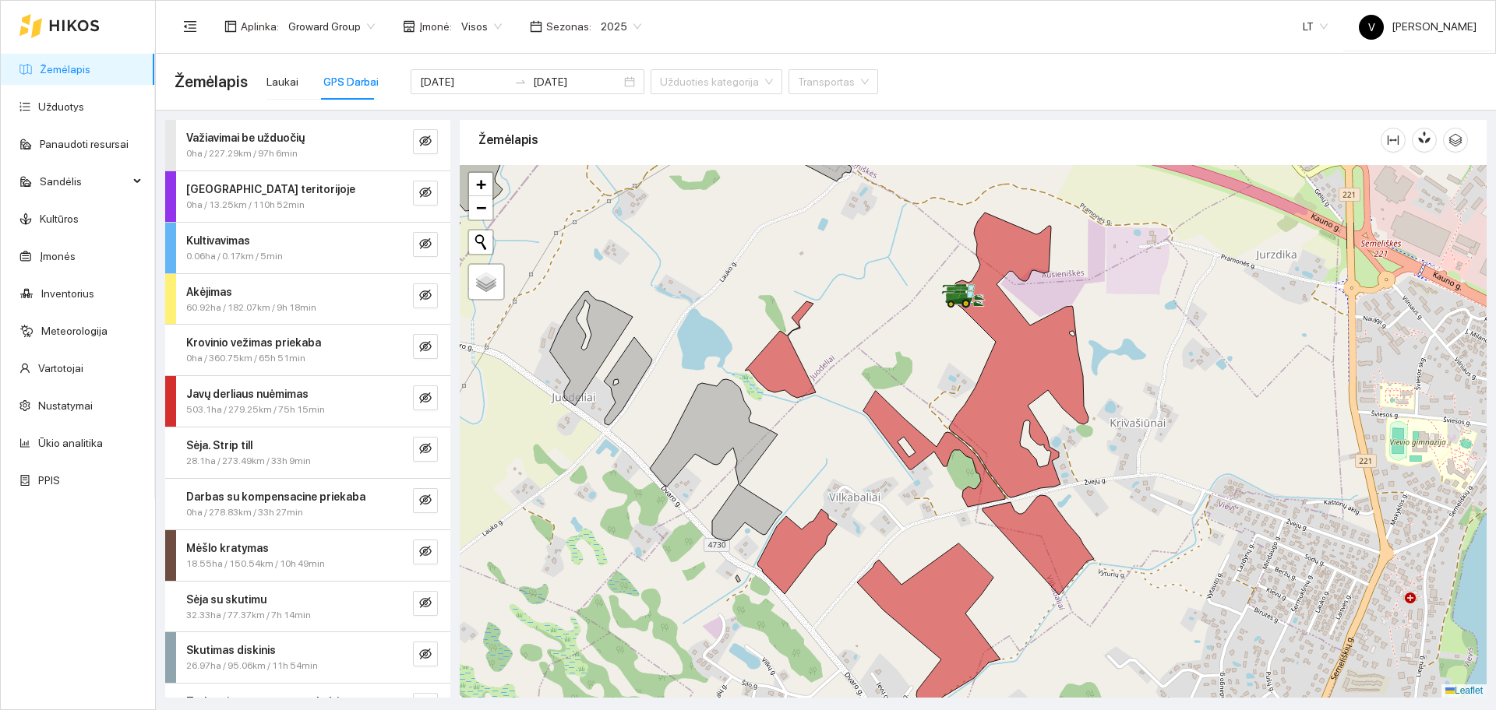
drag, startPoint x: 928, startPoint y: 390, endPoint x: 926, endPoint y: 368, distance: 21.9
click at [924, 356] on div at bounding box center [973, 431] width 1027 height 533
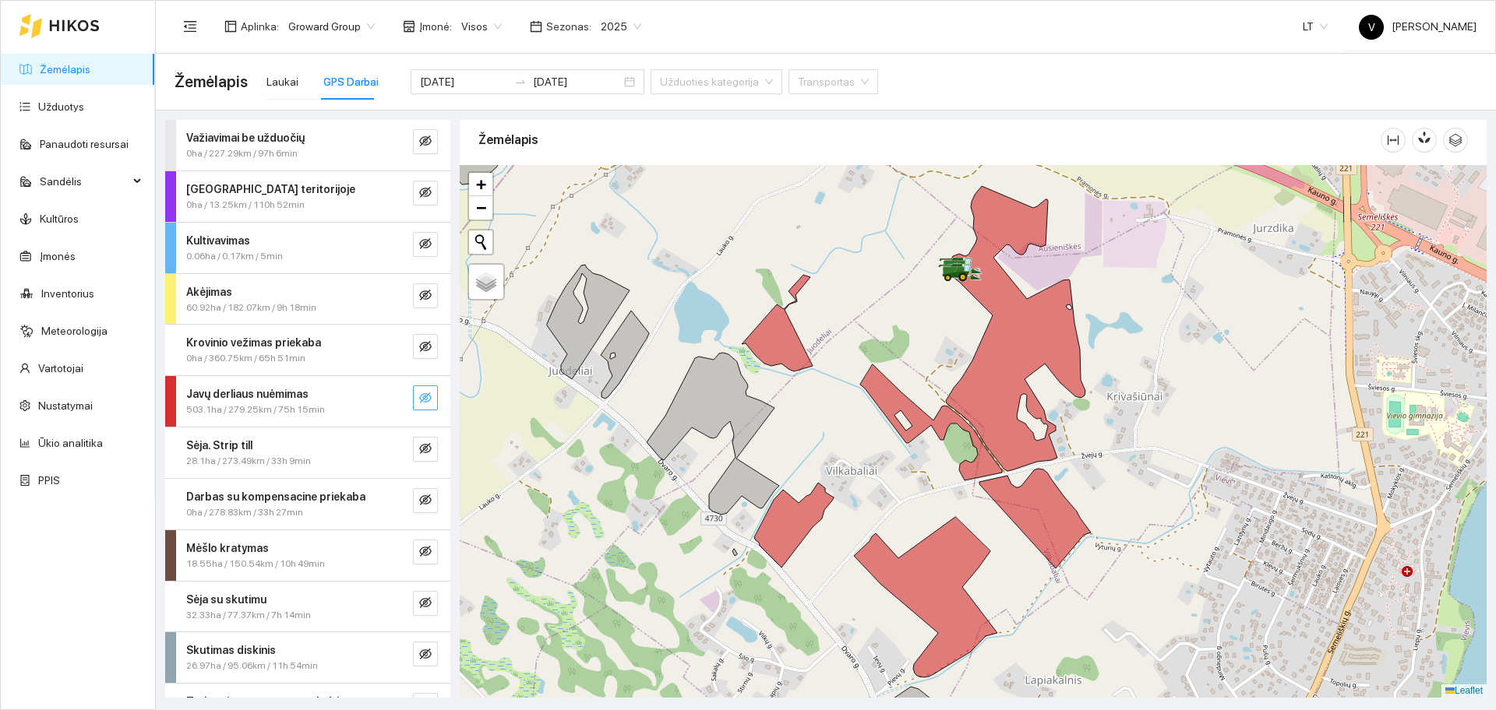
click at [419, 396] on icon "eye-invisible" at bounding box center [425, 398] width 12 height 12
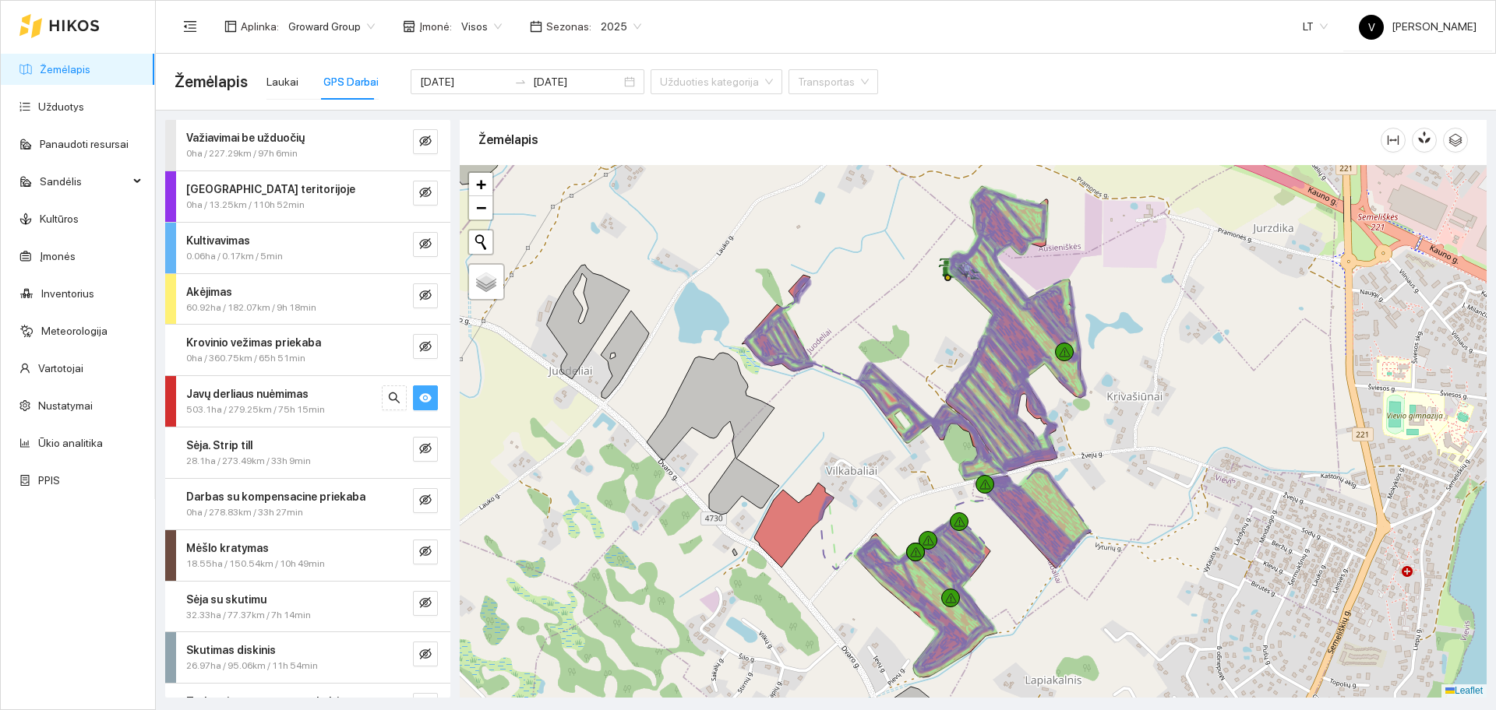
click at [419, 396] on icon "eye" at bounding box center [425, 397] width 12 height 9
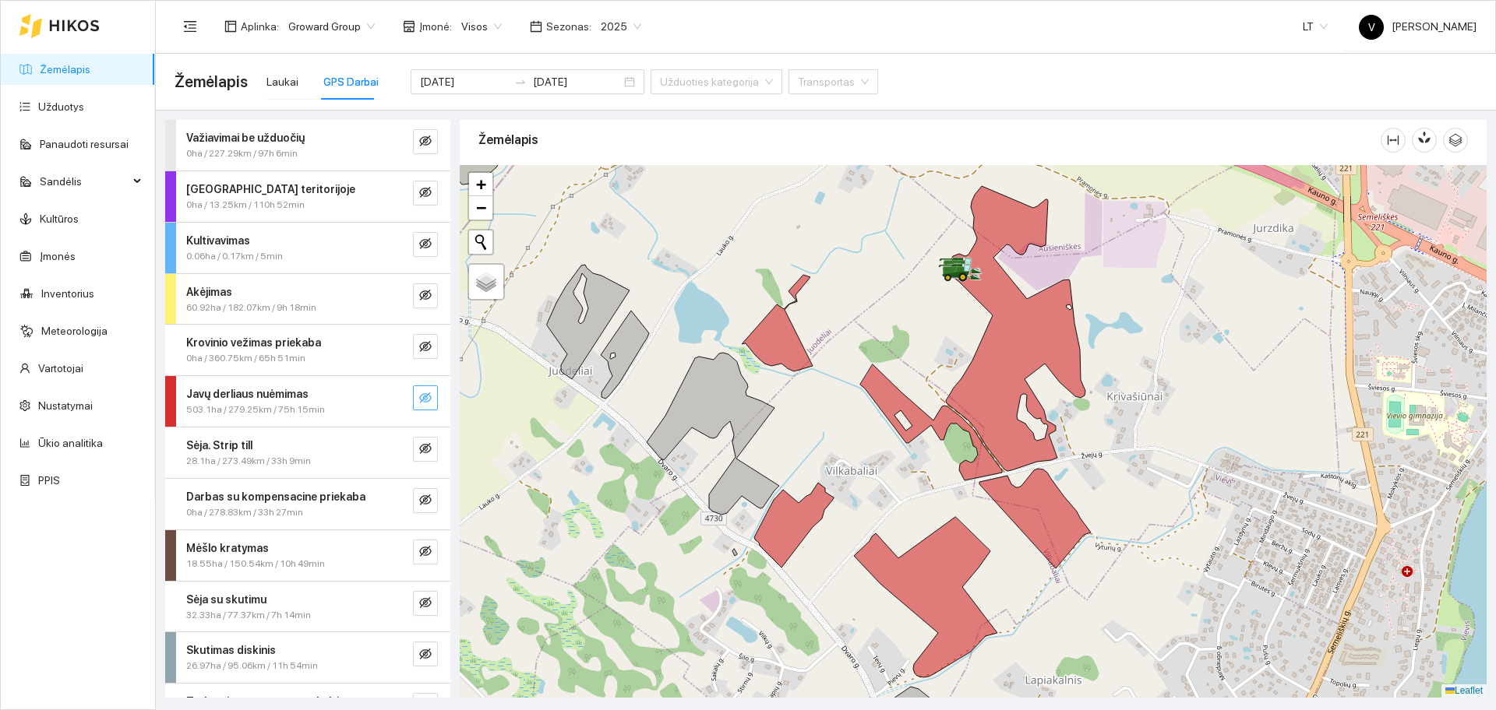
click at [418, 397] on button "button" at bounding box center [425, 398] width 25 height 25
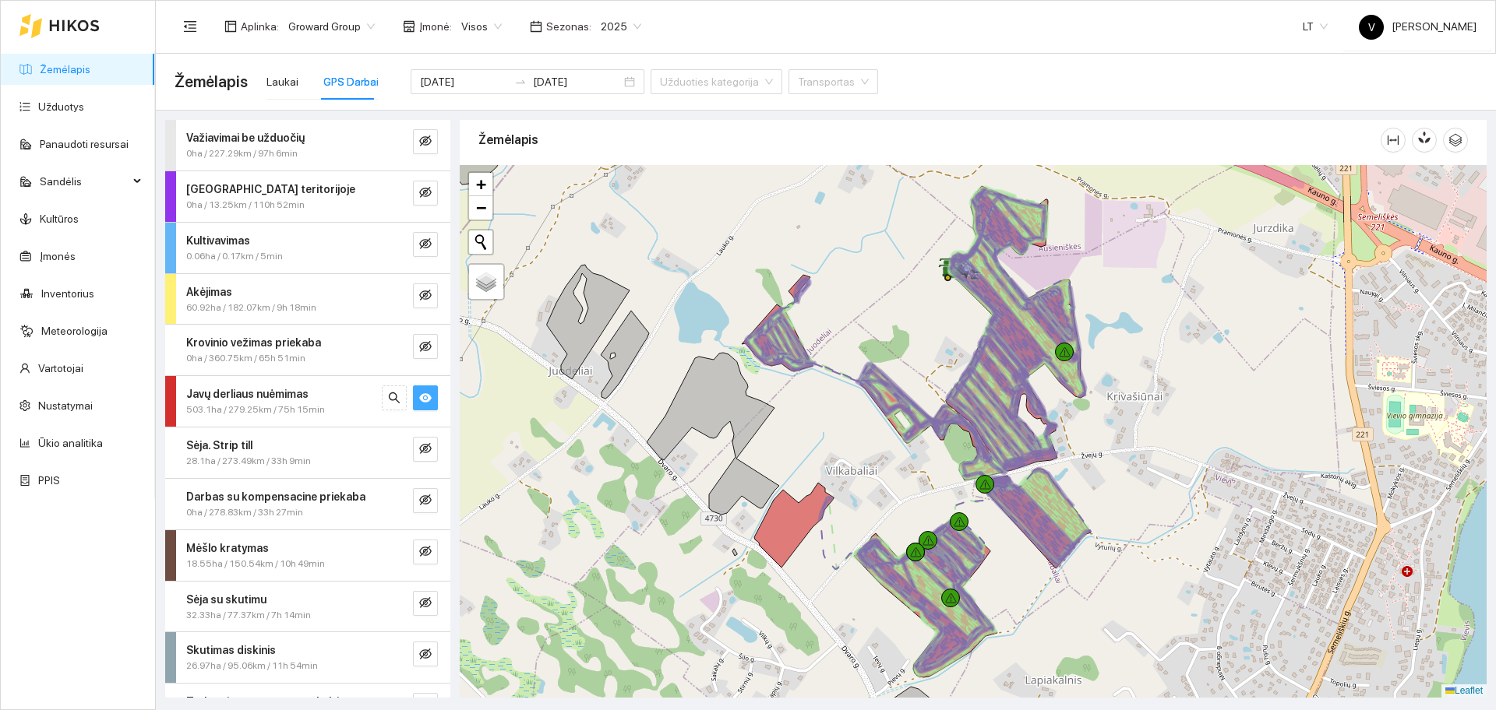
click at [418, 397] on button "button" at bounding box center [425, 398] width 25 height 25
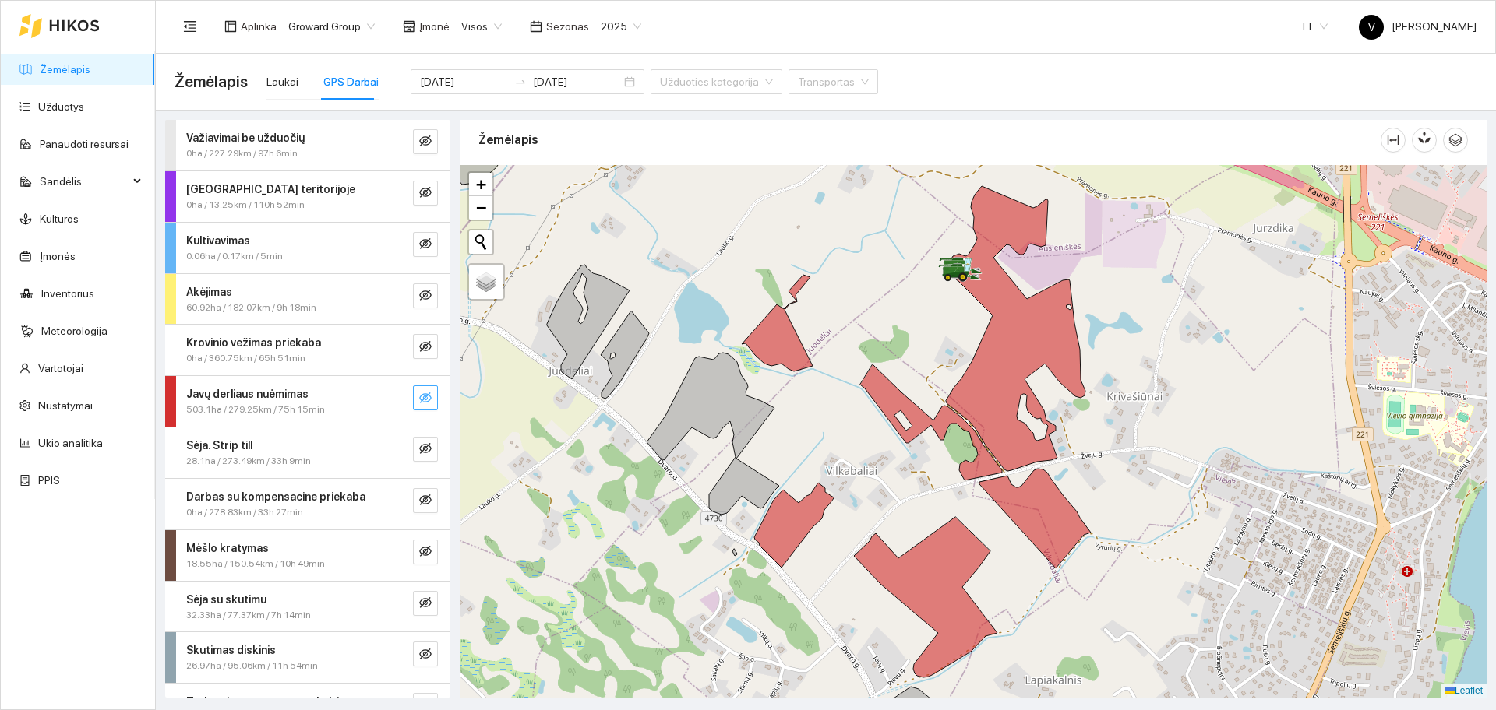
click at [422, 400] on button "button" at bounding box center [425, 398] width 25 height 25
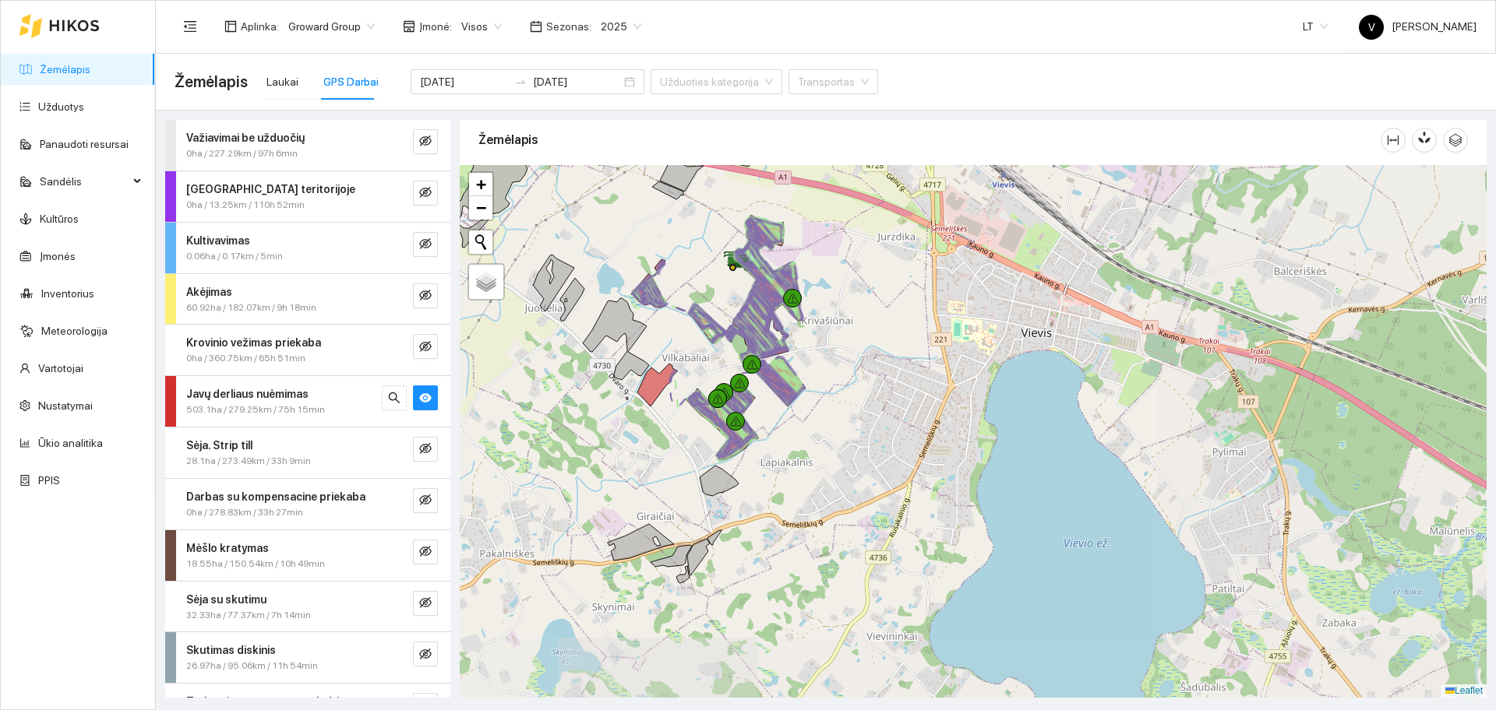
drag, startPoint x: 1280, startPoint y: 436, endPoint x: 859, endPoint y: 365, distance: 426.7
click at [859, 368] on div at bounding box center [973, 431] width 1027 height 533
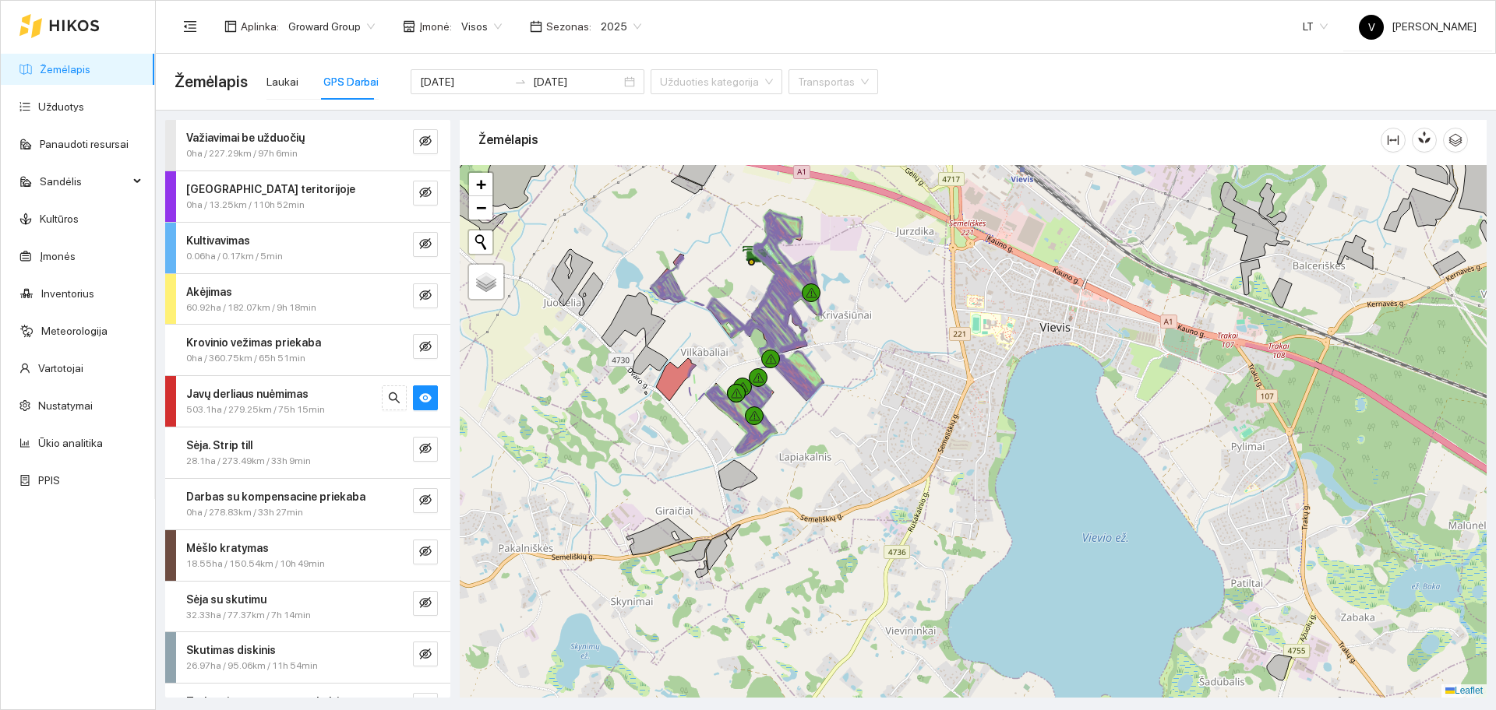
drag, startPoint x: 749, startPoint y: 390, endPoint x: 769, endPoint y: 382, distance: 21.3
click at [769, 382] on div at bounding box center [973, 431] width 1027 height 533
click at [419, 402] on icon "eye" at bounding box center [425, 398] width 12 height 12
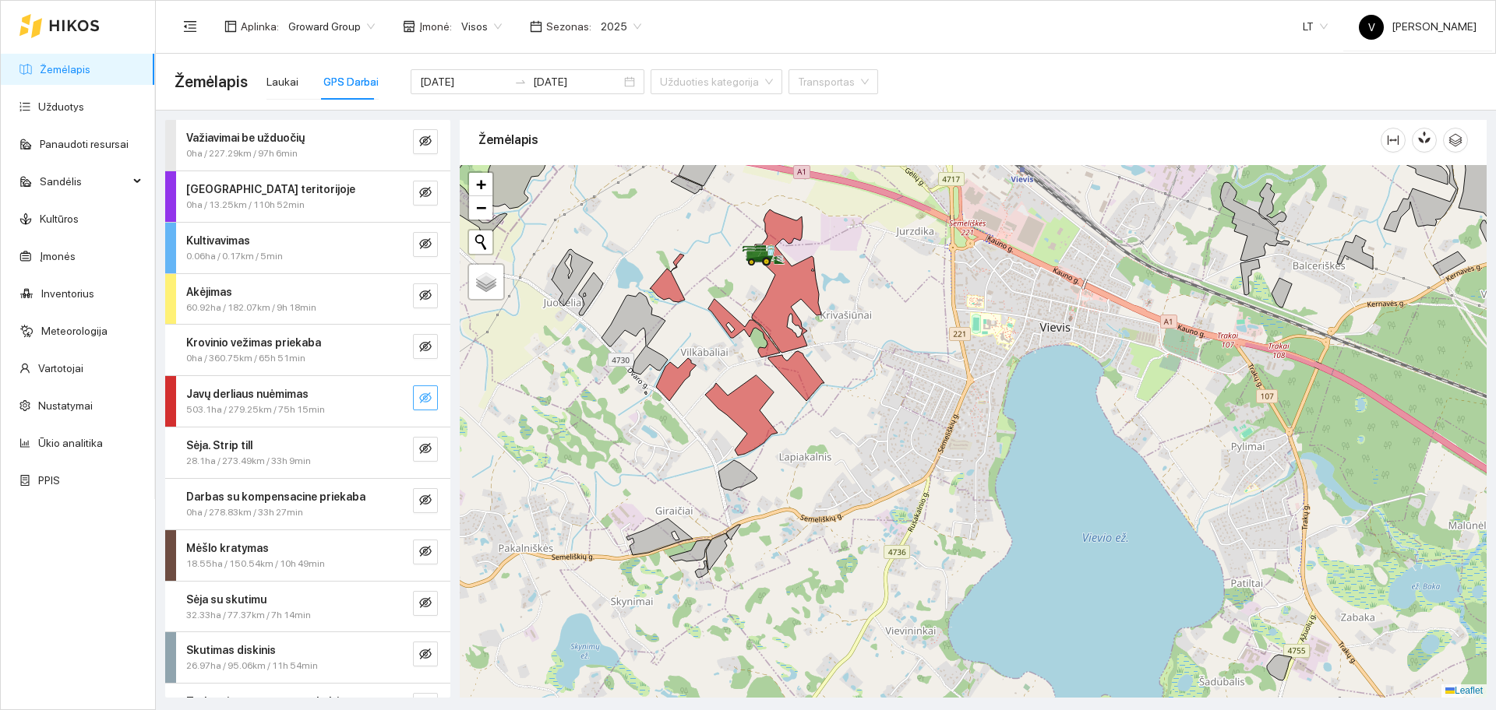
click at [419, 401] on icon "eye-invisible" at bounding box center [425, 398] width 12 height 11
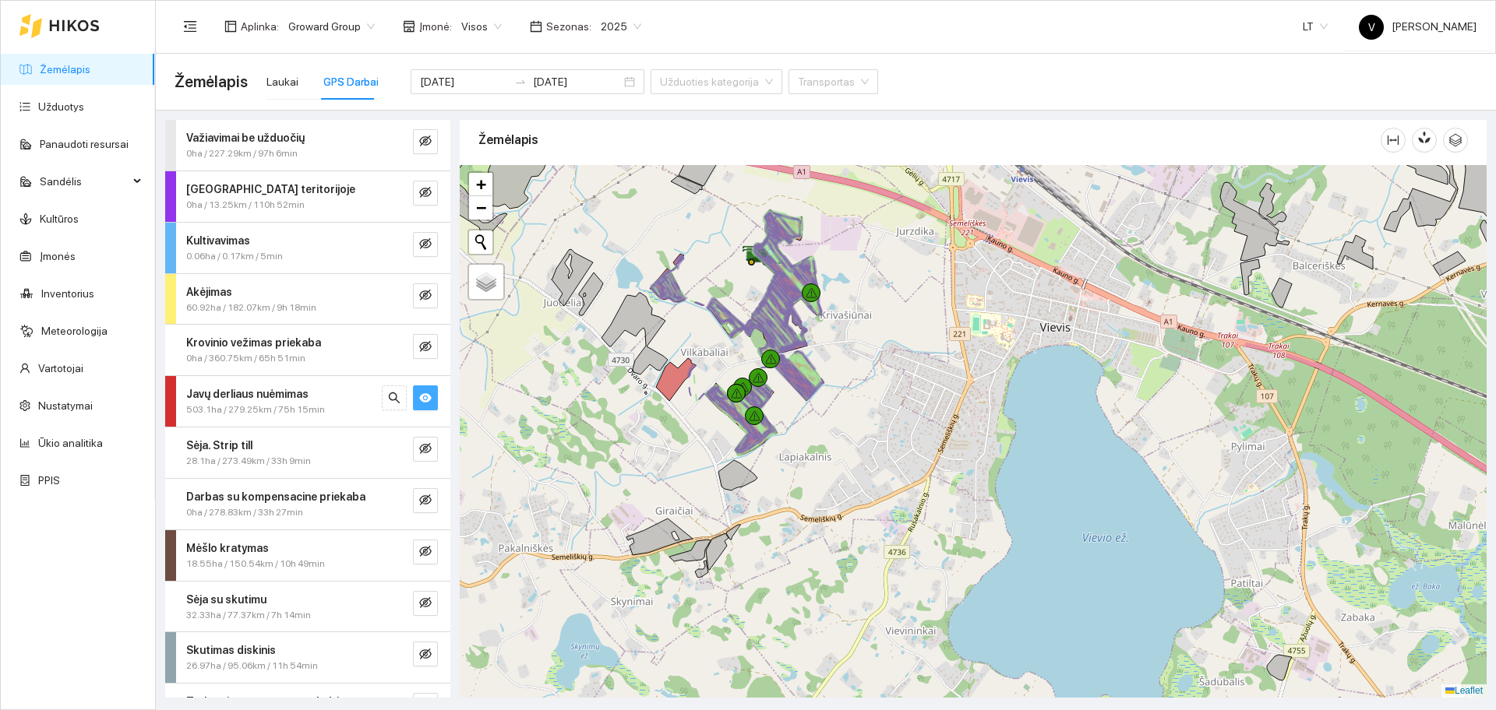
click at [419, 401] on icon "eye" at bounding box center [425, 397] width 12 height 9
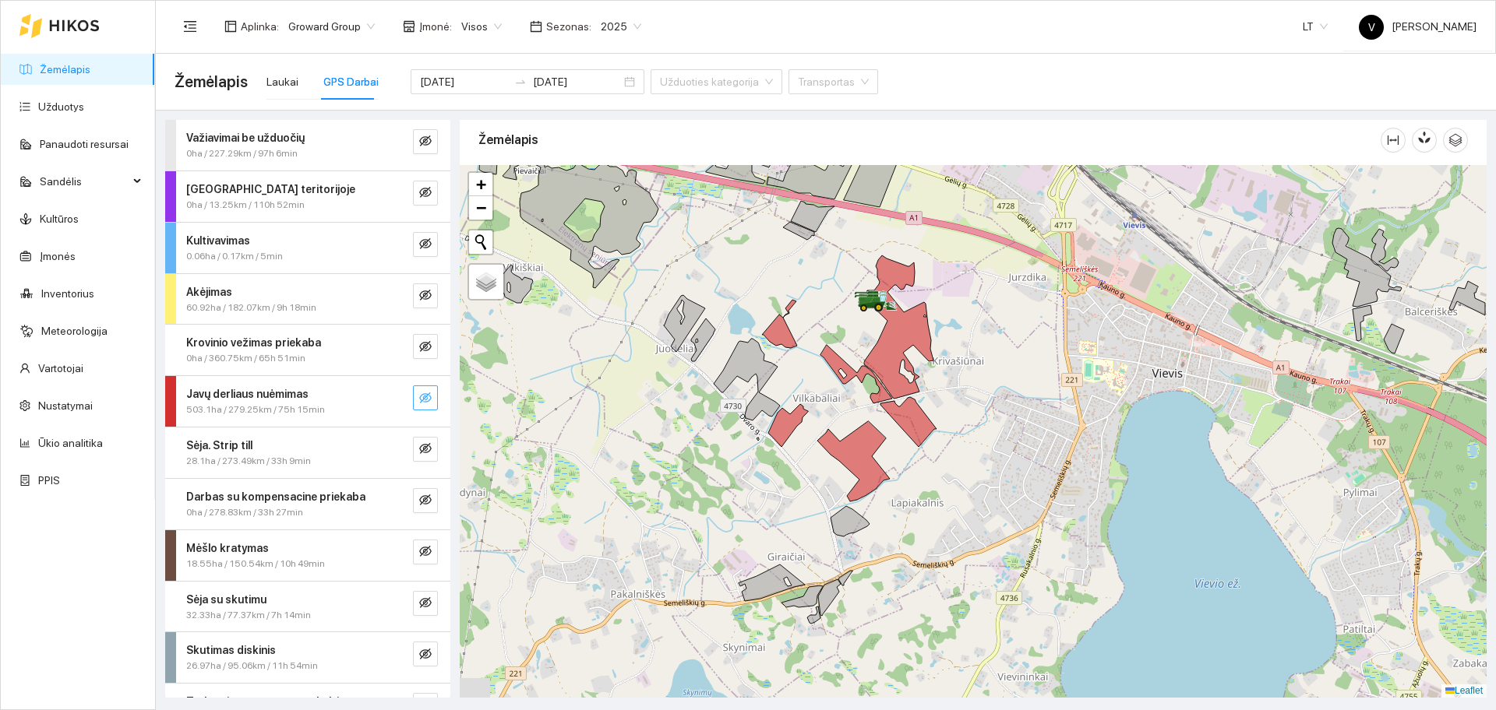
drag, startPoint x: 869, startPoint y: 407, endPoint x: 932, endPoint y: 428, distance: 67.0
click at [952, 432] on div at bounding box center [973, 431] width 1027 height 533
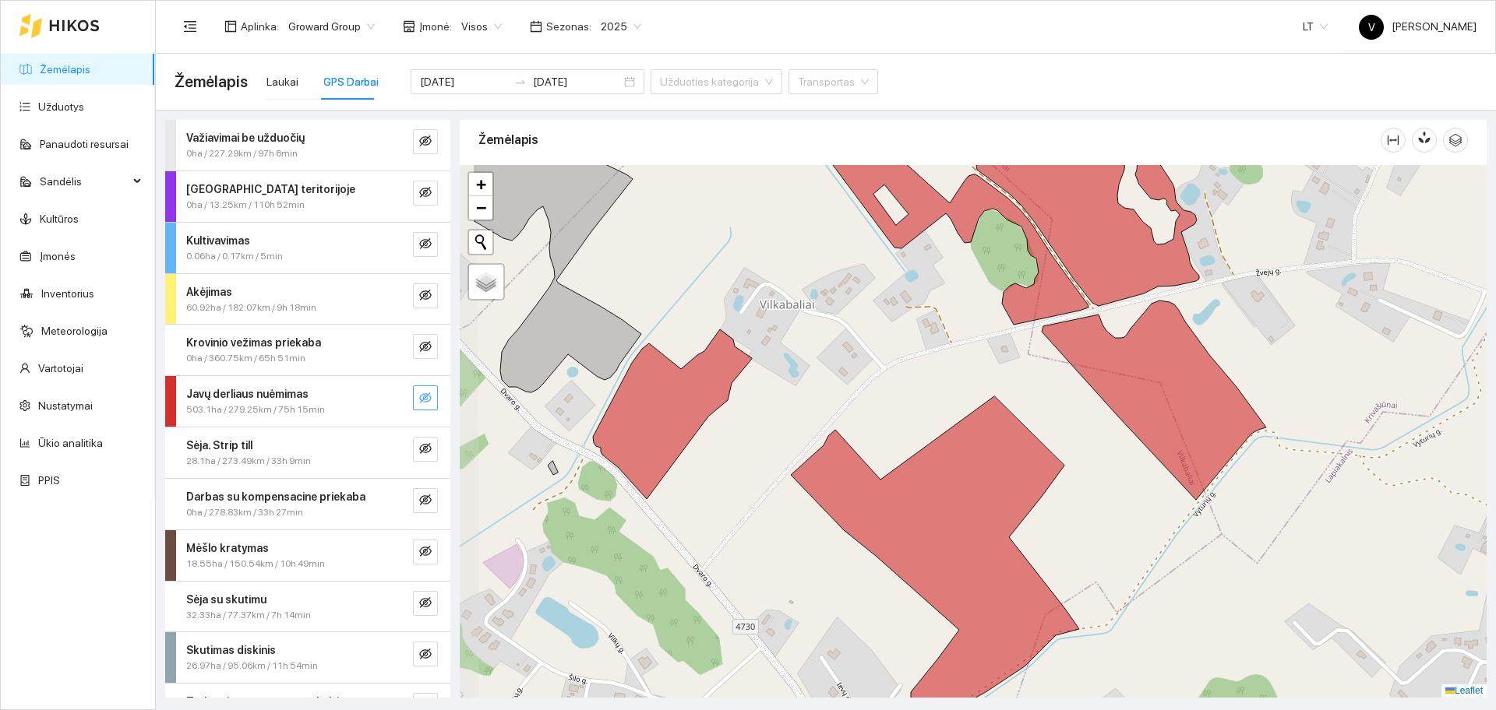
drag, startPoint x: 788, startPoint y: 367, endPoint x: 868, endPoint y: 360, distance: 79.8
click at [868, 360] on div at bounding box center [973, 431] width 1027 height 533
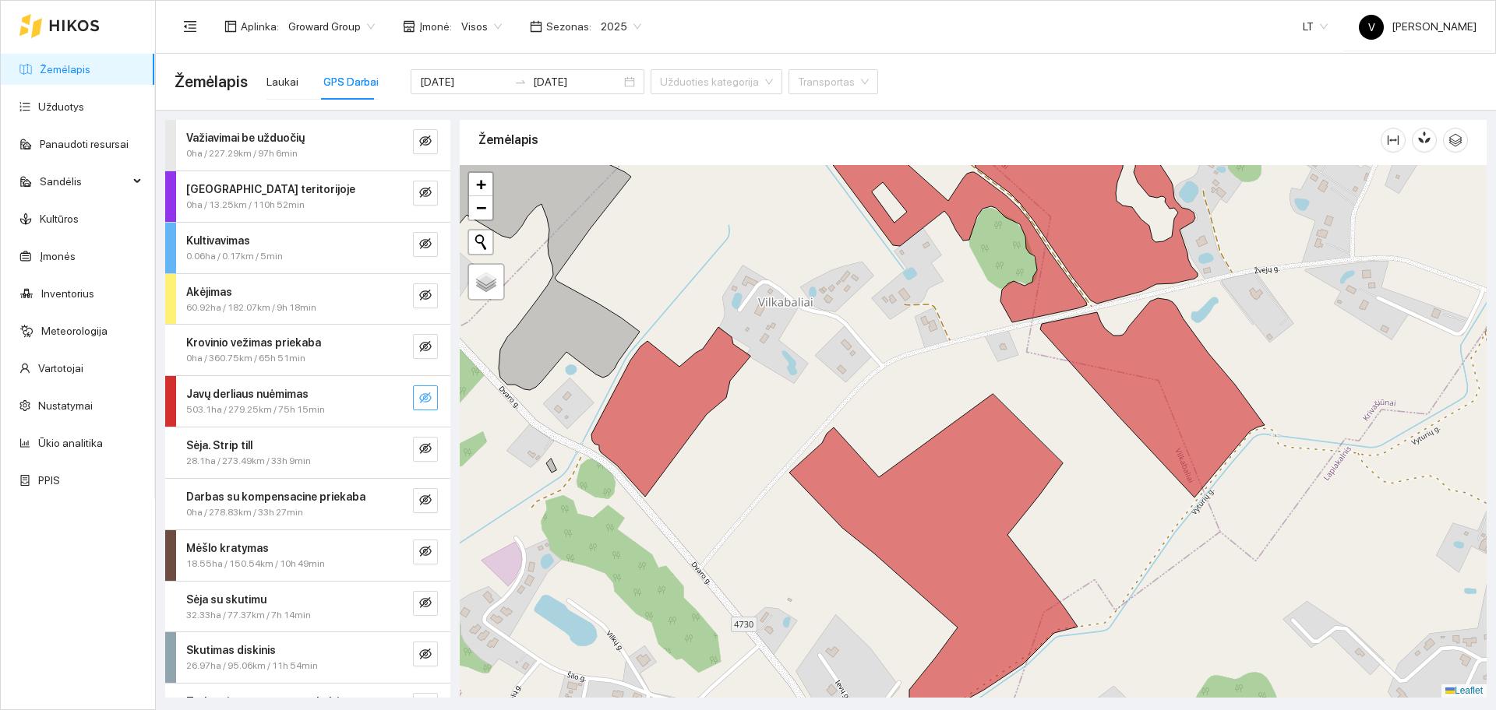
click at [419, 397] on icon "eye-invisible" at bounding box center [425, 398] width 12 height 12
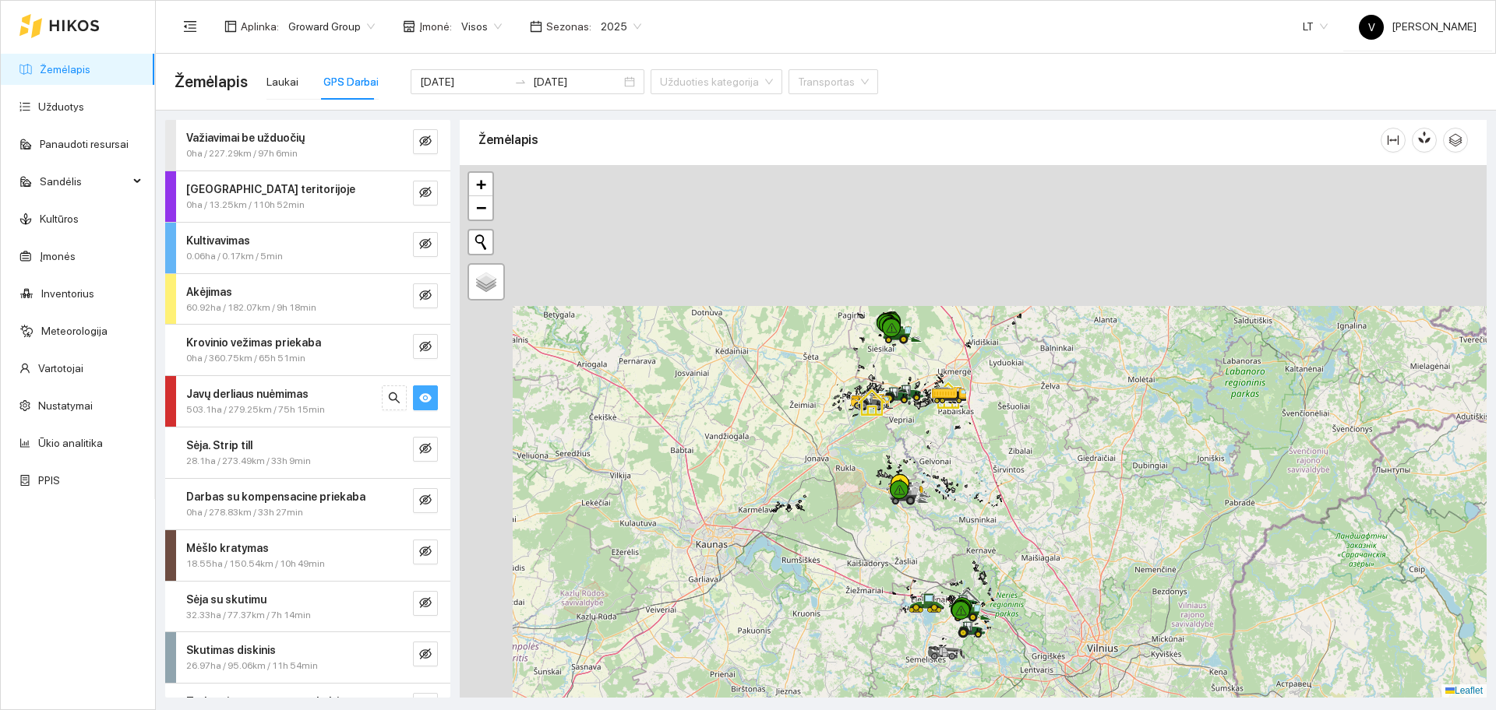
drag, startPoint x: 851, startPoint y: 243, endPoint x: 955, endPoint y: 559, distance: 332.8
click at [955, 559] on div at bounding box center [973, 431] width 1027 height 533
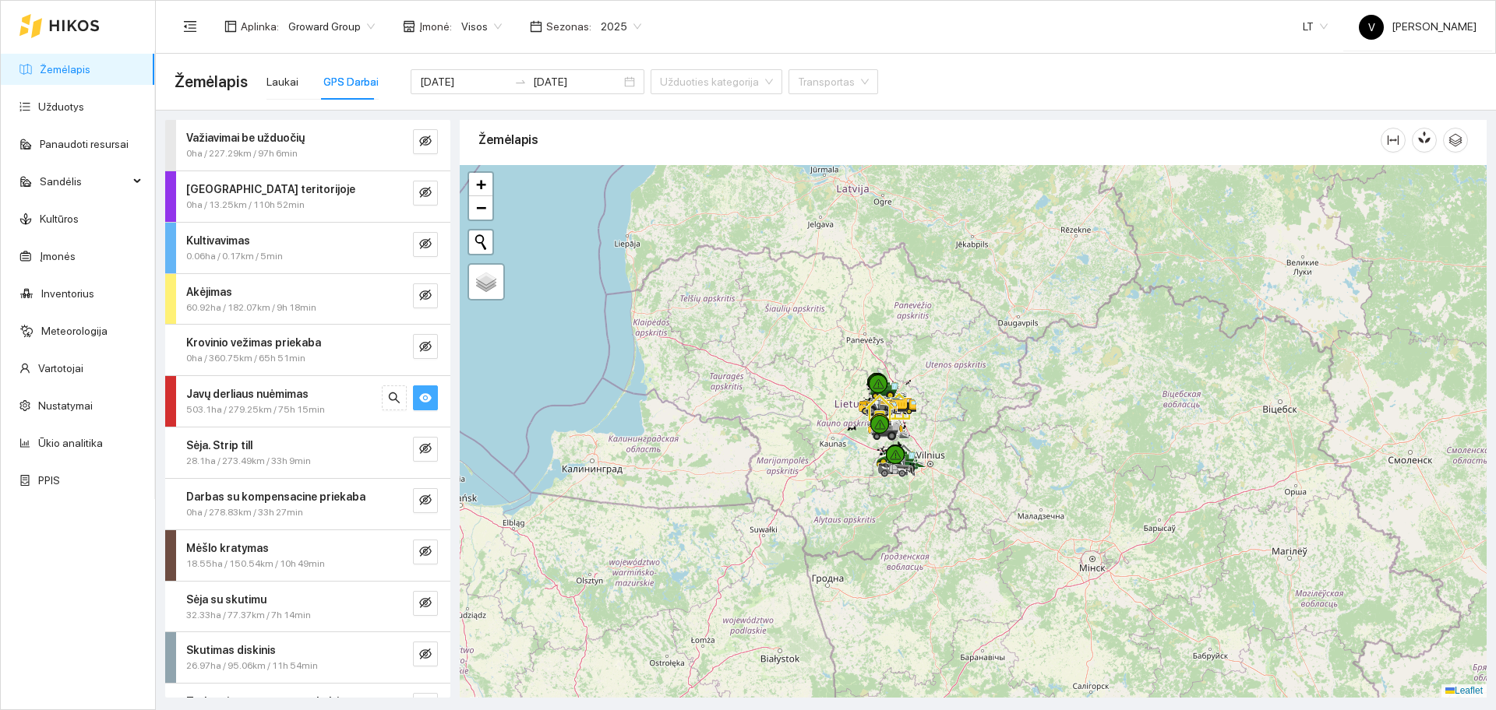
drag, startPoint x: 906, startPoint y: 503, endPoint x: 892, endPoint y: 426, distance: 78.4
click at [892, 434] on icon at bounding box center [892, 436] width 5 height 5
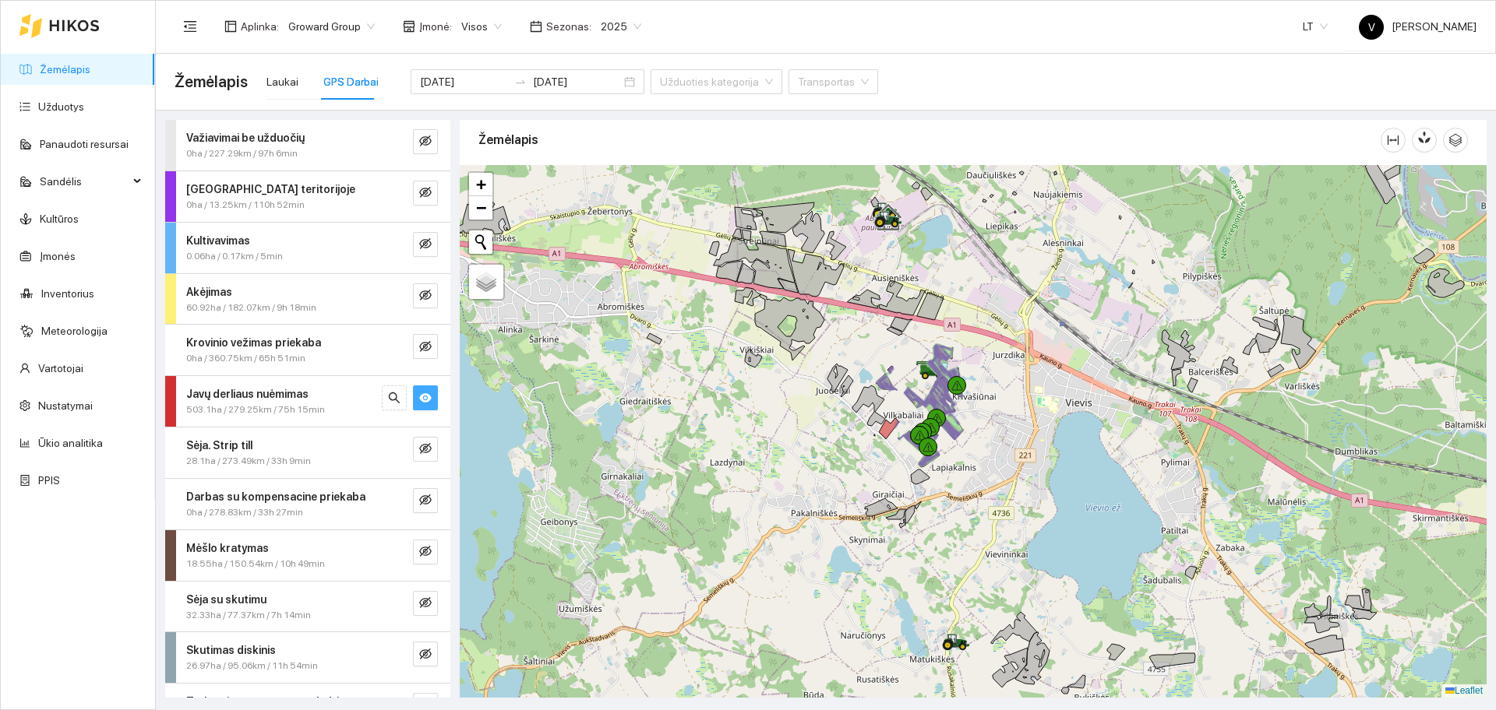
drag, startPoint x: 914, startPoint y: 495, endPoint x: 898, endPoint y: 484, distance: 19.0
click at [899, 484] on div at bounding box center [973, 431] width 1027 height 533
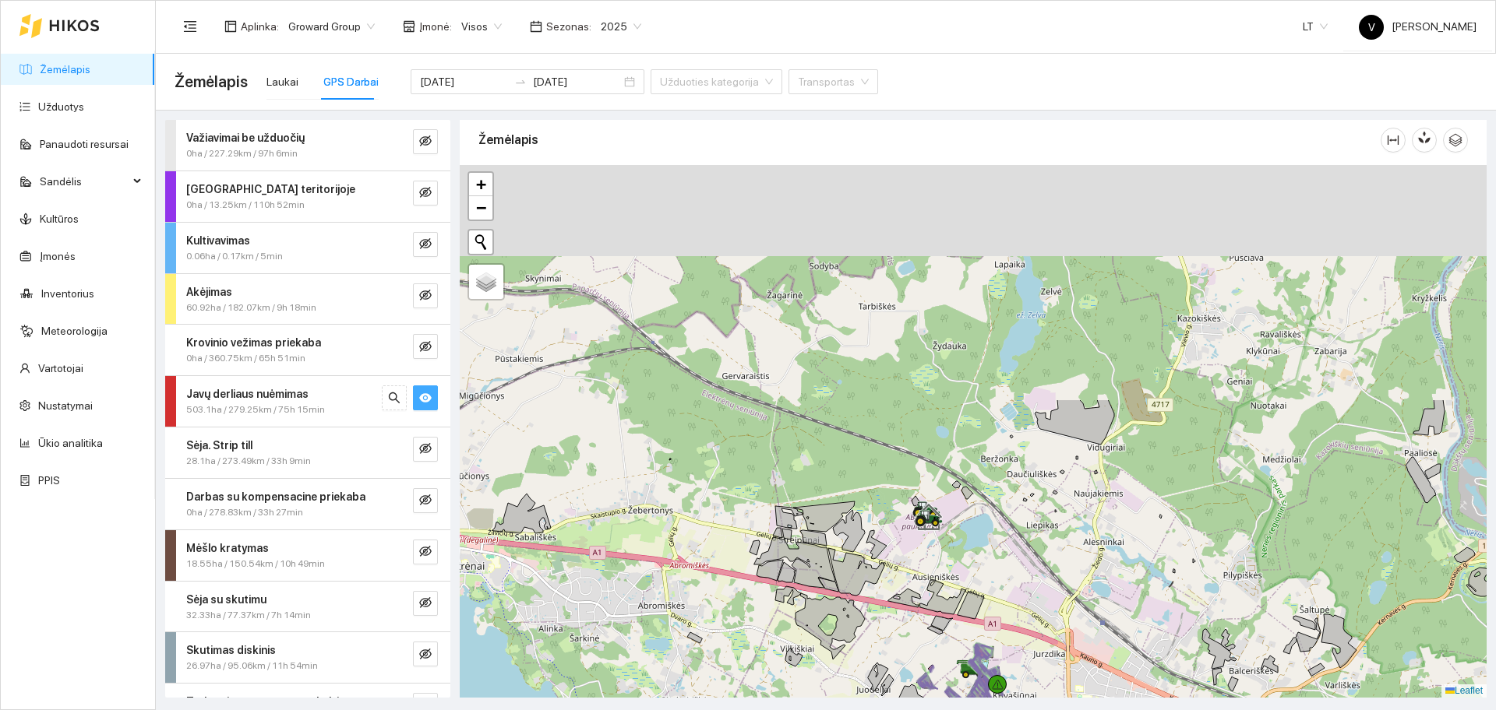
drag, startPoint x: 834, startPoint y: 384, endPoint x: 859, endPoint y: 590, distance: 207.9
click at [862, 587] on icon at bounding box center [856, 572] width 56 height 48
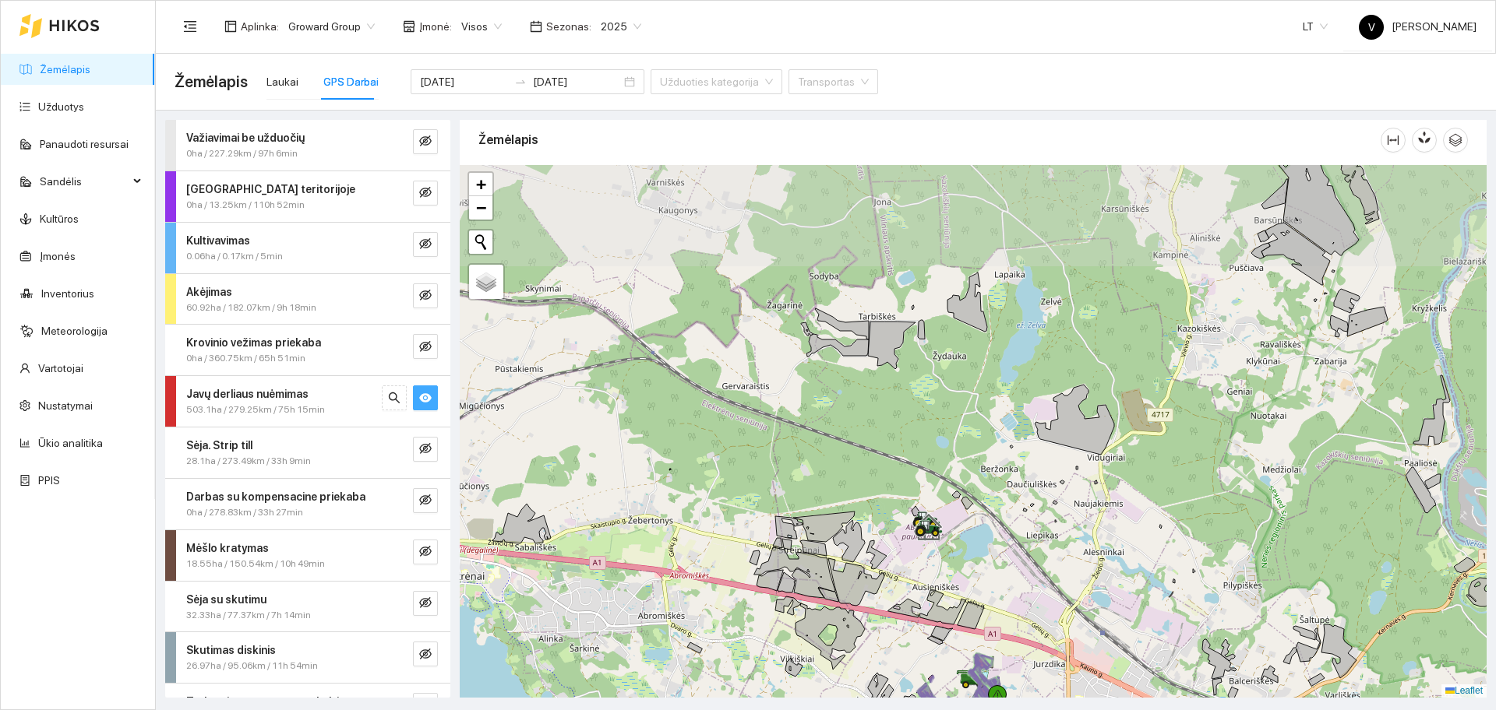
drag, startPoint x: 869, startPoint y: 562, endPoint x: 869, endPoint y: 597, distance: 35.8
click at [869, 597] on div at bounding box center [973, 431] width 1027 height 533
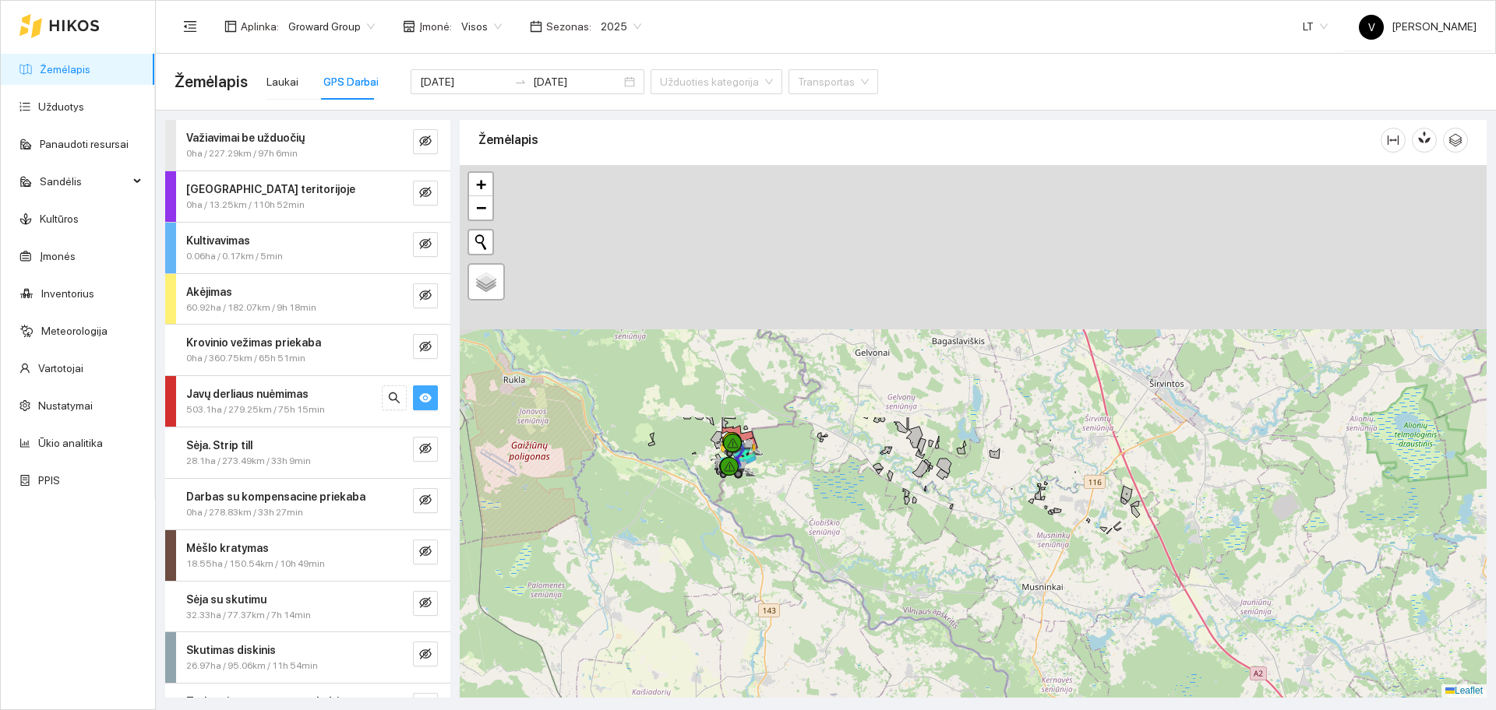
drag, startPoint x: 804, startPoint y: 307, endPoint x: 877, endPoint y: 616, distance: 317.8
click at [878, 615] on div at bounding box center [973, 431] width 1027 height 533
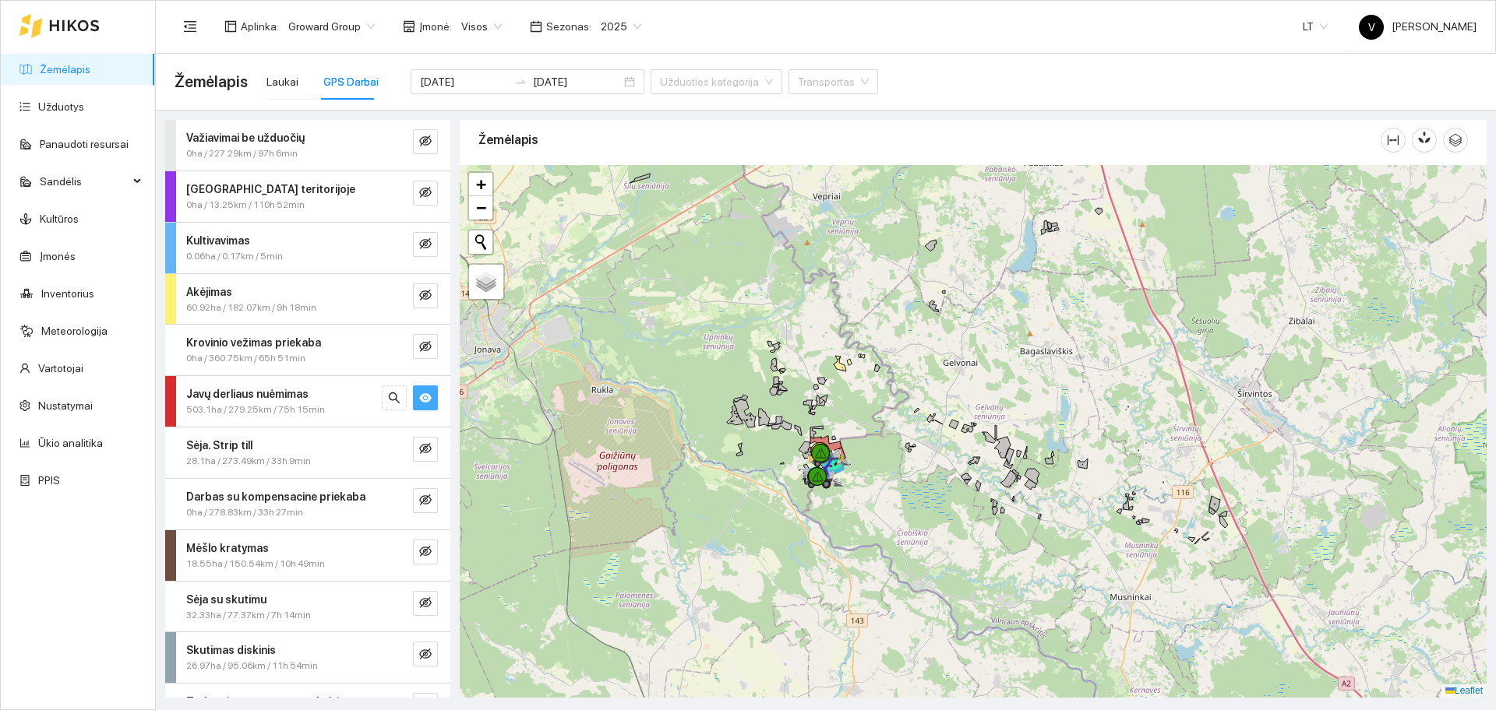
drag, startPoint x: 894, startPoint y: 341, endPoint x: 912, endPoint y: 616, distance: 275.6
click at [912, 616] on div at bounding box center [973, 431] width 1027 height 533
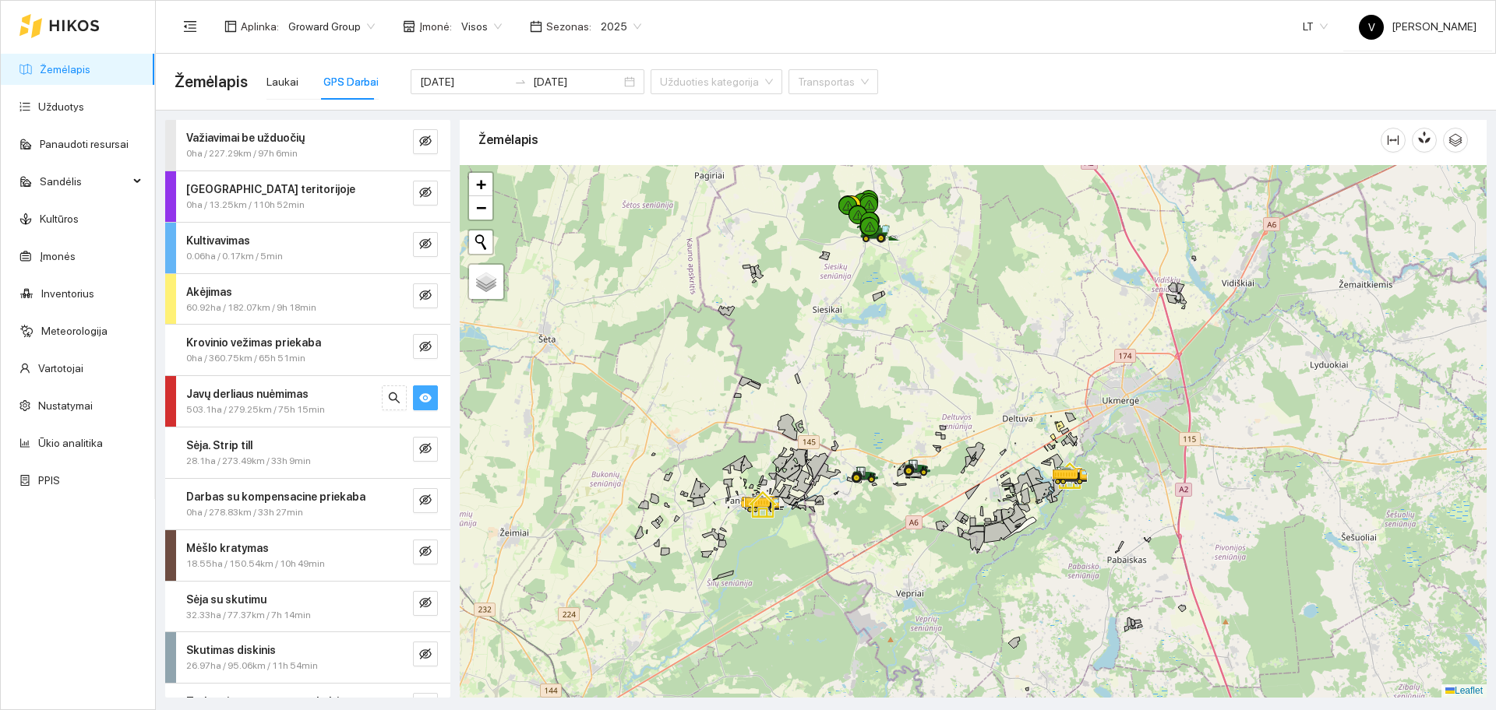
drag, startPoint x: 836, startPoint y: 400, endPoint x: 904, endPoint y: 541, distance: 157.1
click at [904, 540] on div at bounding box center [973, 431] width 1027 height 533
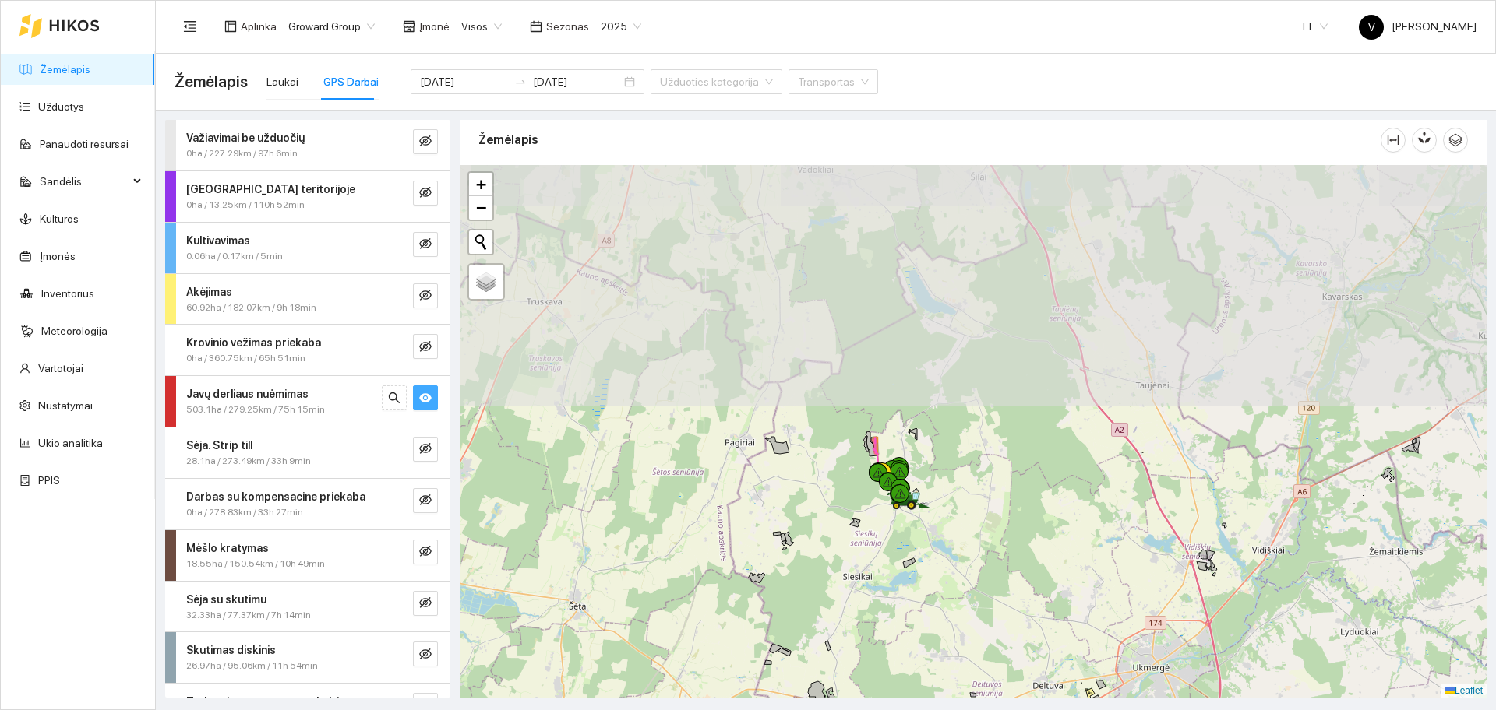
drag, startPoint x: 896, startPoint y: 333, endPoint x: 916, endPoint y: 558, distance: 225.3
click at [916, 558] on div at bounding box center [973, 431] width 1027 height 533
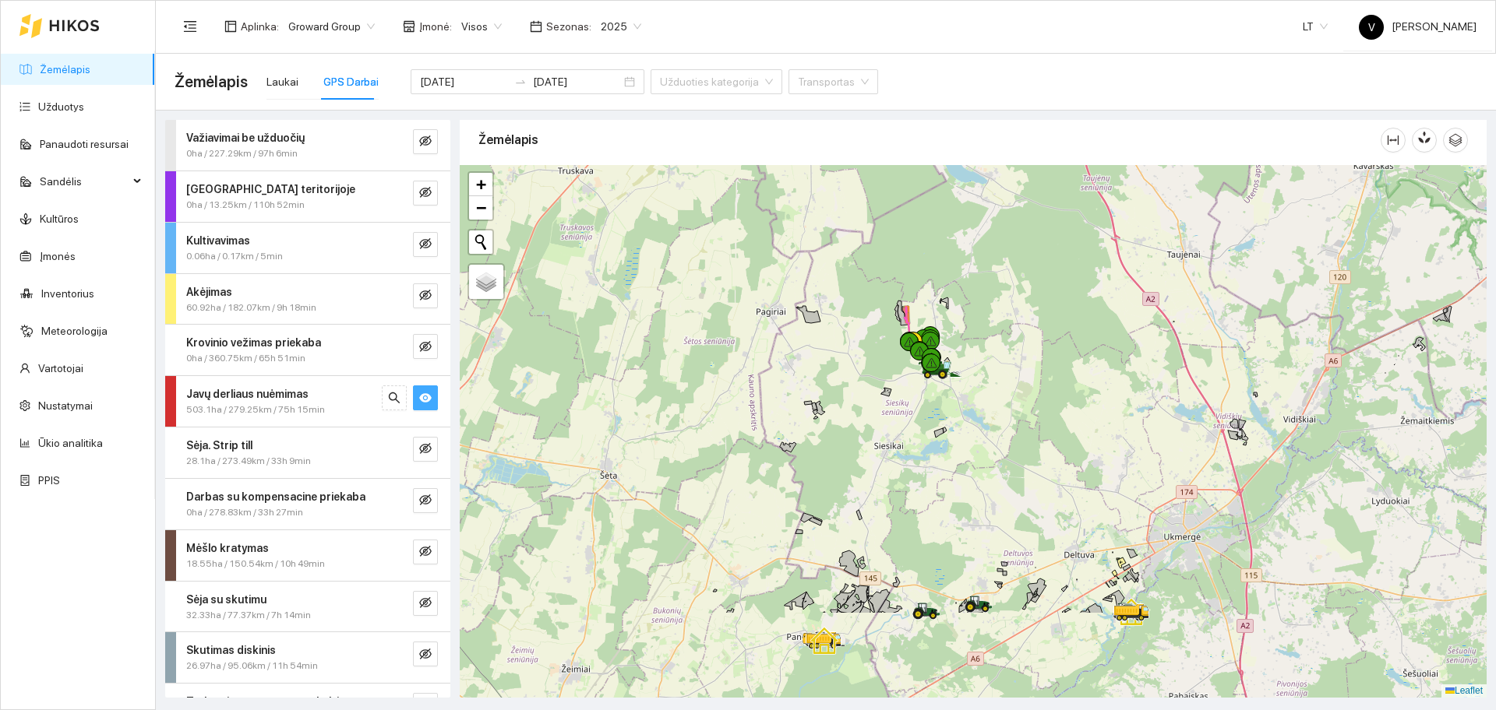
drag, startPoint x: 901, startPoint y: 635, endPoint x: 929, endPoint y: 496, distance: 141.5
click at [929, 496] on div at bounding box center [973, 431] width 1027 height 533
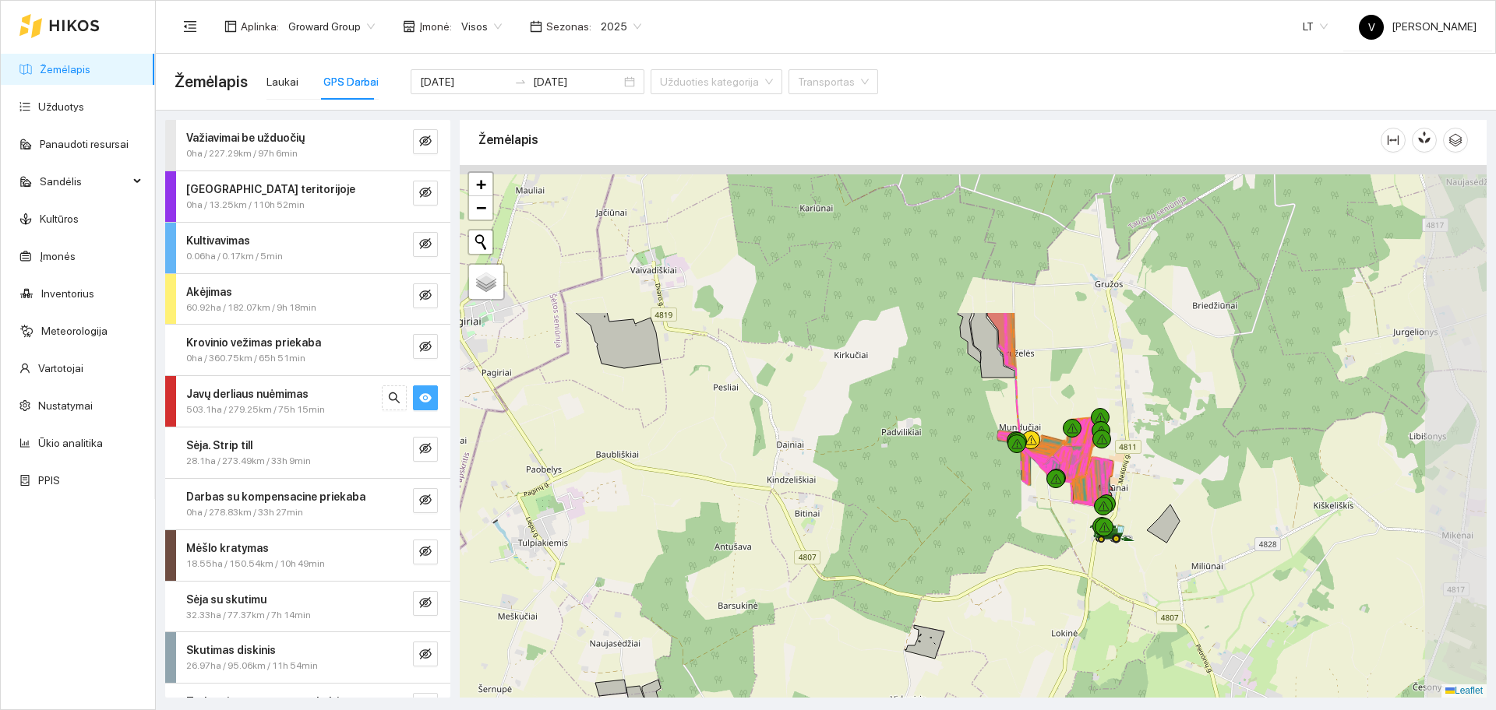
drag, startPoint x: 1144, startPoint y: 356, endPoint x: 947, endPoint y: 557, distance: 281.5
click at [947, 557] on div at bounding box center [973, 431] width 1027 height 533
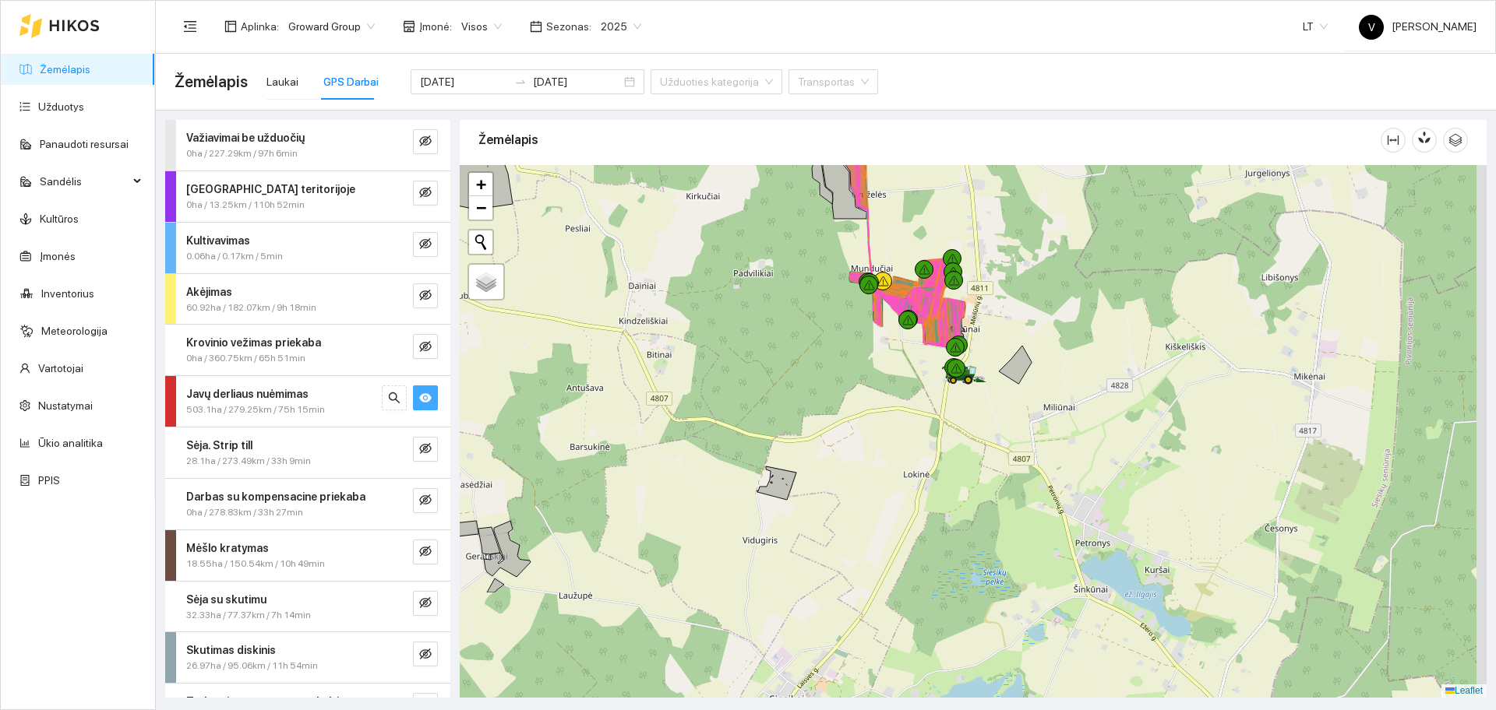
drag, startPoint x: 906, startPoint y: 578, endPoint x: 721, endPoint y: 478, distance: 210.2
click at [721, 478] on div at bounding box center [973, 431] width 1027 height 533
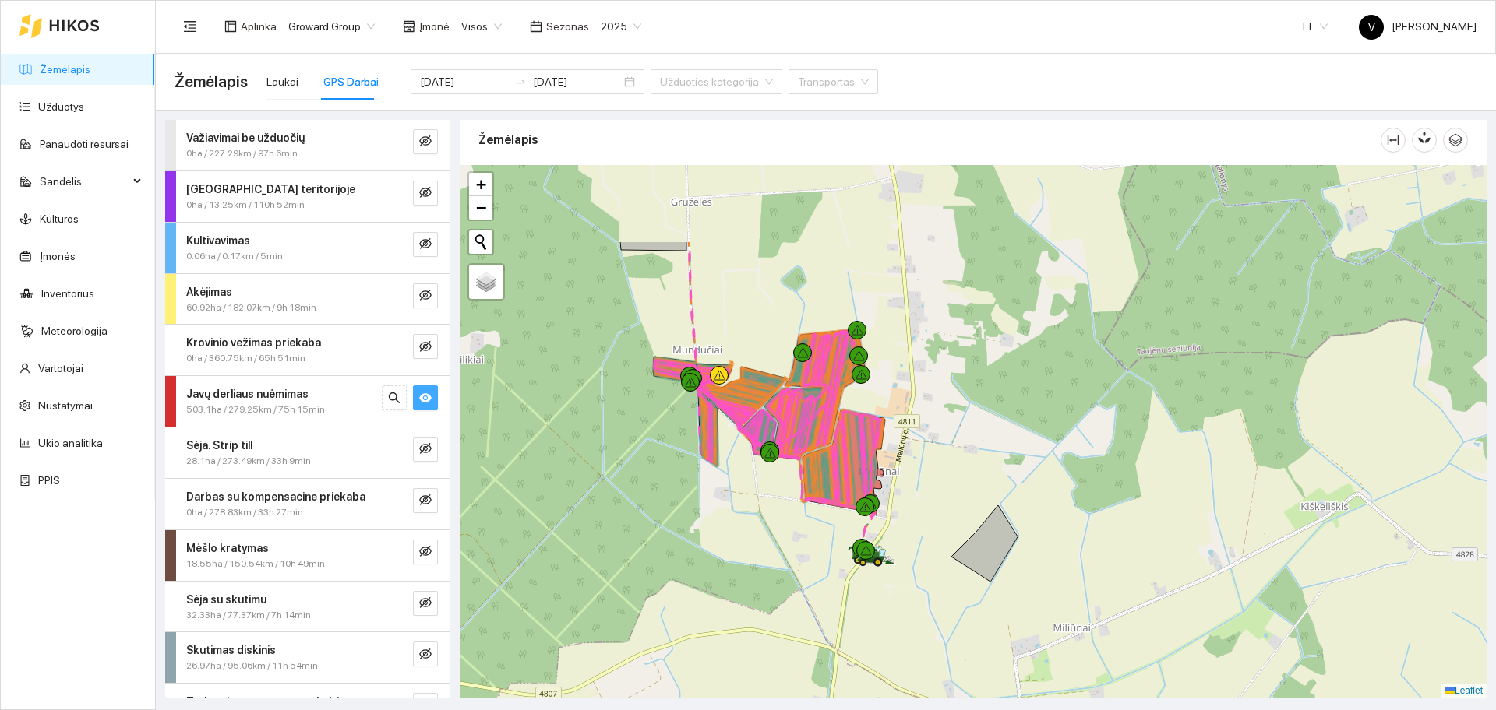
drag, startPoint x: 873, startPoint y: 412, endPoint x: 768, endPoint y: 542, distance: 167.3
click at [771, 542] on div at bounding box center [973, 431] width 1027 height 533
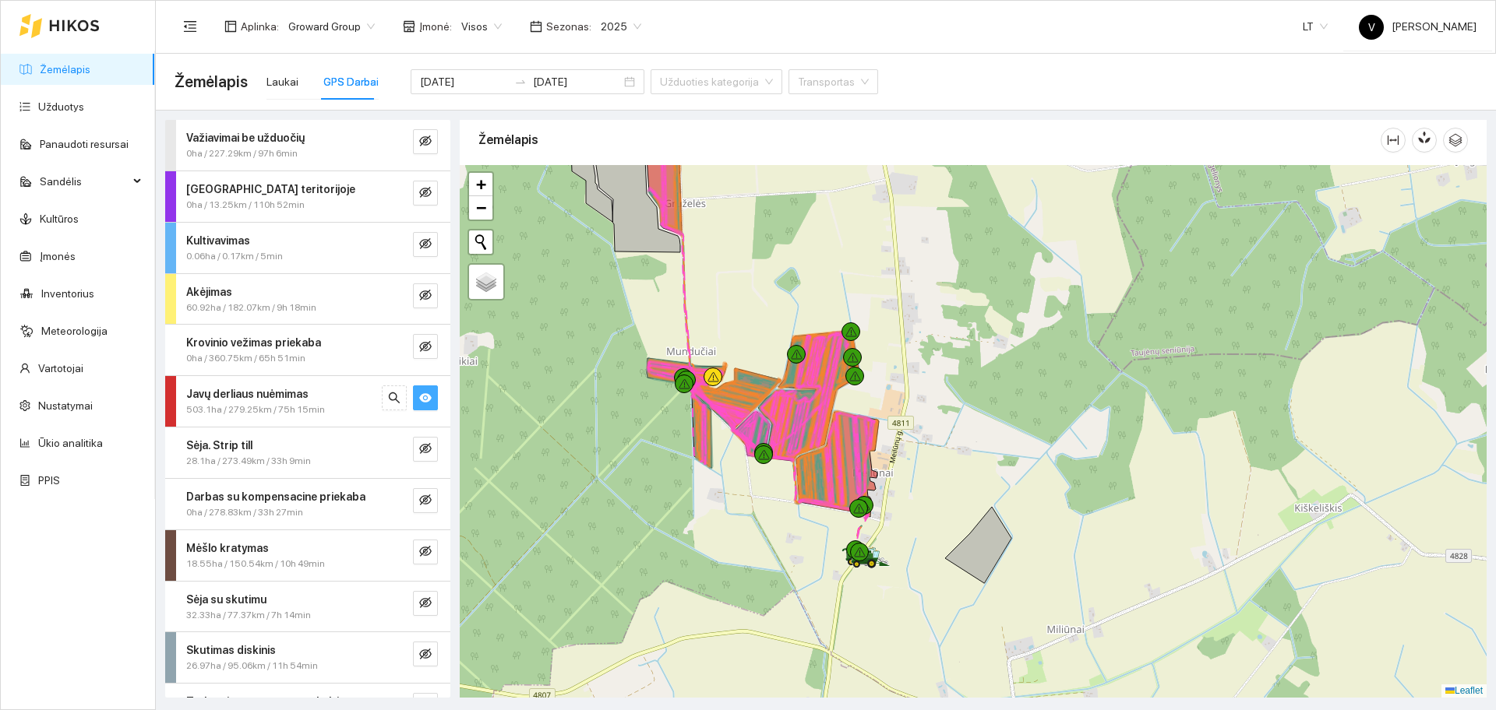
click at [419, 394] on icon "eye" at bounding box center [425, 398] width 12 height 12
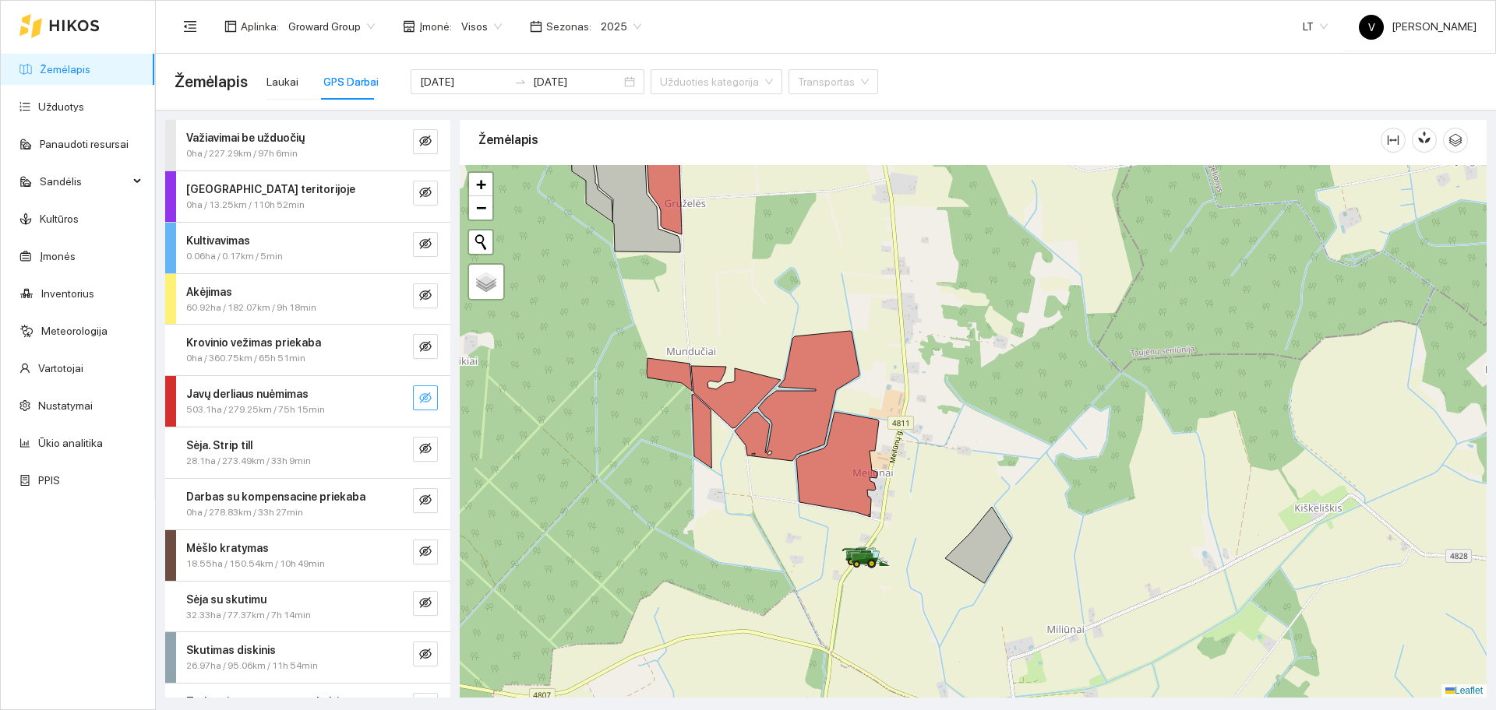
click at [419, 394] on icon "eye-invisible" at bounding box center [425, 398] width 12 height 12
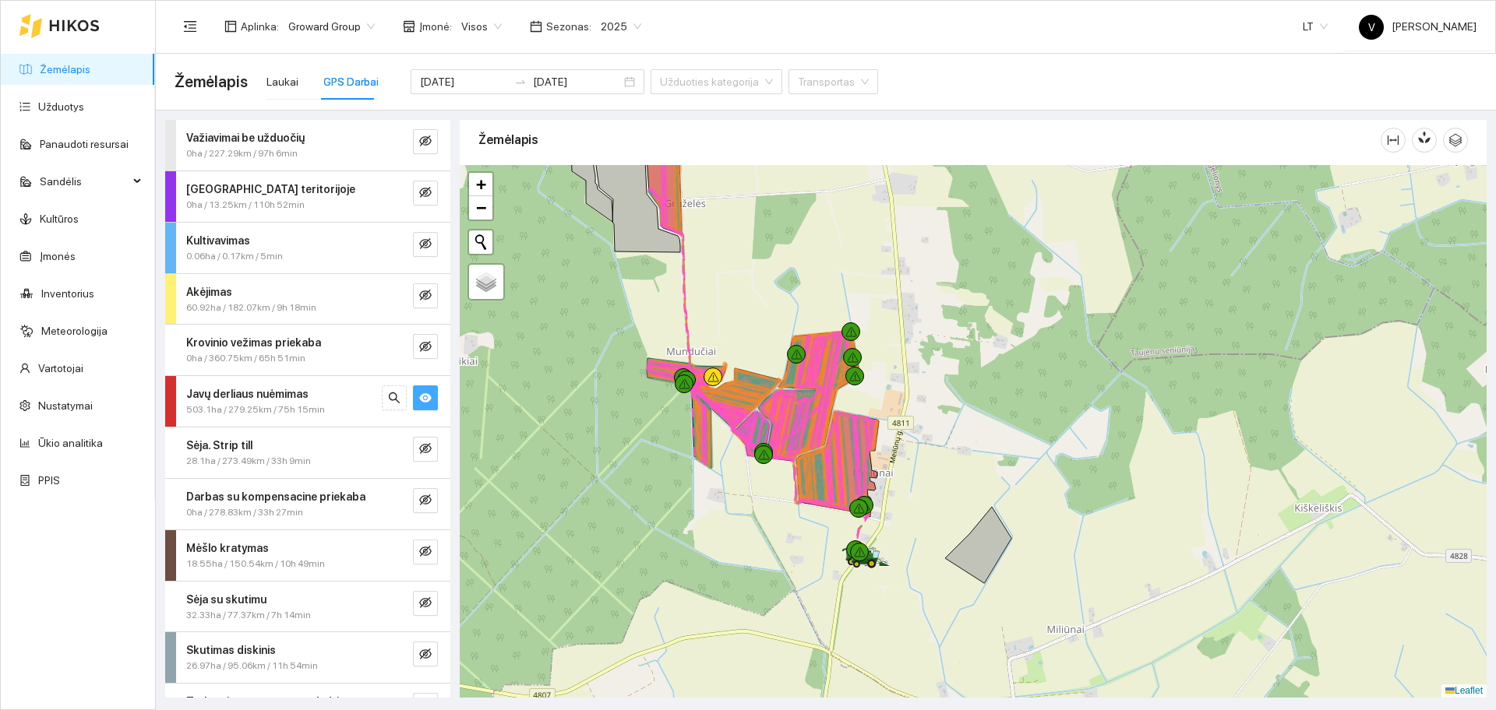
click at [419, 394] on icon "eye" at bounding box center [425, 398] width 12 height 12
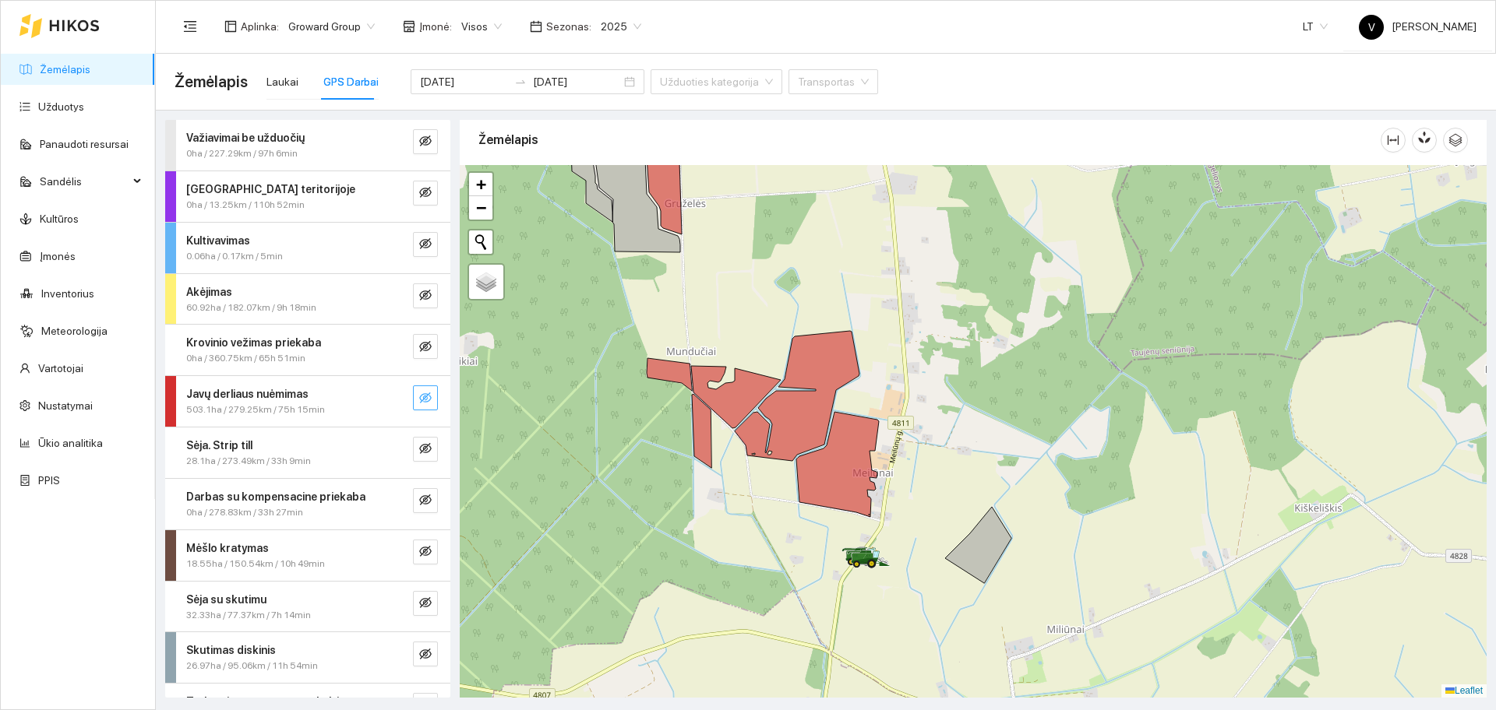
click at [418, 402] on button "button" at bounding box center [425, 398] width 25 height 25
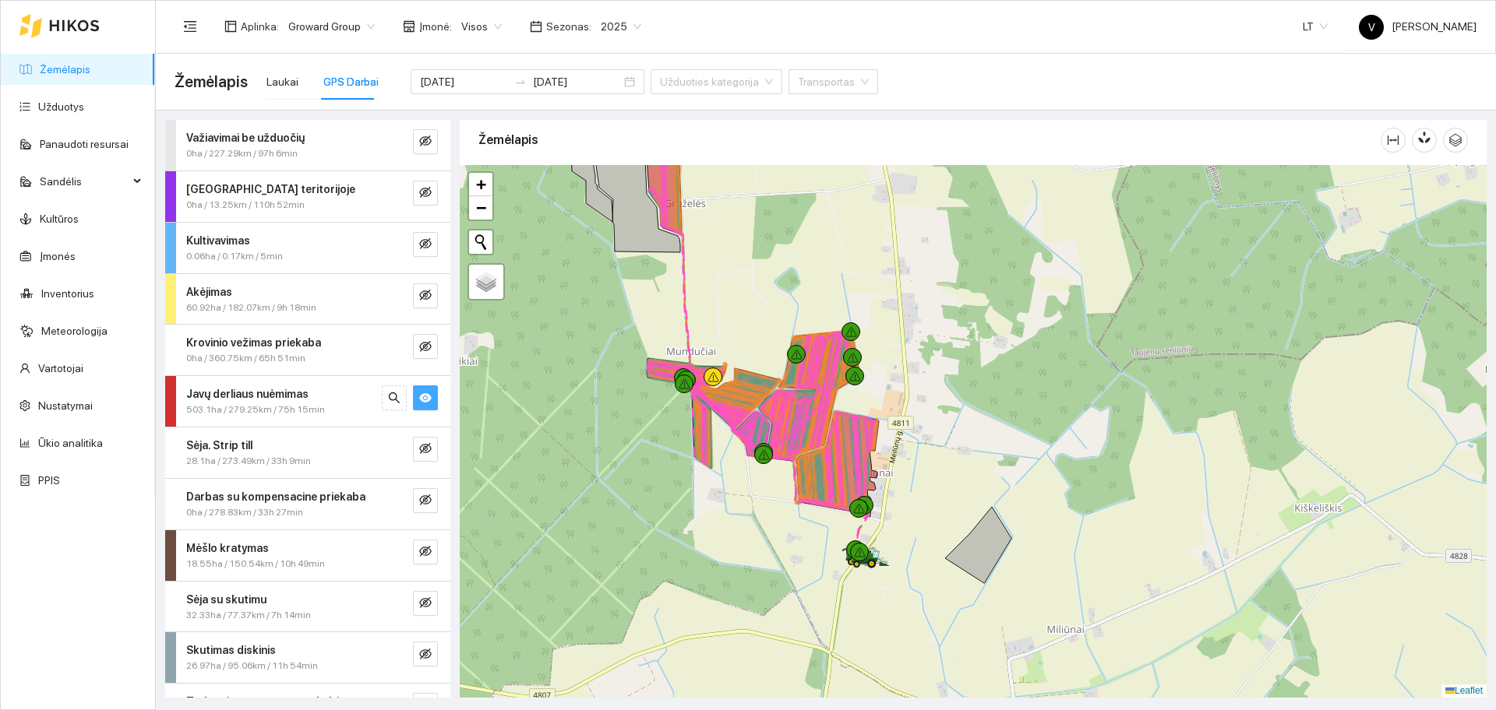
click at [418, 402] on button "button" at bounding box center [425, 398] width 25 height 25
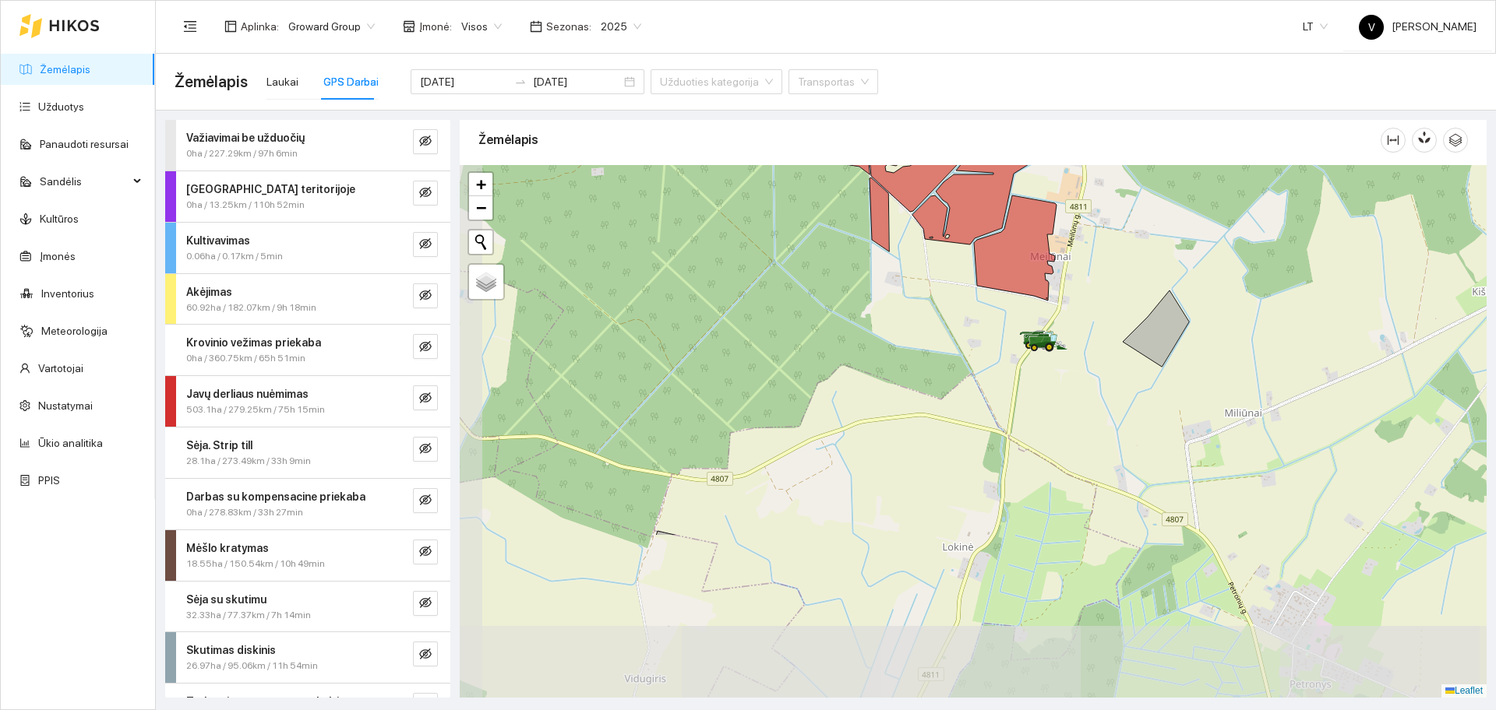
drag, startPoint x: 979, startPoint y: 524, endPoint x: 1109, endPoint y: 363, distance: 207.2
click at [1109, 363] on div at bounding box center [973, 431] width 1027 height 533
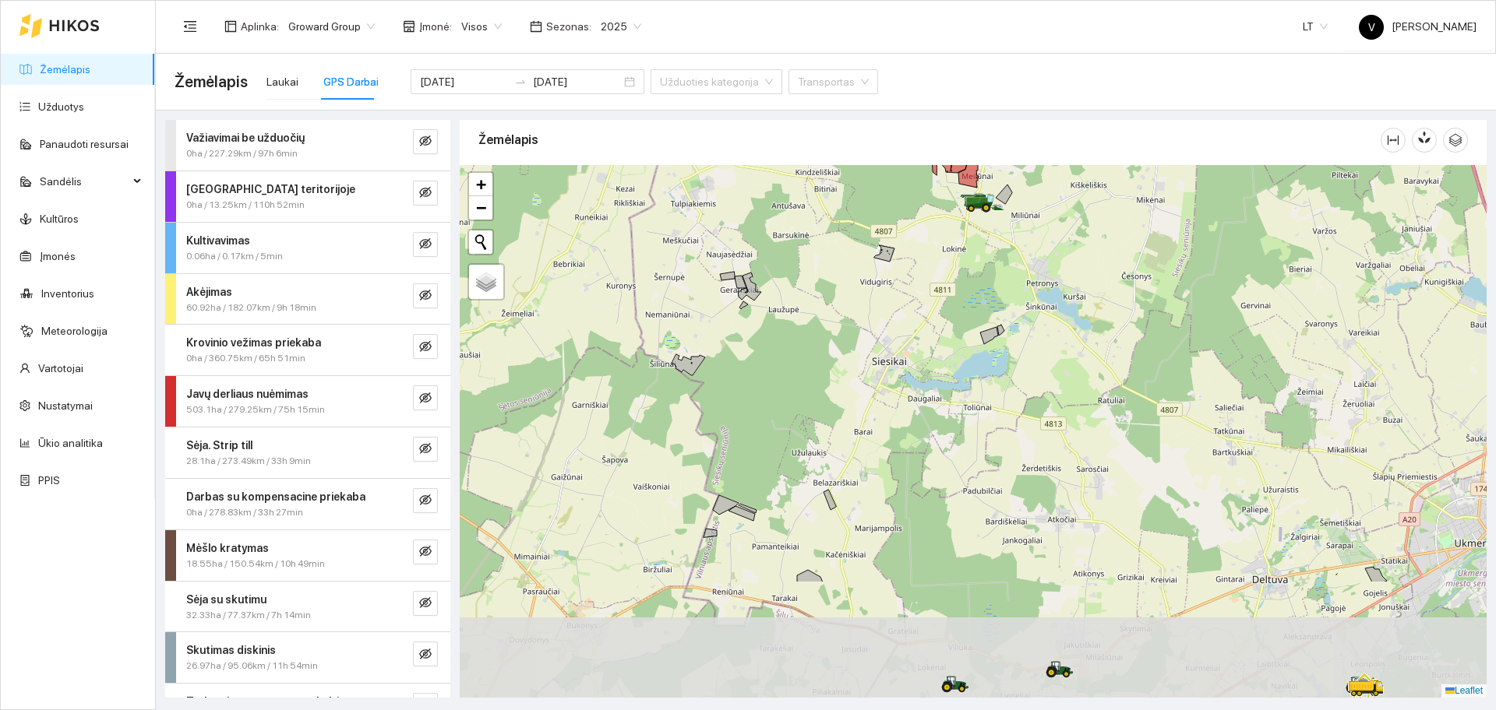
drag, startPoint x: 1144, startPoint y: 482, endPoint x: 1029, endPoint y: 312, distance: 205.5
click at [1029, 312] on div at bounding box center [973, 431] width 1027 height 533
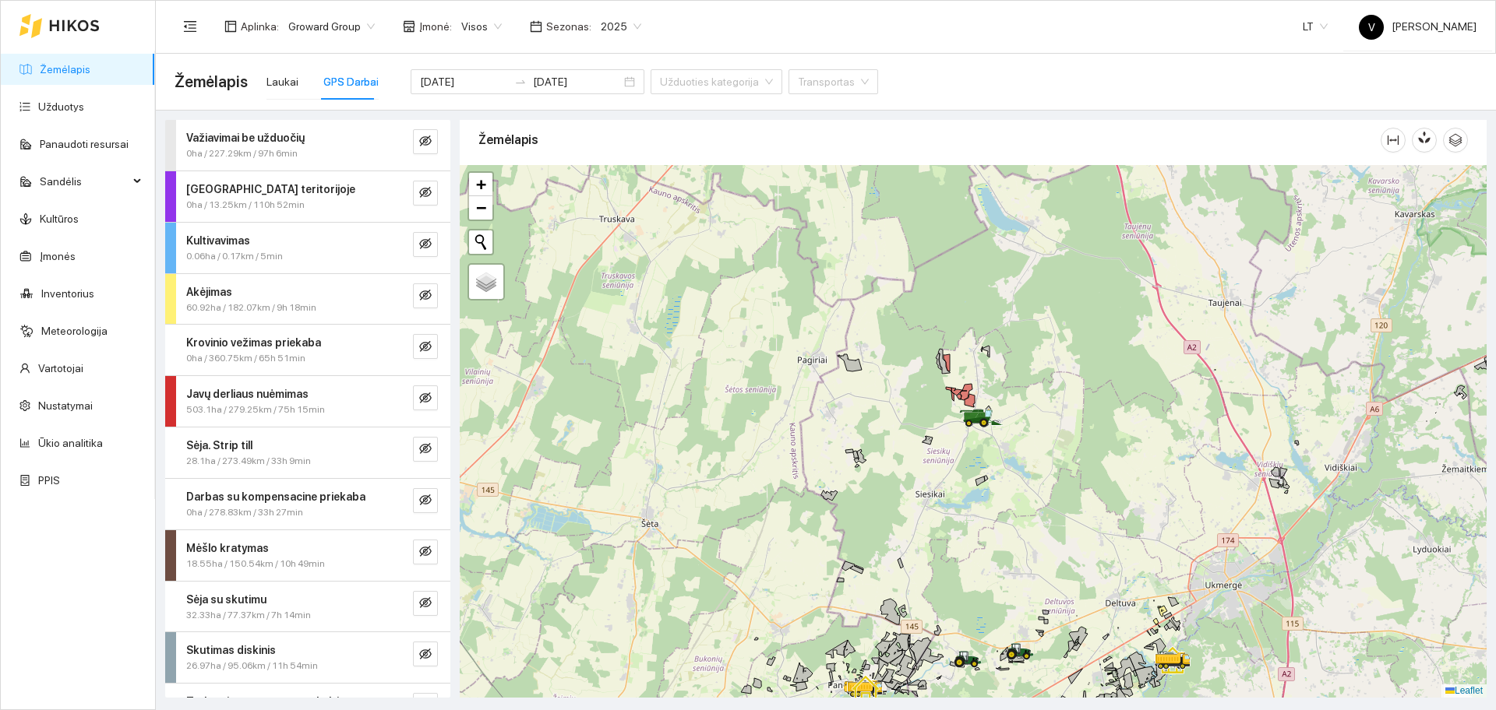
drag, startPoint x: 1024, startPoint y: 321, endPoint x: 996, endPoint y: 476, distance: 157.5
click at [996, 476] on div at bounding box center [973, 431] width 1027 height 533
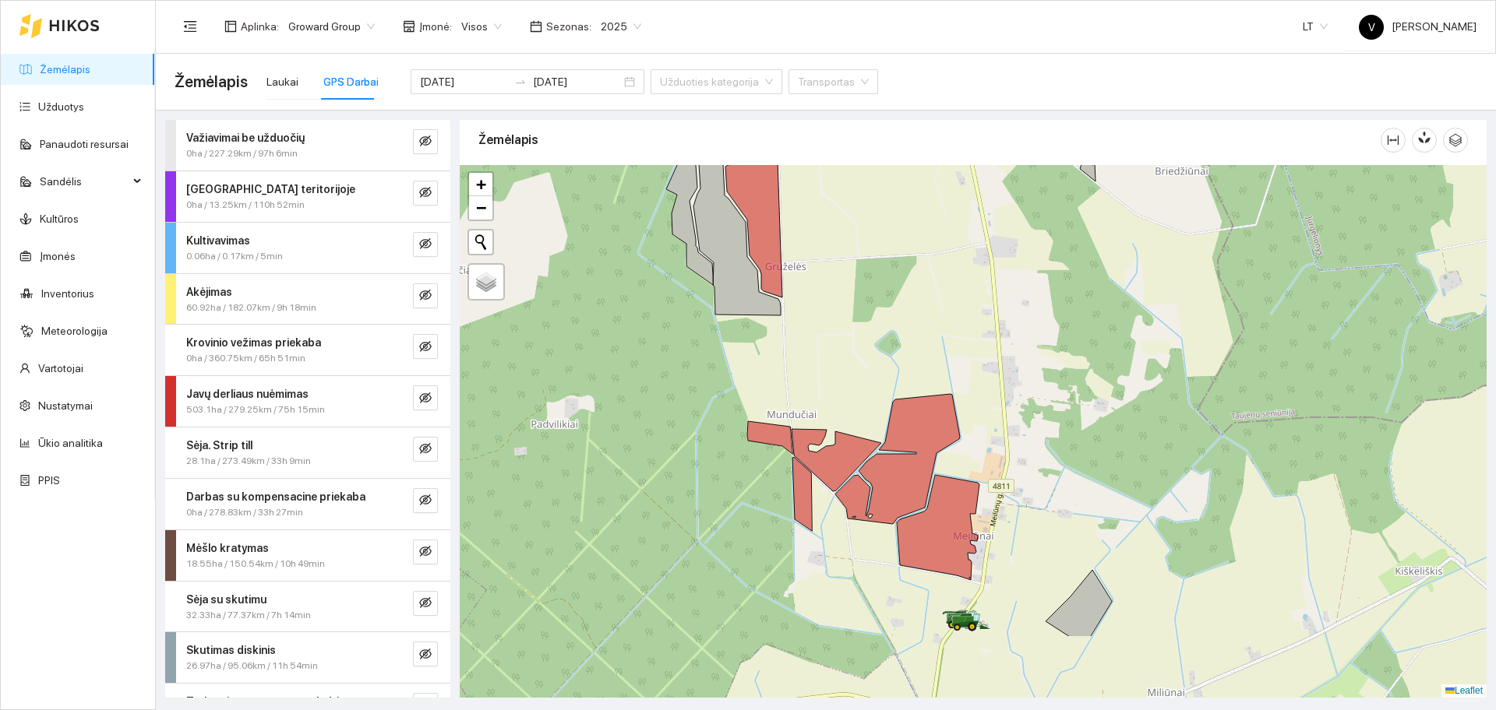
drag, startPoint x: 989, startPoint y: 431, endPoint x: 1013, endPoint y: 389, distance: 48.9
click at [1049, 316] on div at bounding box center [973, 431] width 1027 height 533
click at [418, 399] on button "button" at bounding box center [425, 398] width 25 height 25
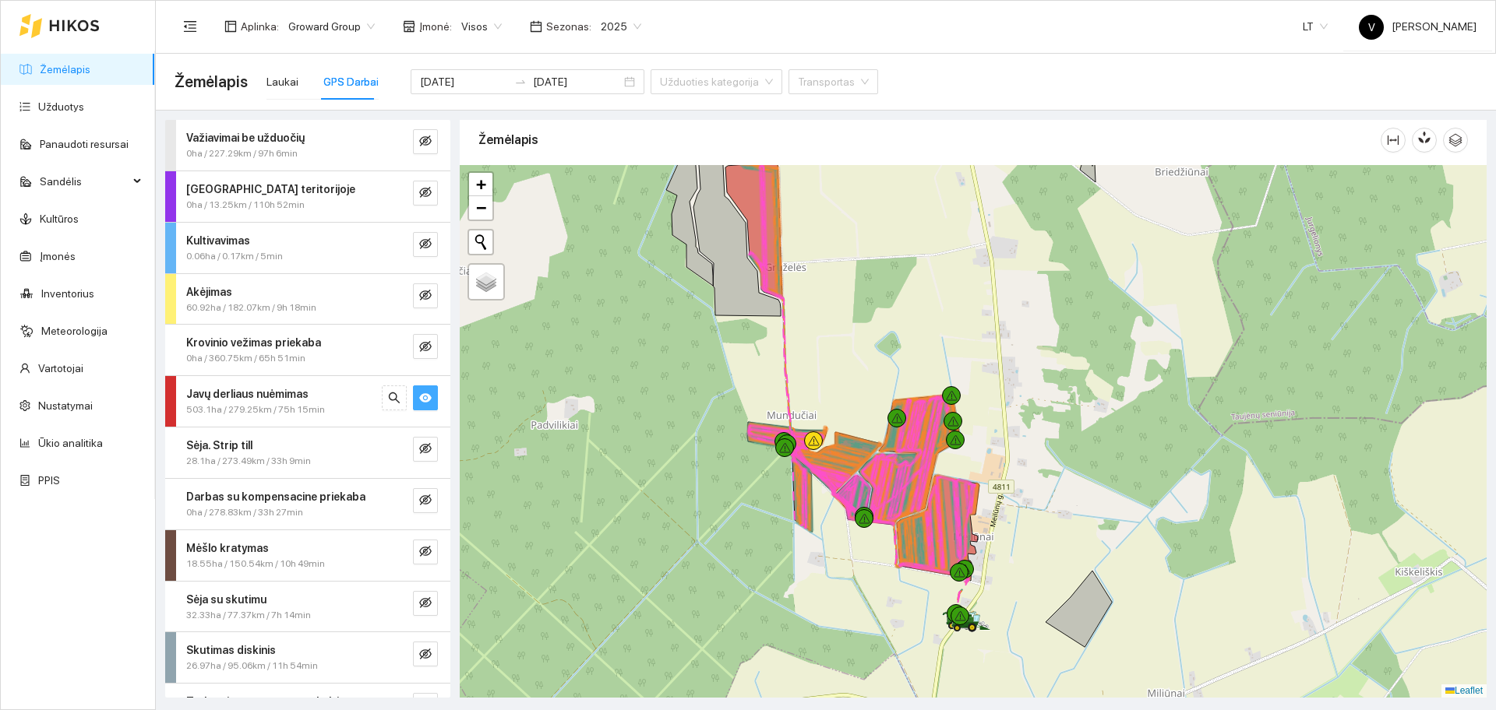
click at [419, 397] on icon "eye" at bounding box center [425, 397] width 12 height 9
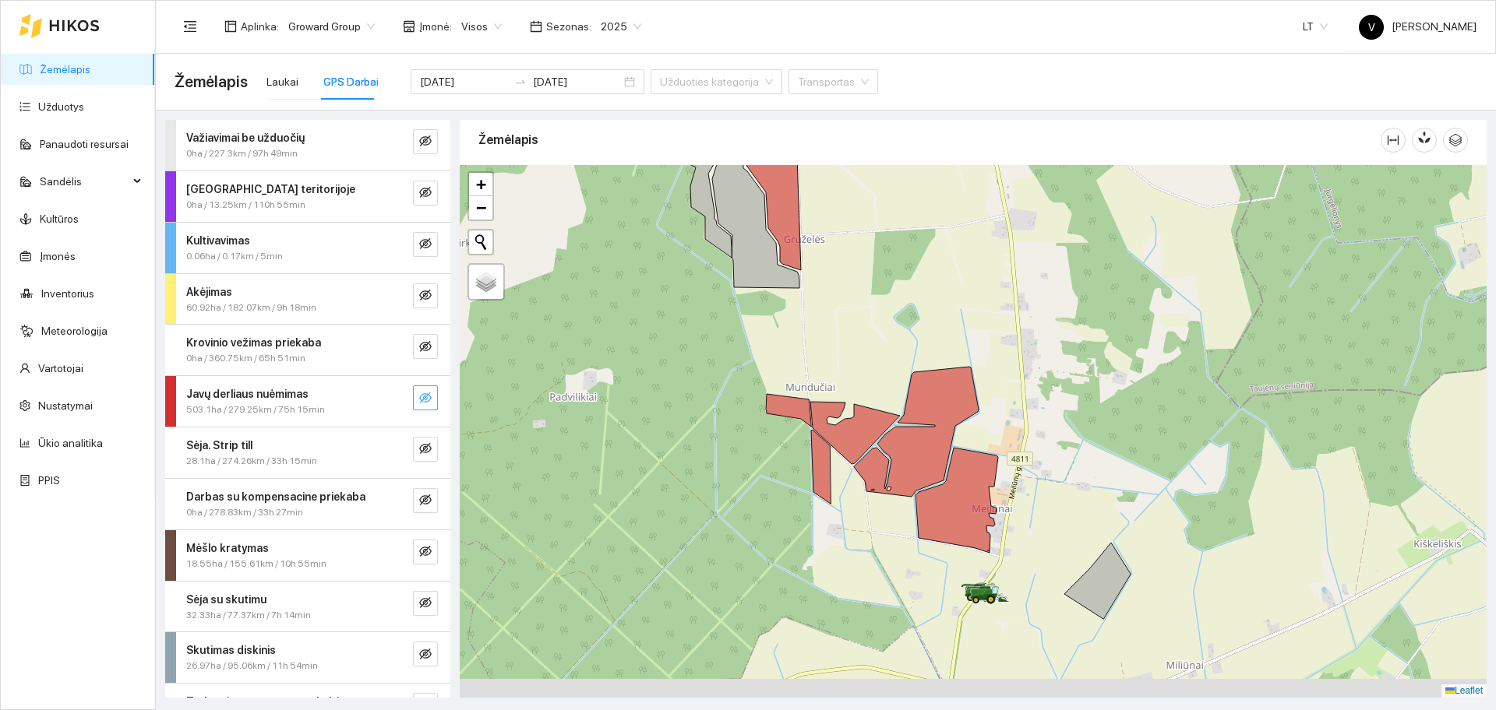
drag, startPoint x: 830, startPoint y: 293, endPoint x: 845, endPoint y: 234, distance: 61.0
click at [845, 234] on div at bounding box center [973, 431] width 1027 height 533
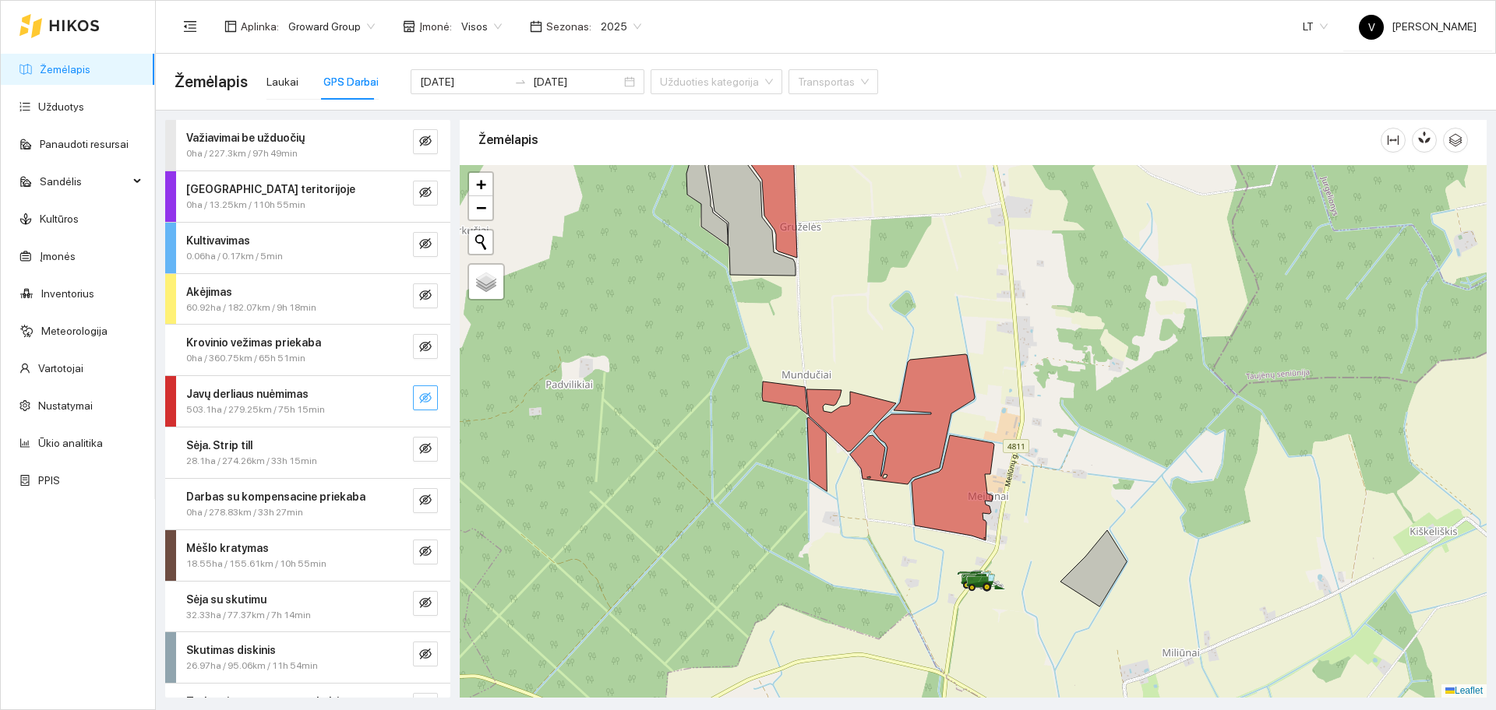
click at [417, 393] on button "button" at bounding box center [425, 398] width 25 height 25
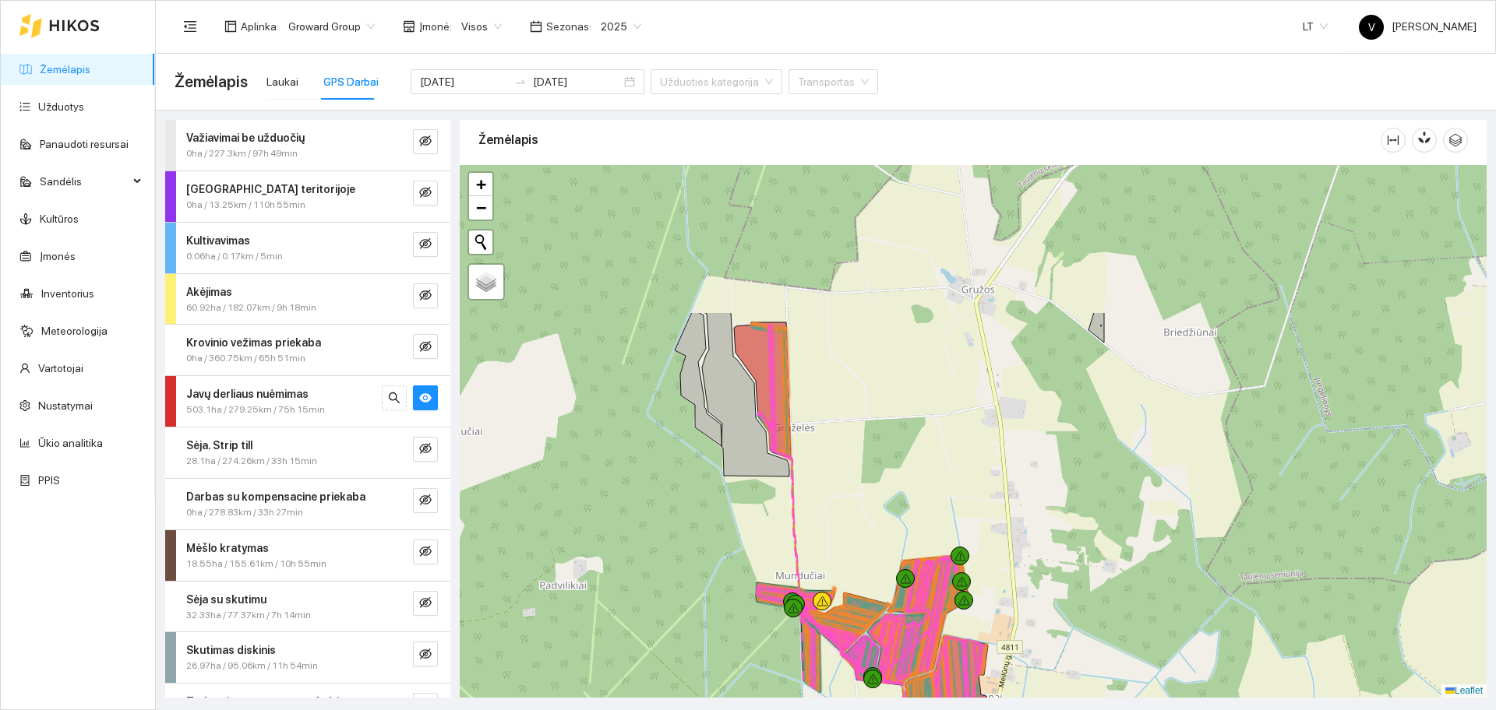
drag, startPoint x: 855, startPoint y: 248, endPoint x: 849, endPoint y: 449, distance: 201.1
click at [849, 449] on div at bounding box center [973, 431] width 1027 height 533
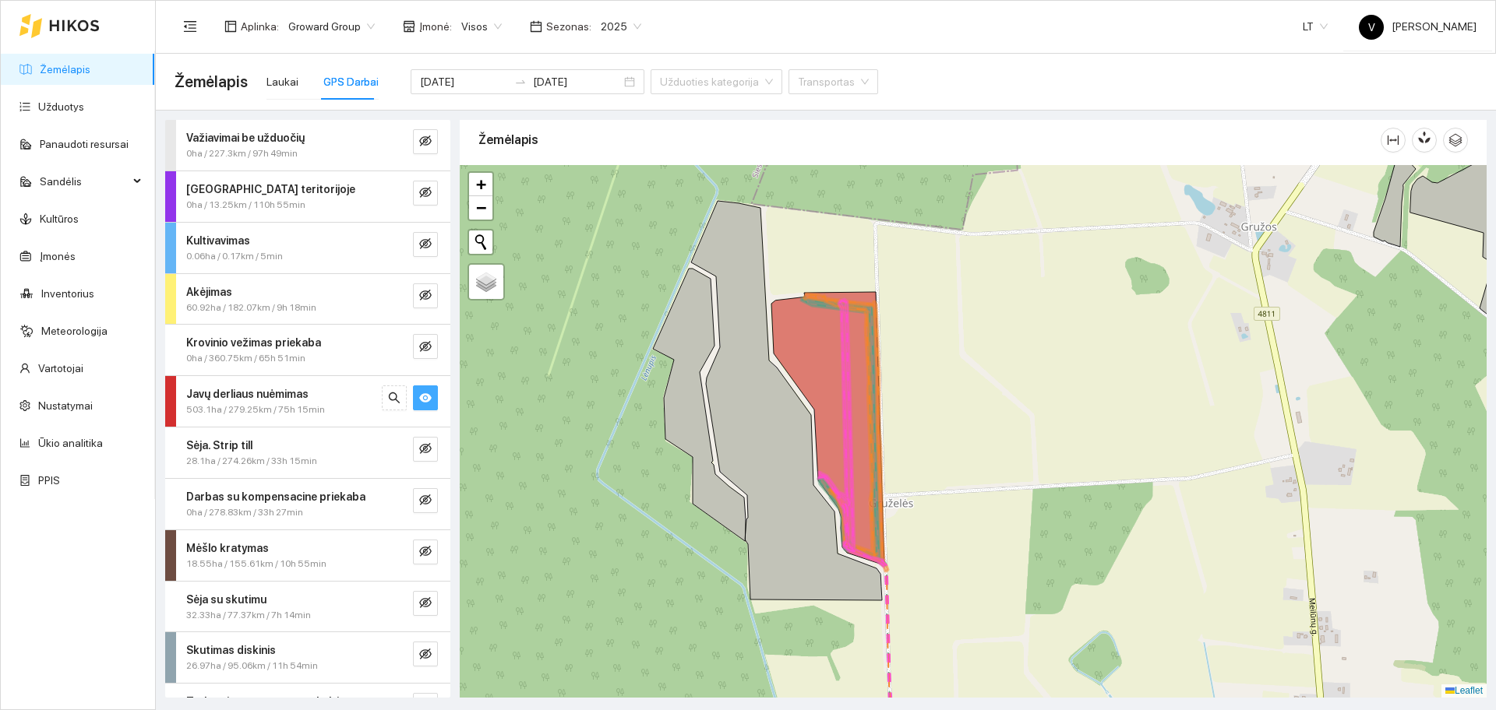
click at [419, 395] on button "button" at bounding box center [425, 398] width 25 height 25
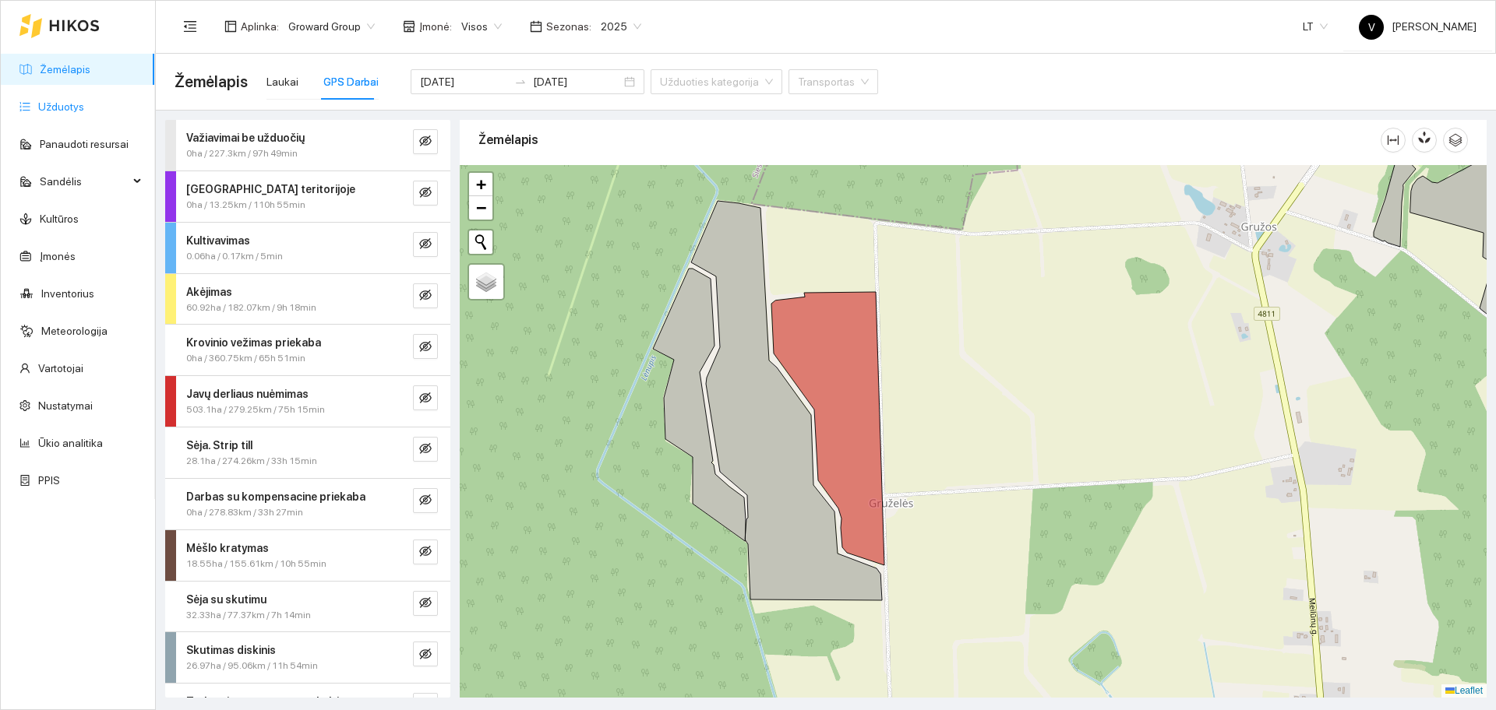
click at [79, 105] on link "Užduotys" at bounding box center [61, 106] width 46 height 12
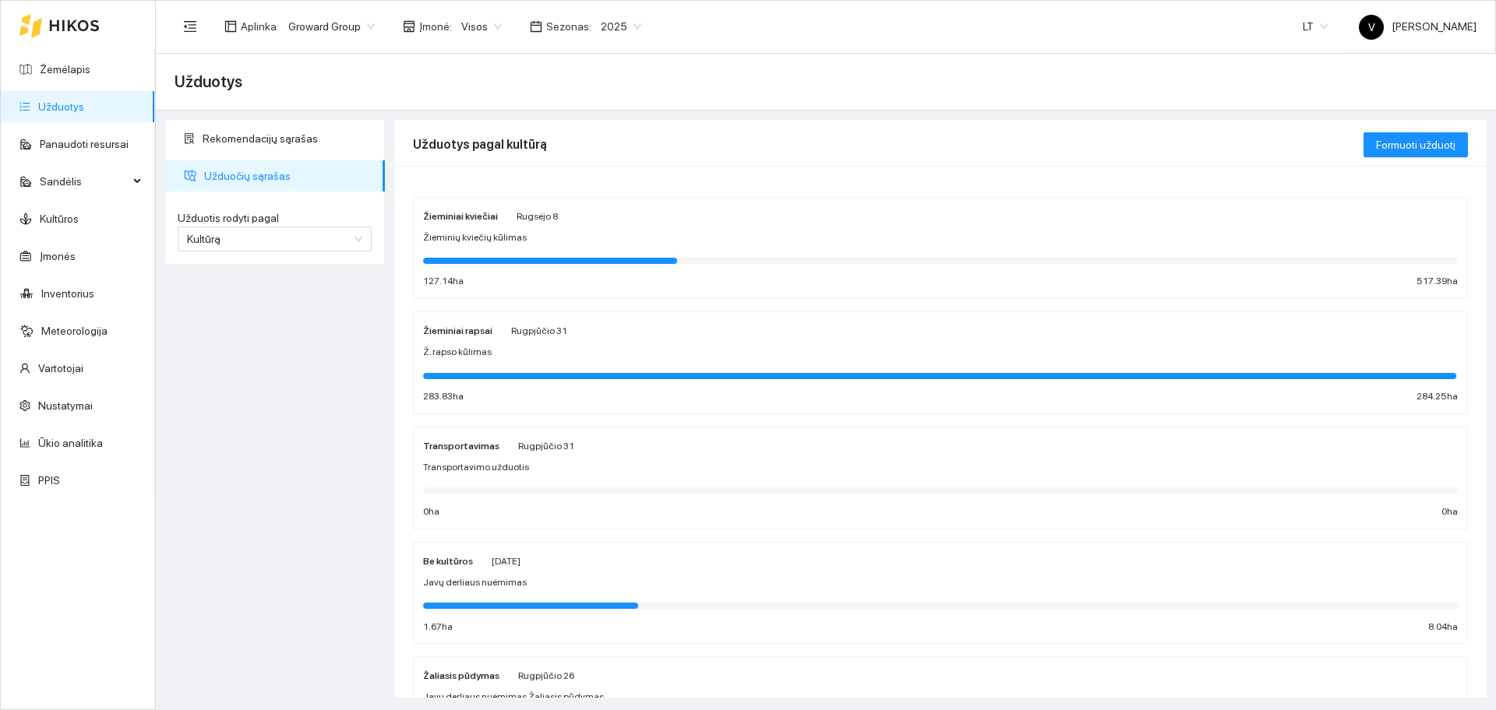
click at [492, 228] on div "Žieminiai kviečiai Rugsėjo 8 Žieminių kviečių kūlimas 127.14 ha 517.39 ha" at bounding box center [940, 248] width 1035 height 83
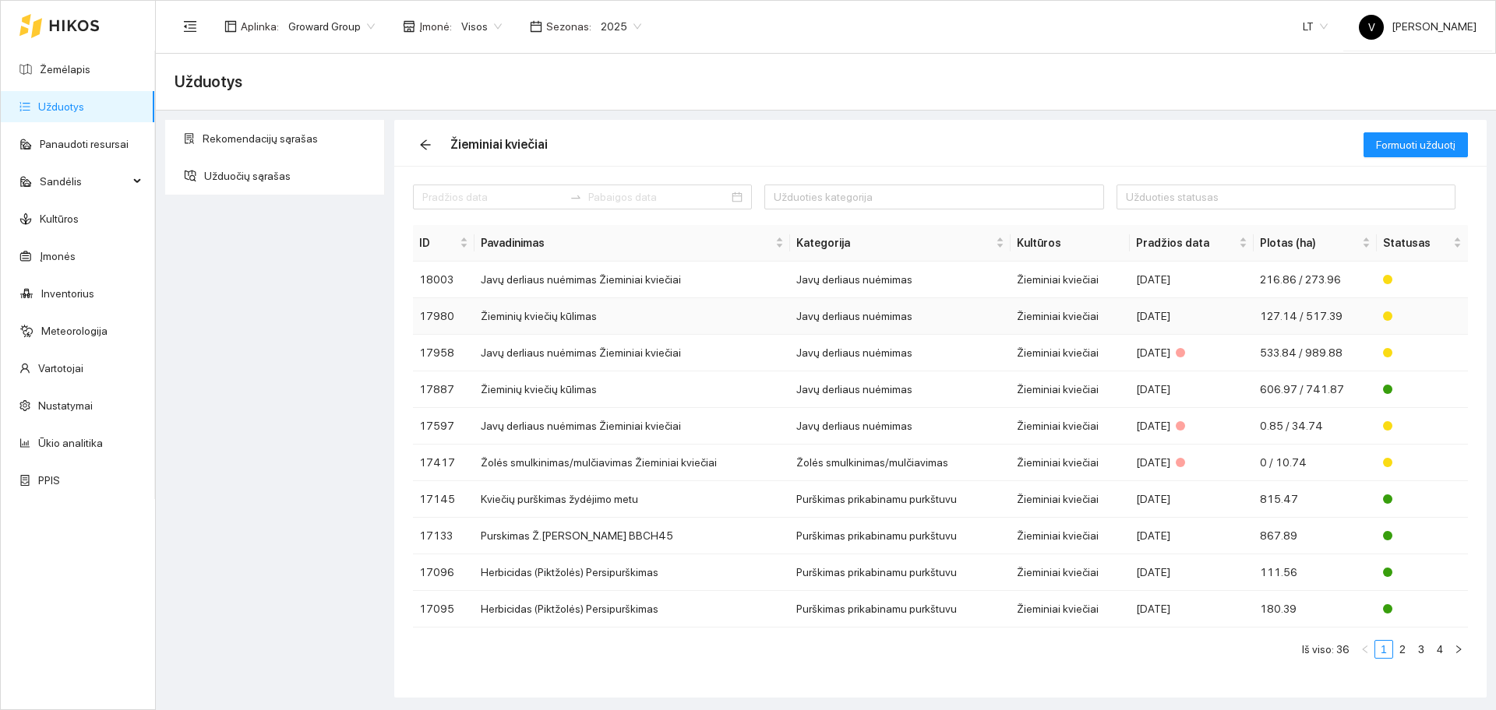
click at [561, 314] on td "Žieminių kviečių kūlimas" at bounding box center [632, 316] width 316 height 37
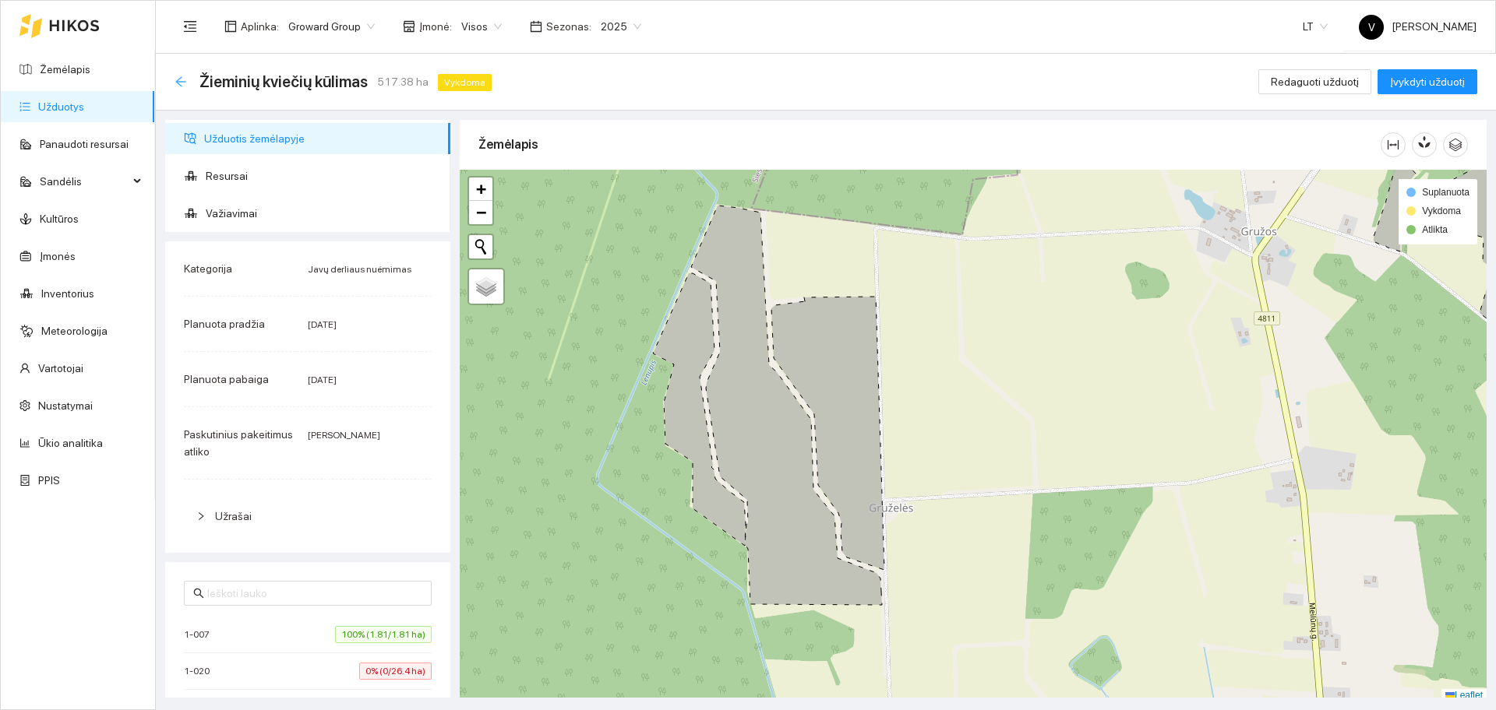
click at [185, 76] on icon "arrow-left" at bounding box center [180, 82] width 12 height 12
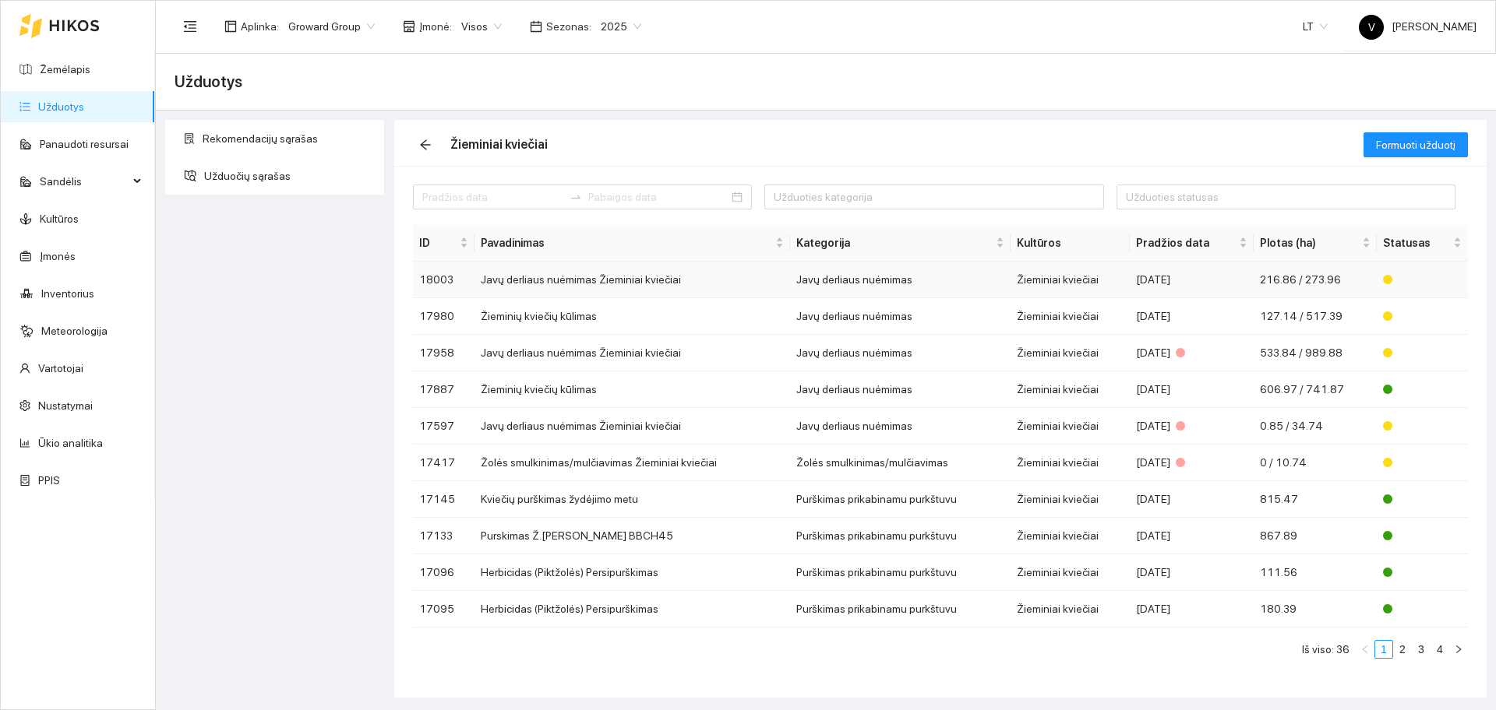
click at [638, 279] on td "Javų derliaus nuėmimas Žieminiai kviečiai" at bounding box center [632, 280] width 316 height 37
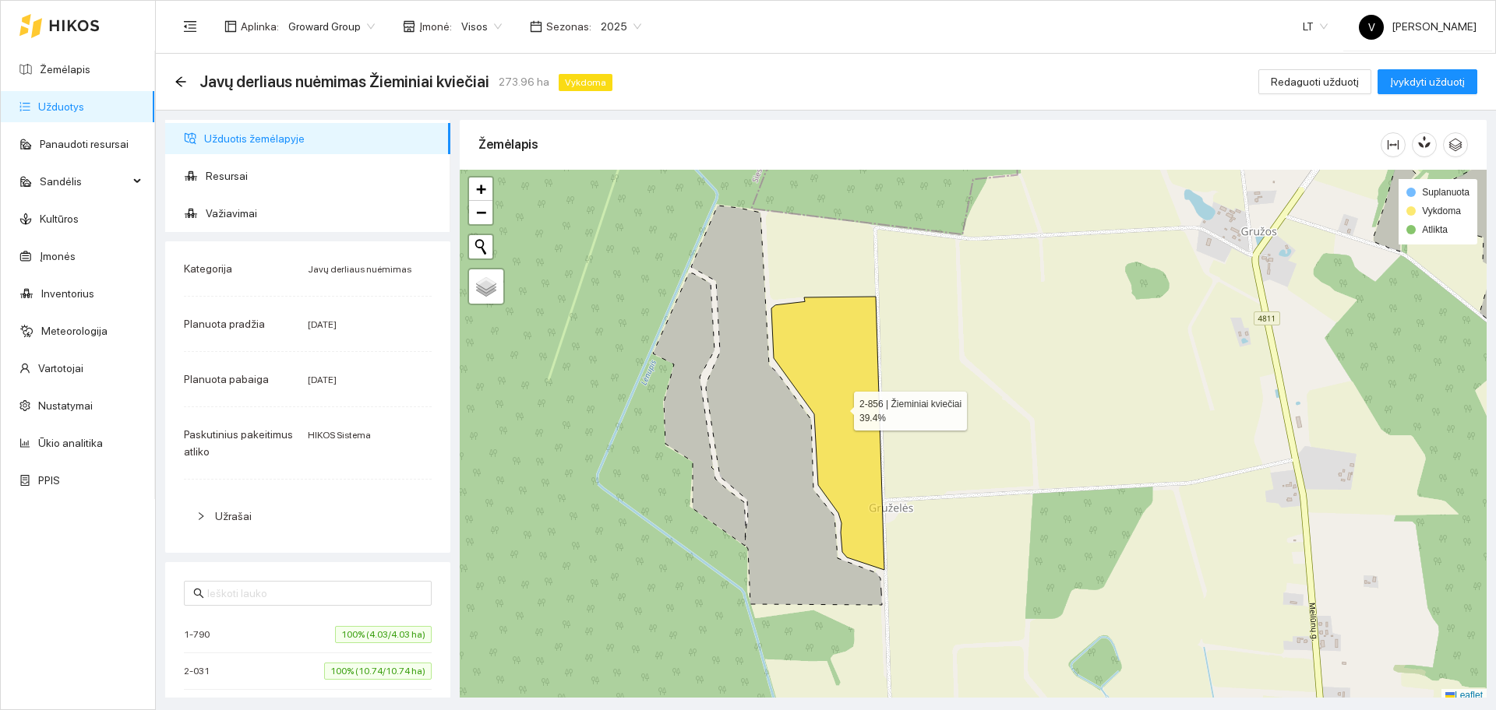
scroll to position [5, 0]
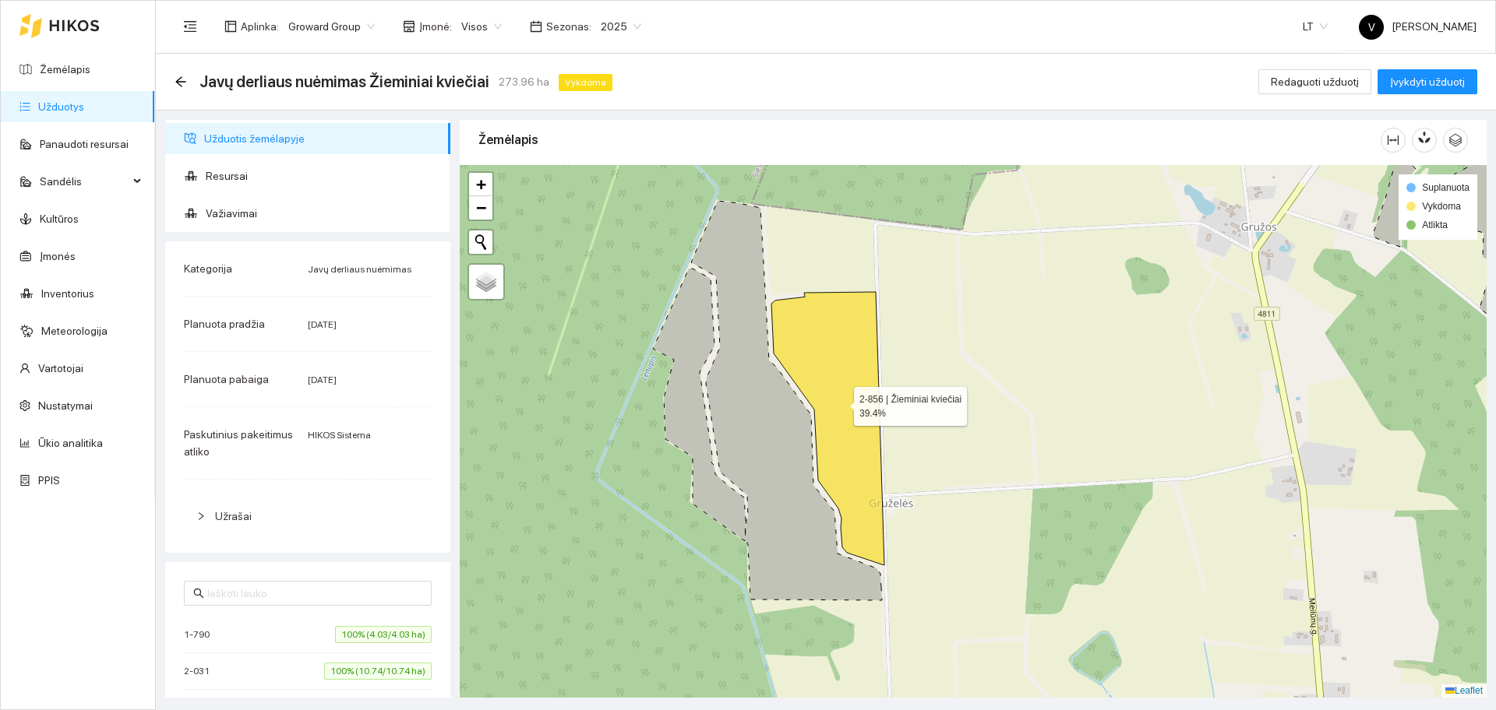
click at [855, 370] on icon at bounding box center [827, 428] width 113 height 273
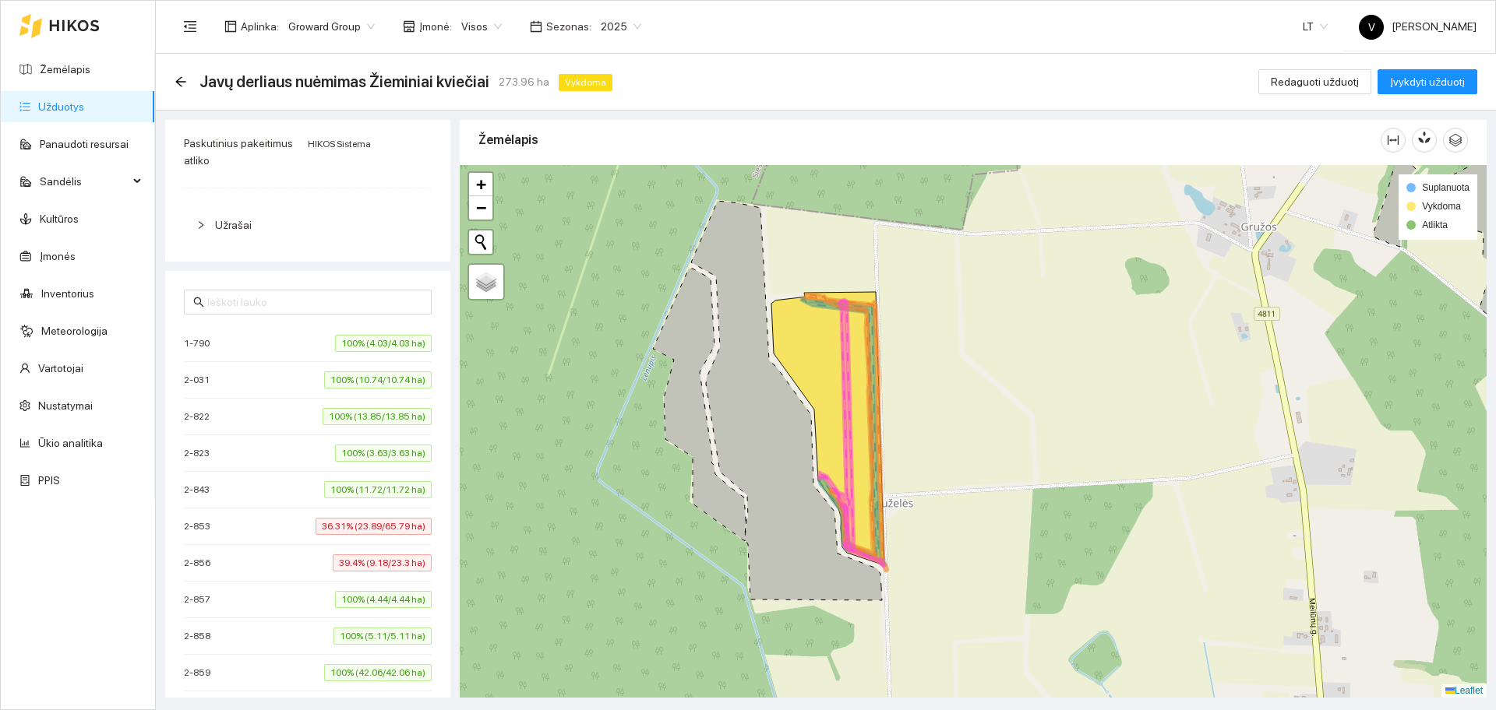
scroll to position [292, 0]
click at [90, 72] on link "Žemėlapis" at bounding box center [65, 69] width 51 height 12
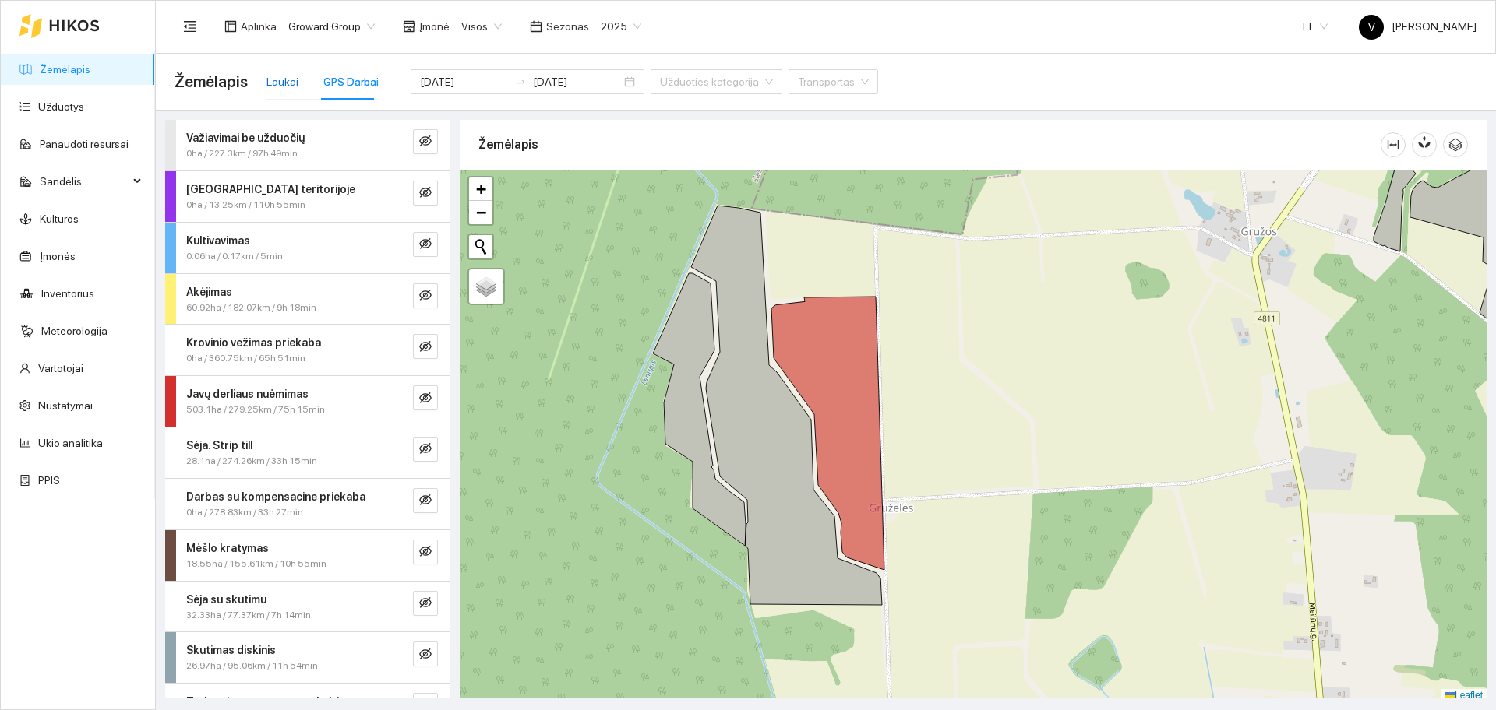
click at [282, 81] on div "Laukai" at bounding box center [282, 81] width 32 height 17
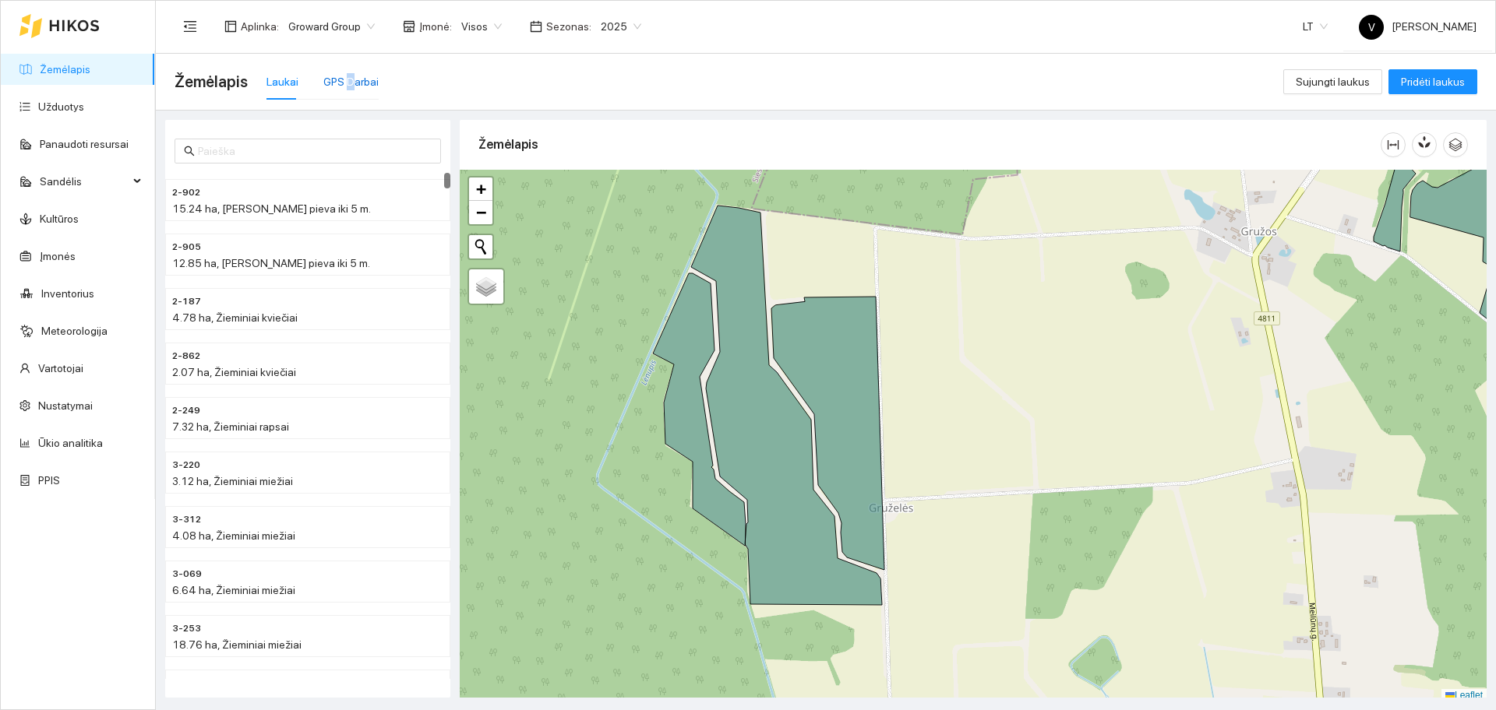
click at [347, 79] on div "GPS Darbai" at bounding box center [350, 81] width 55 height 17
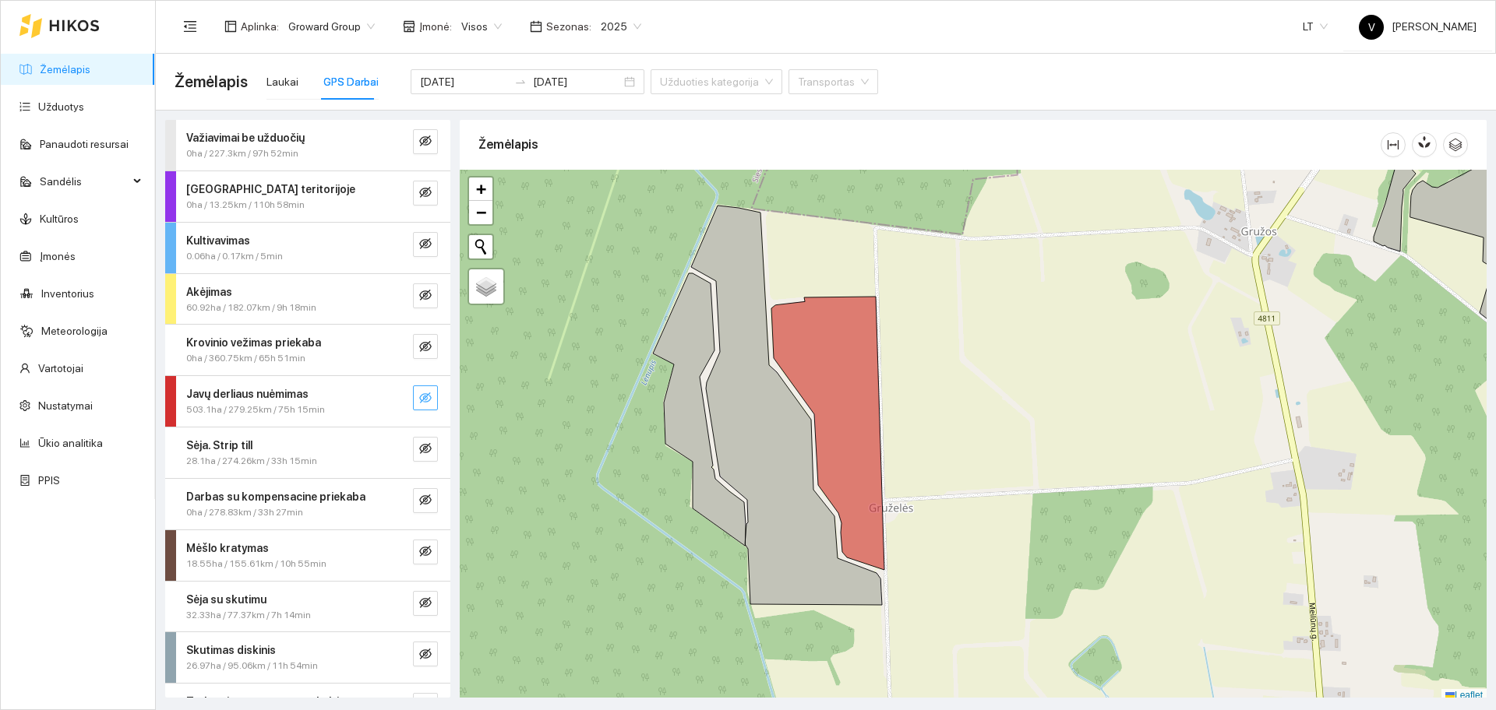
click at [419, 393] on icon "eye-invisible" at bounding box center [425, 398] width 12 height 12
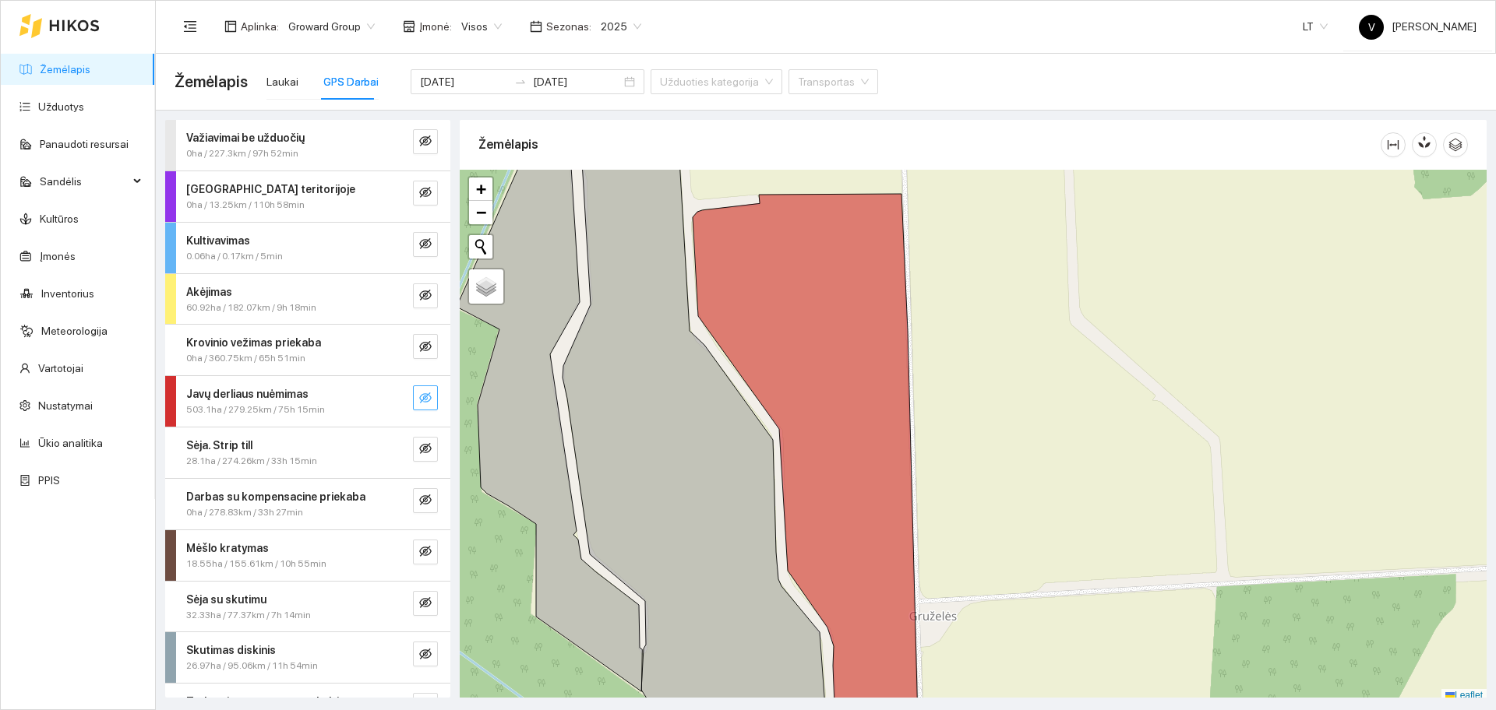
scroll to position [5, 0]
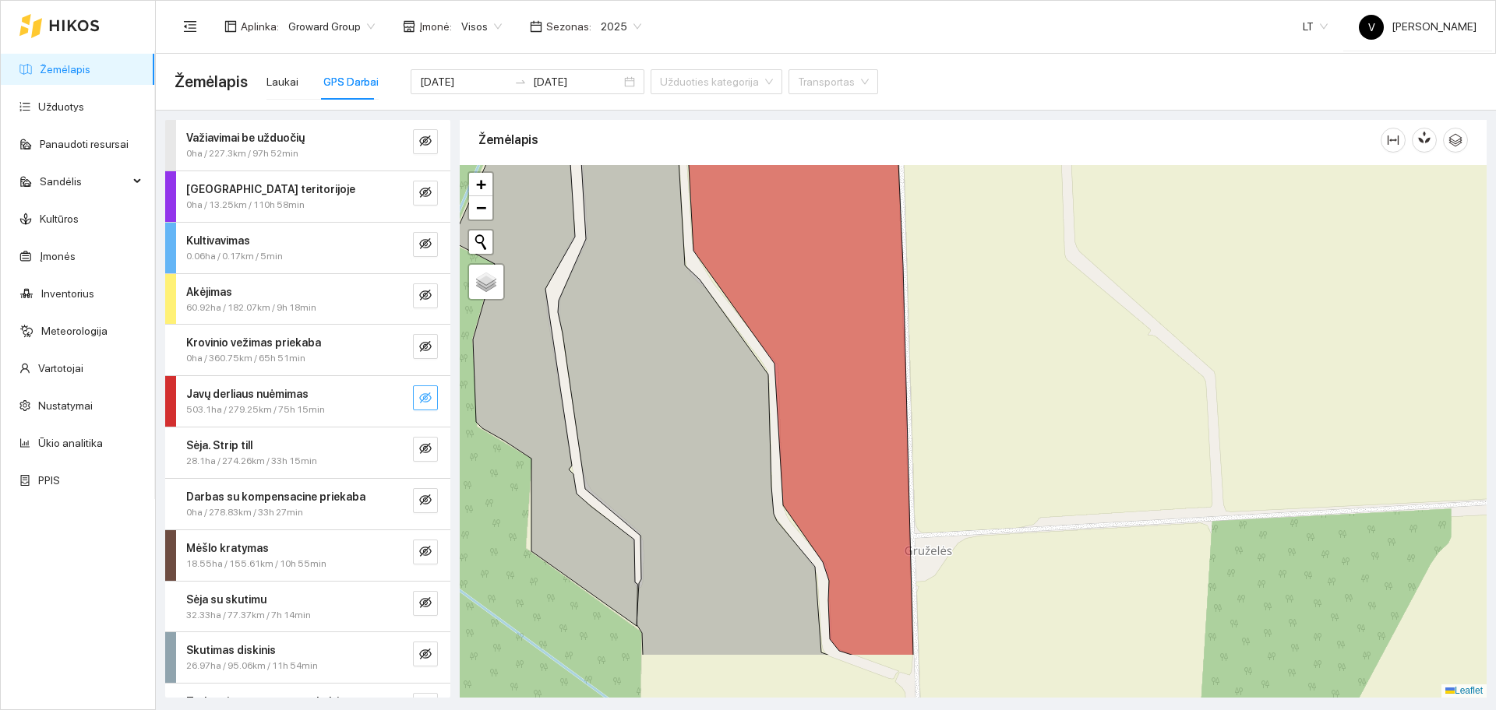
drag, startPoint x: 982, startPoint y: 482, endPoint x: 978, endPoint y: 386, distance: 96.7
click at [978, 386] on div at bounding box center [973, 431] width 1027 height 533
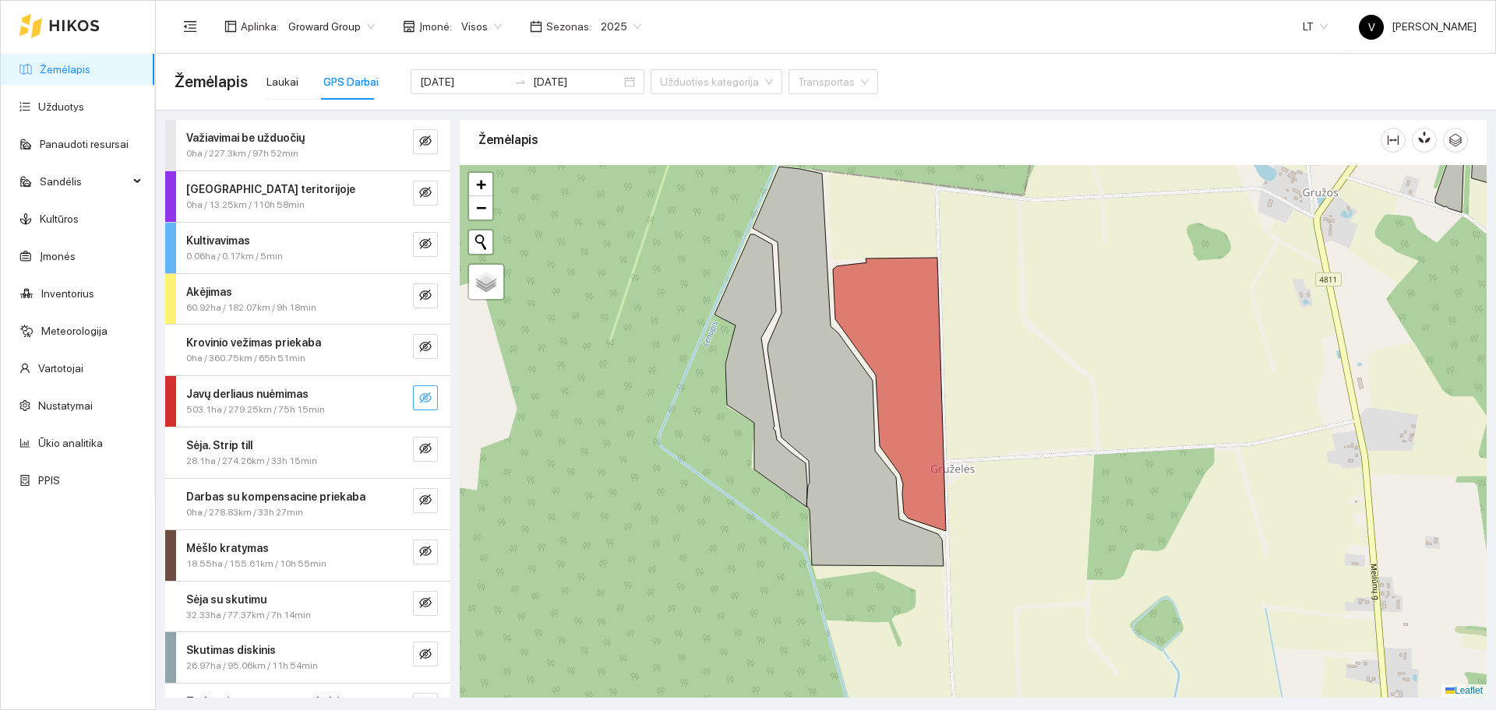
click at [419, 402] on icon "eye-invisible" at bounding box center [425, 398] width 12 height 12
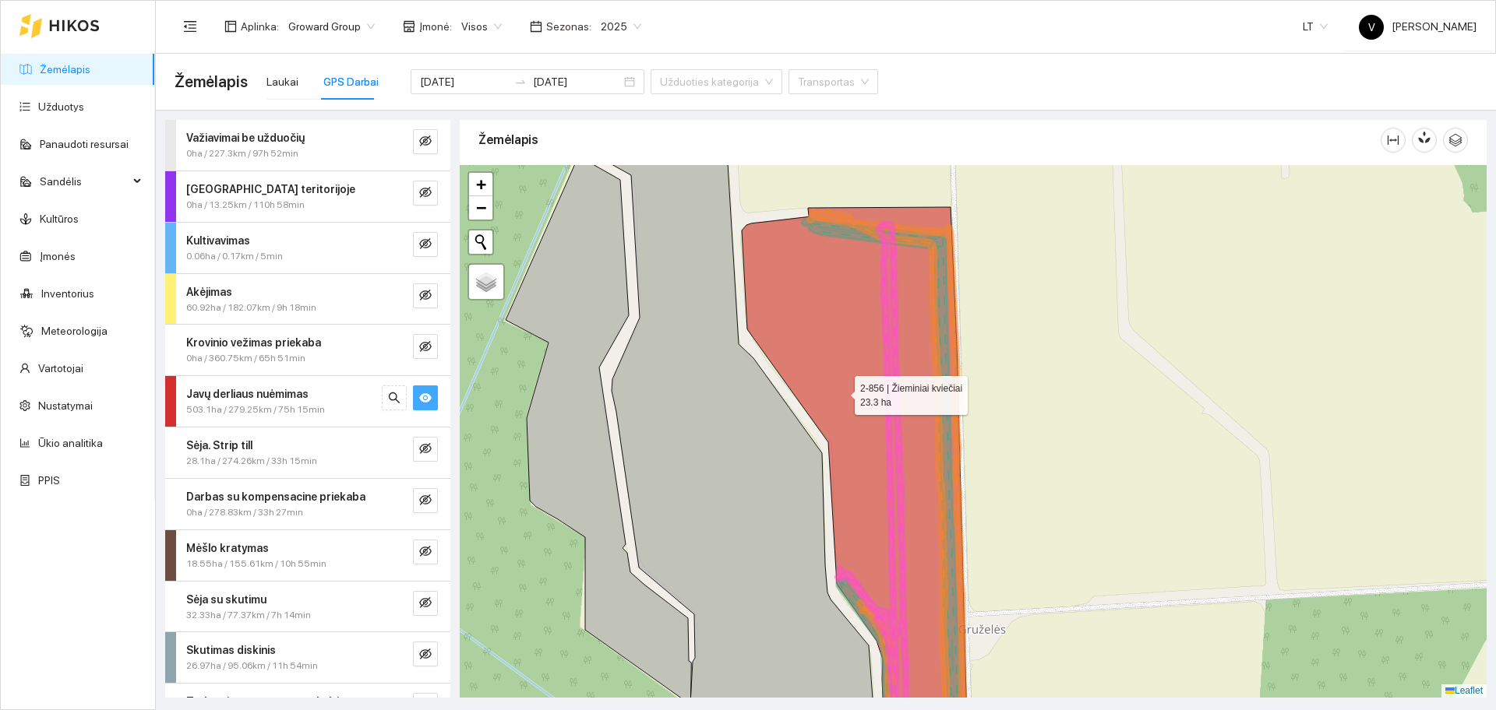
click at [841, 393] on icon at bounding box center [855, 480] width 226 height 547
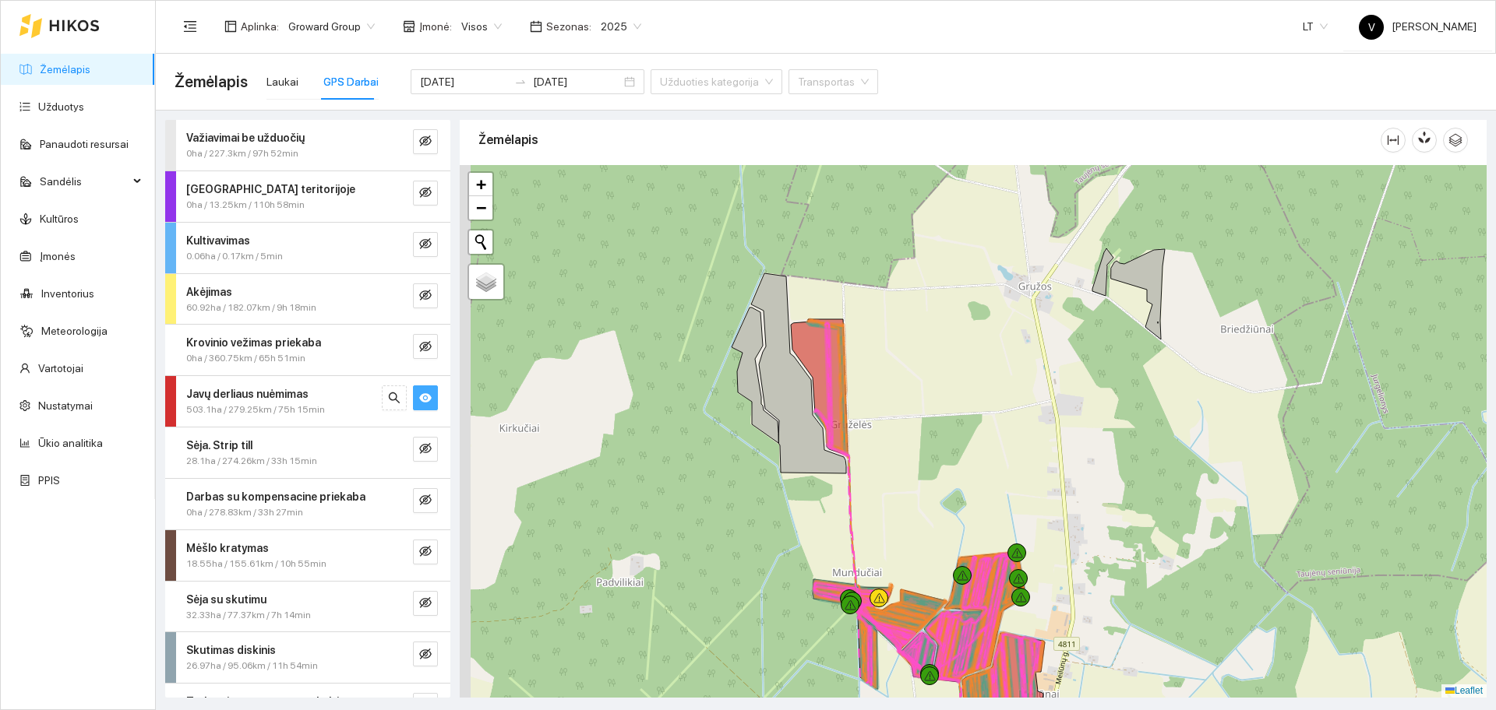
drag, startPoint x: 1009, startPoint y: 478, endPoint x: 1026, endPoint y: 456, distance: 27.7
click at [1026, 456] on div at bounding box center [973, 431] width 1027 height 533
